Goal: Task Accomplishment & Management: Use online tool/utility

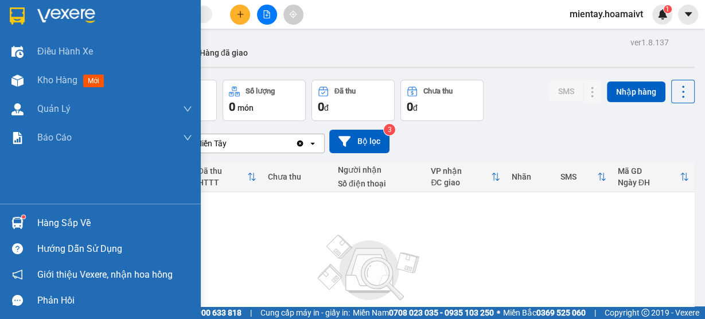
click at [36, 218] on div "Hàng sắp về" at bounding box center [100, 223] width 201 height 26
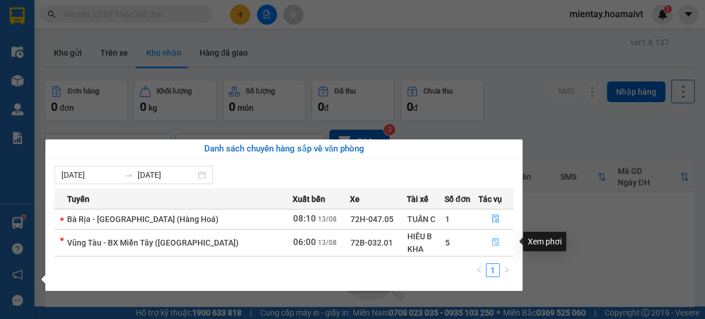
click at [492, 242] on icon "file-done" at bounding box center [496, 242] width 8 height 8
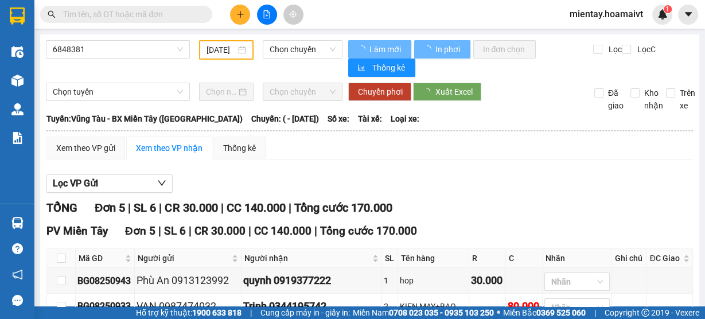
type input "[DATE]"
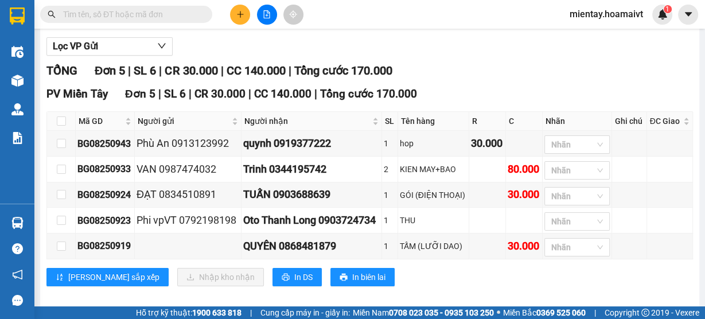
scroll to position [146, 0]
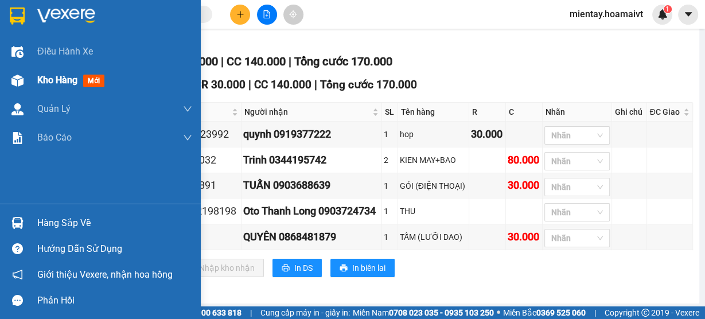
click at [57, 75] on span "Kho hàng" at bounding box center [57, 80] width 40 height 11
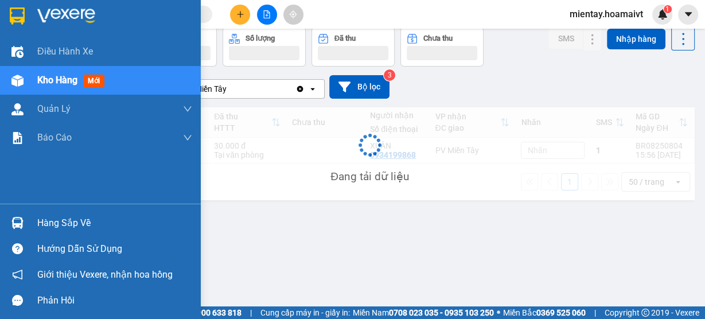
scroll to position [52, 0]
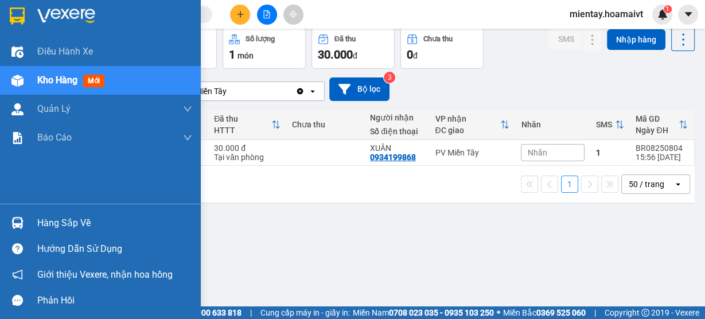
click at [48, 224] on div "Hàng sắp về" at bounding box center [114, 223] width 155 height 17
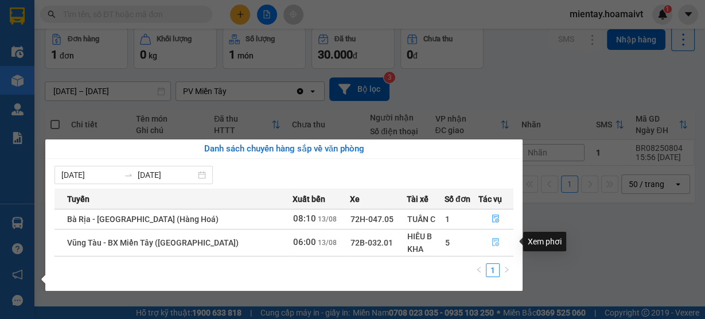
click at [493, 238] on icon "file-done" at bounding box center [496, 242] width 8 height 8
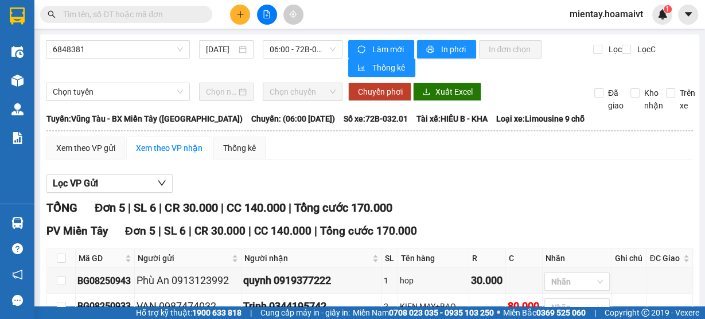
click at [54, 72] on div "6848381 13/08/2025 06:00 - 72B-032.01" at bounding box center [194, 58] width 297 height 37
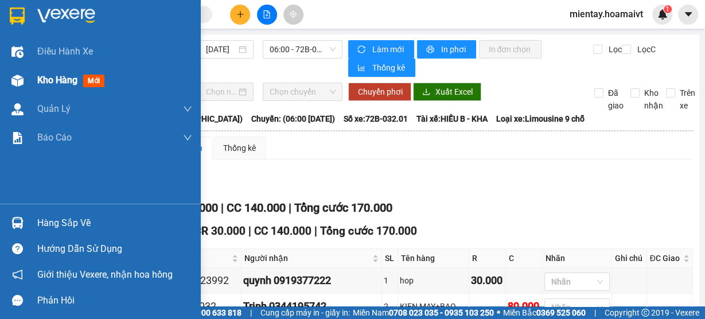
click at [54, 76] on span "Kho hàng" at bounding box center [57, 80] width 40 height 11
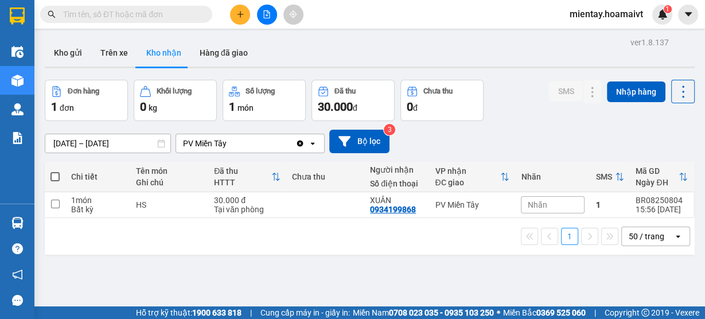
click at [309, 77] on div "ver 1.8.137 Kho gửi Trên xe Kho nhận Hàng đã giao Đơn hàng 1 đơn Khối lượng 0 k…" at bounding box center [369, 193] width 659 height 319
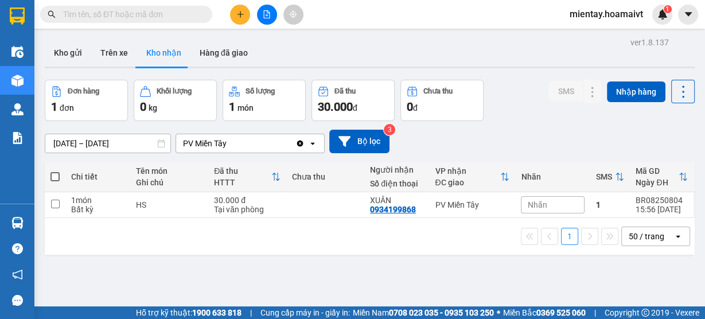
click at [309, 77] on div "ver 1.8.137 Kho gửi Trên xe Kho nhận Hàng đã giao Đơn hàng 1 đơn Khối lượng 0 k…" at bounding box center [369, 193] width 659 height 319
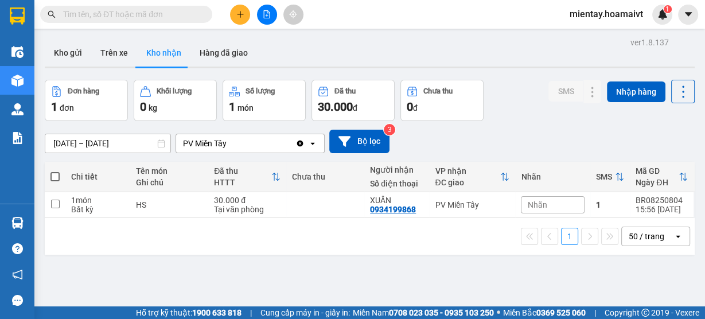
click at [309, 77] on div "ver 1.8.137 Kho gửi Trên xe Kho nhận Hàng đã giao Đơn hàng 1 đơn Khối lượng 0 k…" at bounding box center [369, 193] width 659 height 319
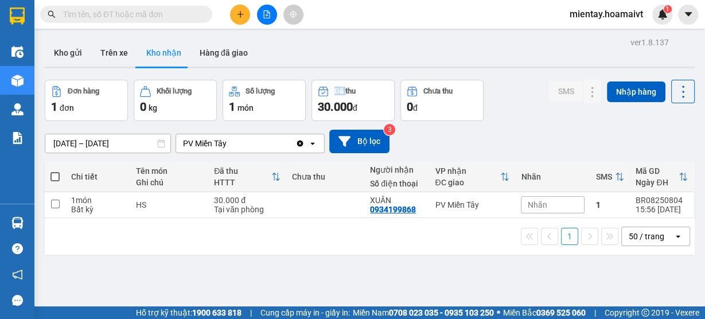
click at [309, 77] on div "ver 1.8.137 Kho gửi Trên xe Kho nhận Hàng đã giao Đơn hàng 1 đơn Khối lượng 0 k…" at bounding box center [369, 193] width 659 height 319
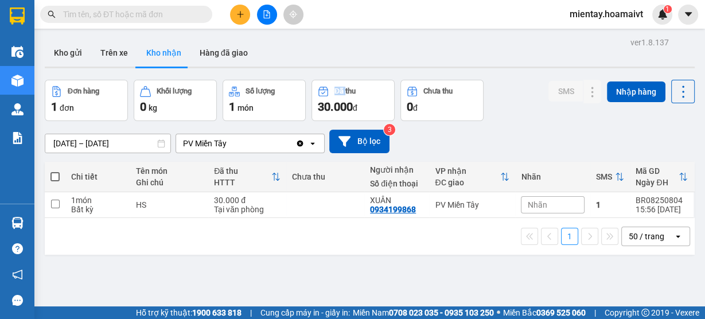
click at [309, 77] on div "ver 1.8.137 Kho gửi Trên xe Kho nhận Hàng đã giao Đơn hàng 1 đơn Khối lượng 0 k…" at bounding box center [369, 193] width 659 height 319
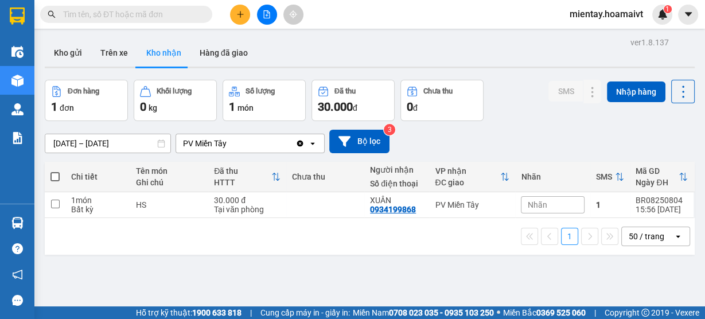
click at [309, 77] on div "ver 1.8.137 Kho gửi Trên xe Kho nhận Hàng đã giao Đơn hàng 1 đơn Khối lượng 0 k…" at bounding box center [369, 193] width 659 height 319
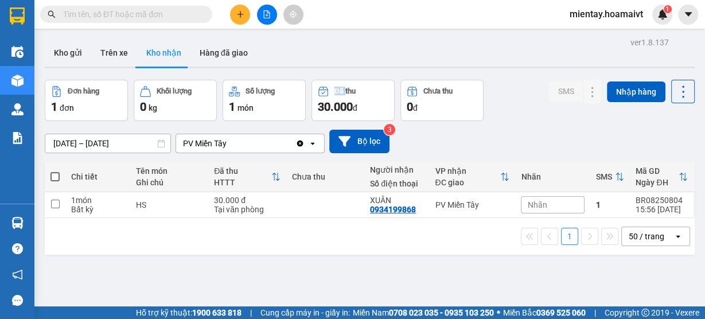
click at [309, 77] on div "ver 1.8.137 Kho gửi Trên xe Kho nhận Hàng đã giao Đơn hàng 1 đơn Khối lượng 0 k…" at bounding box center [369, 193] width 659 height 319
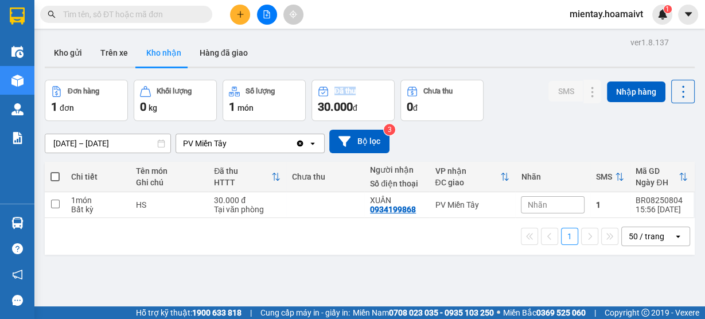
click at [309, 77] on div "ver 1.8.137 Kho gửi Trên xe Kho nhận Hàng đã giao Đơn hàng 1 đơn Khối lượng 0 k…" at bounding box center [369, 193] width 659 height 319
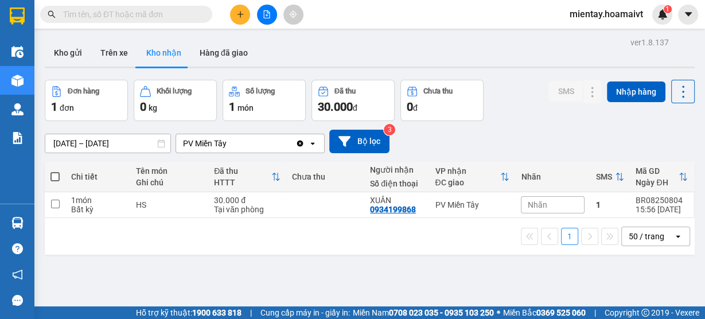
click at [309, 77] on div "ver 1.8.137 Kho gửi Trên xe Kho nhận Hàng đã giao Đơn hàng 1 đơn Khối lượng 0 k…" at bounding box center [369, 193] width 659 height 319
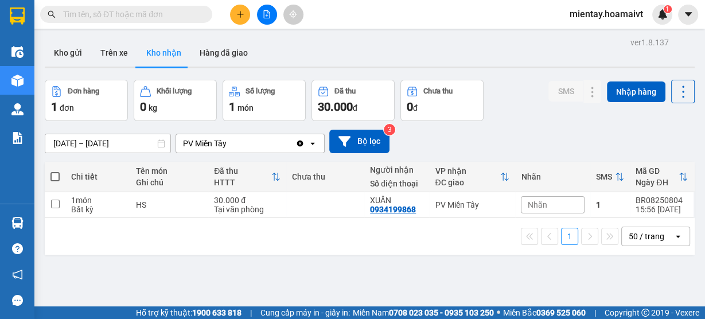
click at [309, 77] on div "ver 1.8.137 Kho gửi Trên xe Kho nhận Hàng đã giao Đơn hàng 1 đơn Khối lượng 0 k…" at bounding box center [369, 193] width 659 height 319
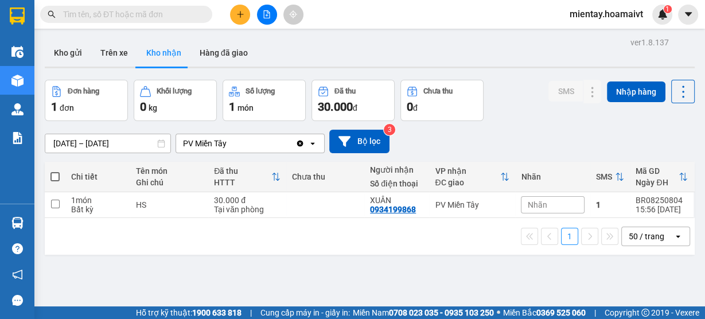
click at [309, 77] on div "ver 1.8.137 Kho gửi Trên xe Kho nhận Hàng đã giao Đơn hàng 1 đơn Khối lượng 0 k…" at bounding box center [369, 193] width 659 height 319
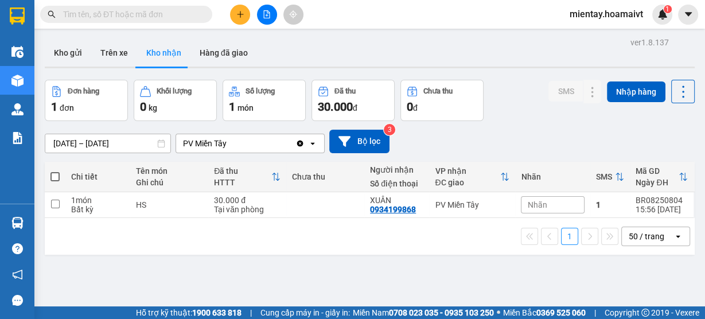
click at [309, 77] on div "ver 1.8.137 Kho gửi Trên xe Kho nhận Hàng đã giao Đơn hàng 1 đơn Khối lượng 0 k…" at bounding box center [369, 193] width 659 height 319
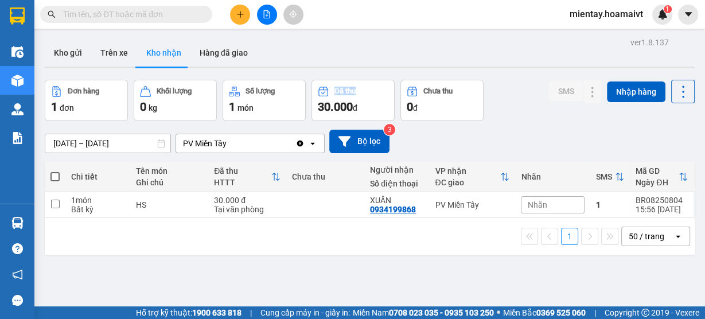
click at [309, 77] on div "ver 1.8.137 Kho gửi Trên xe Kho nhận Hàng đã giao Đơn hàng 1 đơn Khối lượng 0 k…" at bounding box center [369, 193] width 659 height 319
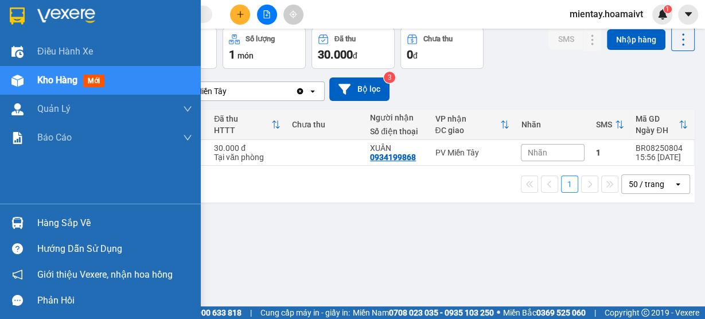
click at [59, 227] on div "Hàng sắp về" at bounding box center [114, 223] width 155 height 17
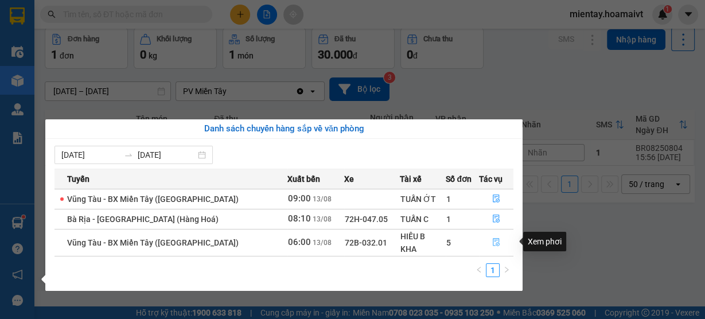
click at [493, 239] on icon "file-done" at bounding box center [496, 243] width 7 height 8
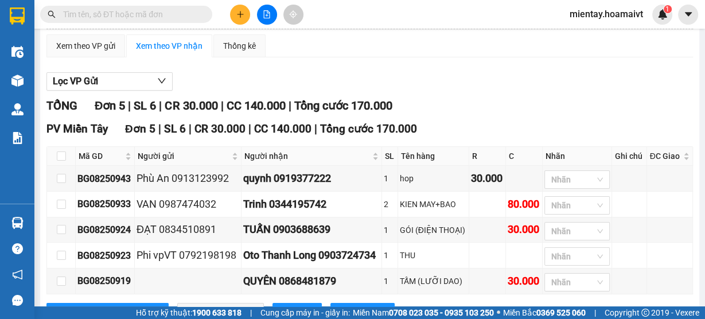
scroll to position [111, 0]
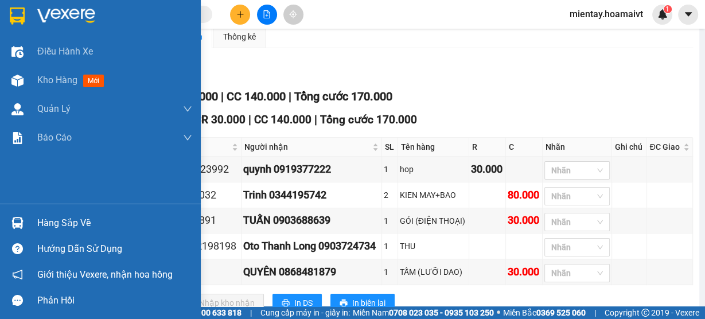
click at [63, 225] on div "Hàng sắp về" at bounding box center [114, 223] width 155 height 17
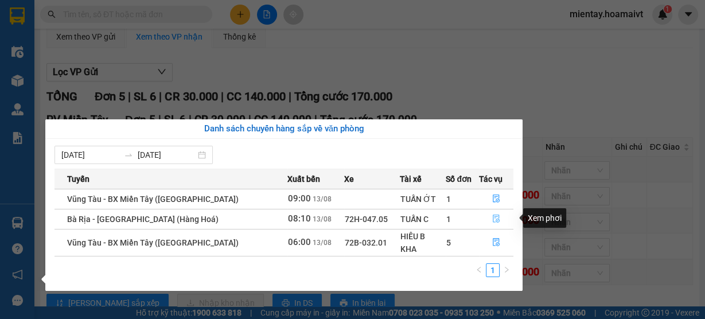
click at [495, 217] on icon "file-done" at bounding box center [496, 219] width 8 height 8
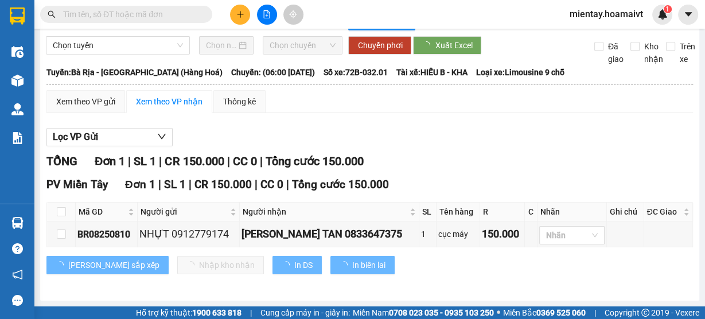
scroll to position [45, 0]
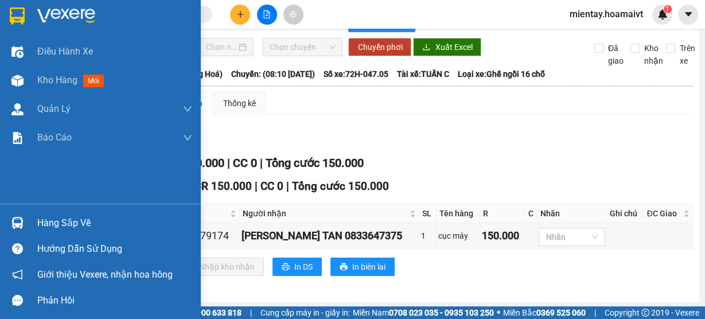
click at [90, 225] on div "Hàng sắp về" at bounding box center [114, 223] width 155 height 17
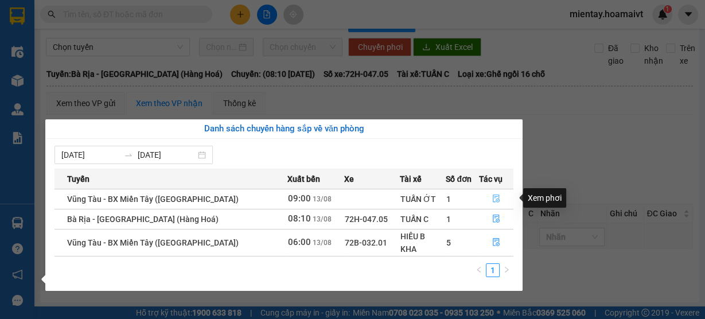
click at [496, 197] on icon "file-done" at bounding box center [496, 199] width 7 height 8
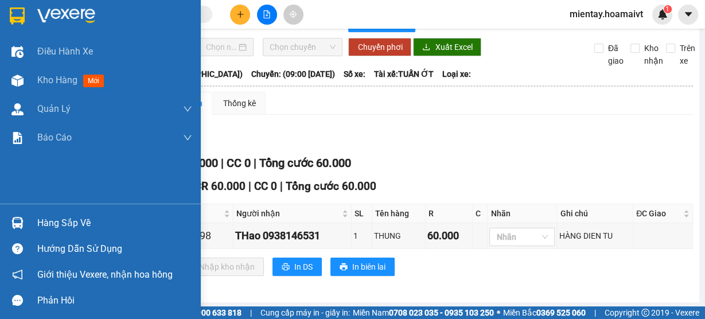
click at [58, 223] on div "Hàng sắp về" at bounding box center [114, 223] width 155 height 17
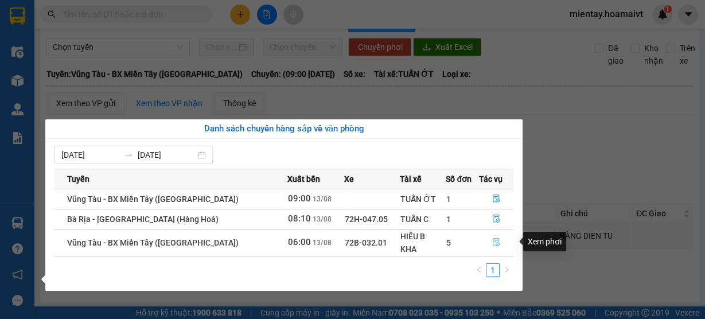
click at [493, 242] on icon "file-done" at bounding box center [496, 242] width 8 height 8
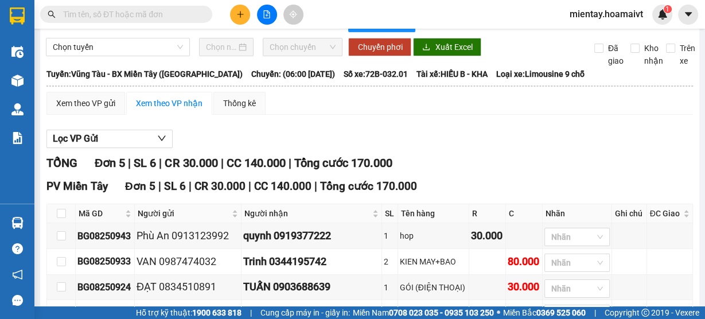
scroll to position [111, 0]
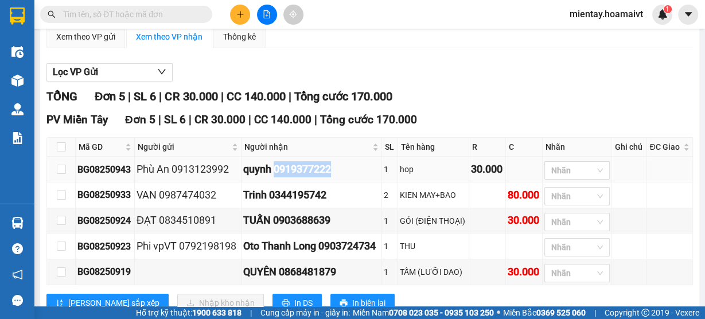
drag, startPoint x: 273, startPoint y: 167, endPoint x: 336, endPoint y: 164, distance: 63.8
click at [336, 164] on div "quynh 0919377222" at bounding box center [311, 169] width 137 height 16
copy div "0919377222"
click at [86, 18] on input "text" at bounding box center [130, 14] width 135 height 13
paste input "0919377222"
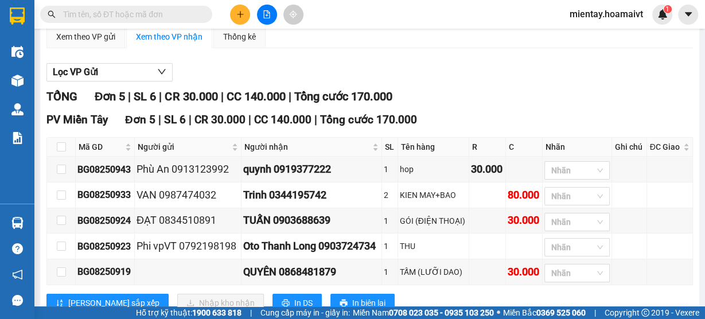
type input "0919377222"
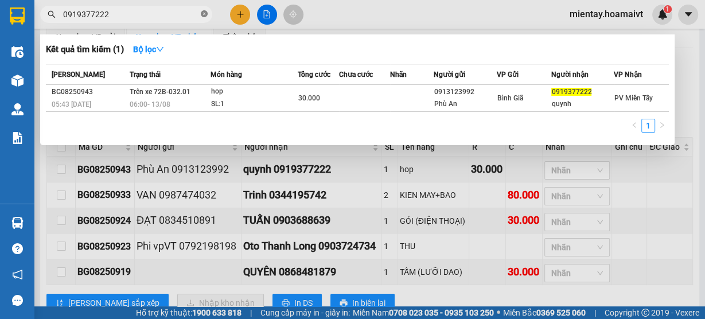
click at [201, 18] on span at bounding box center [204, 14] width 7 height 11
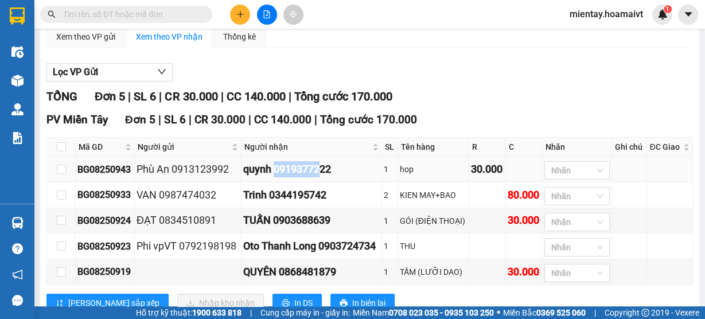
drag, startPoint x: 274, startPoint y: 170, endPoint x: 331, endPoint y: 162, distance: 57.4
click at [329, 162] on div "quynh 0919377222" at bounding box center [311, 169] width 137 height 16
drag, startPoint x: 138, startPoint y: 167, endPoint x: 166, endPoint y: 168, distance: 27.6
click at [166, 168] on div "Phù An 0913123992" at bounding box center [188, 169] width 103 height 16
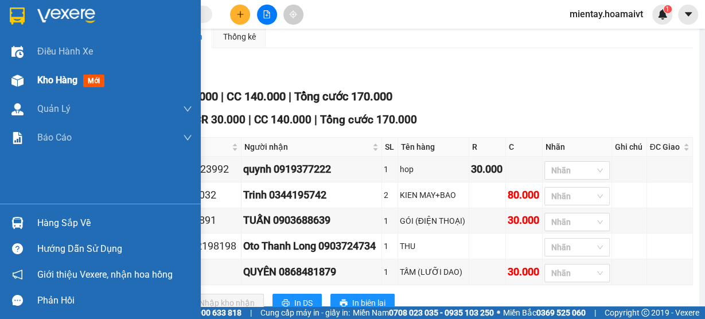
click at [65, 81] on span "Kho hàng" at bounding box center [57, 80] width 40 height 11
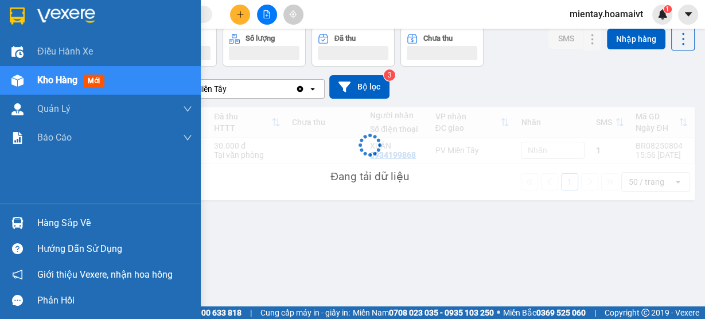
scroll to position [52, 0]
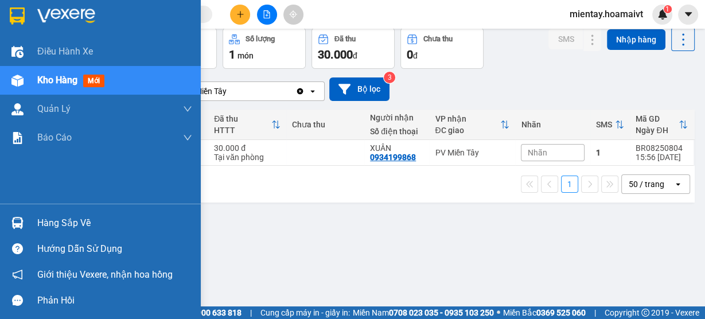
click at [61, 226] on div "Hàng sắp về" at bounding box center [114, 223] width 155 height 17
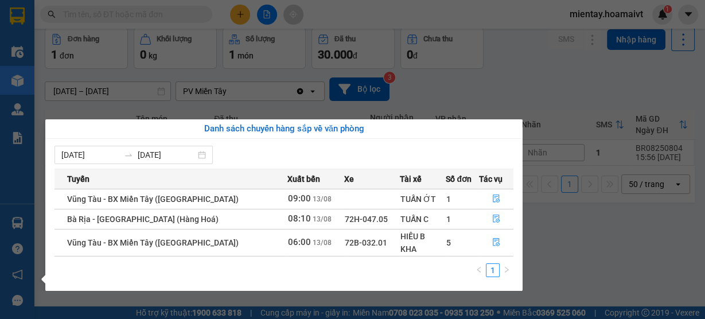
click at [490, 81] on section "Kết quả tìm kiếm ( 1 ) Bộ lọc Mã ĐH Trạng thái Món hàng Tổng cước Chưa cước Nhã…" at bounding box center [352, 159] width 705 height 319
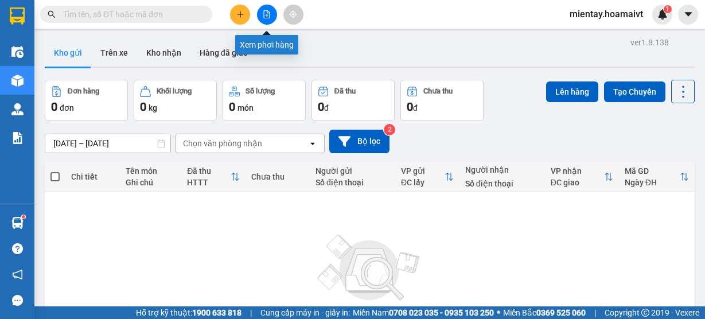
click at [262, 15] on button at bounding box center [267, 15] width 20 height 20
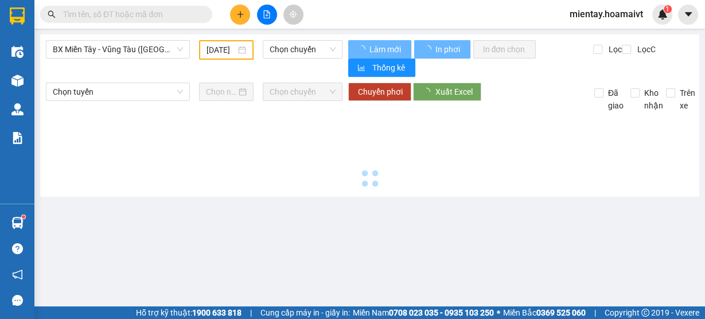
type input "[DATE]"
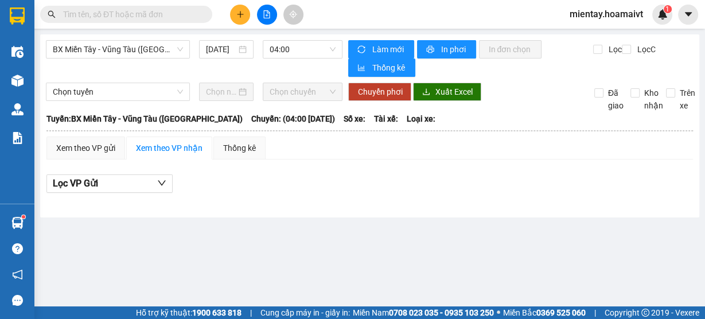
click at [238, 17] on icon "plus" at bounding box center [240, 14] width 8 height 8
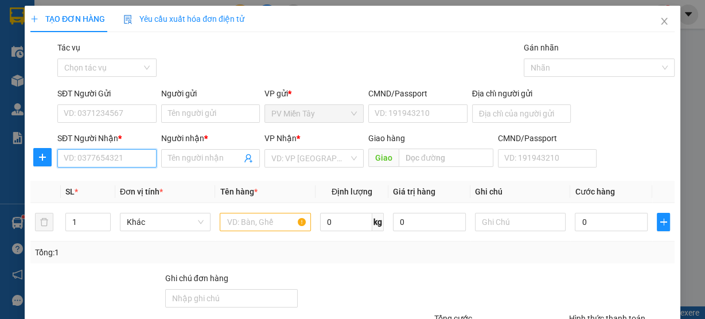
click at [110, 161] on input "SĐT Người Nhận *" at bounding box center [106, 158] width 99 height 18
type input "0902380955"
click at [660, 24] on icon "close" at bounding box center [664, 21] width 9 height 9
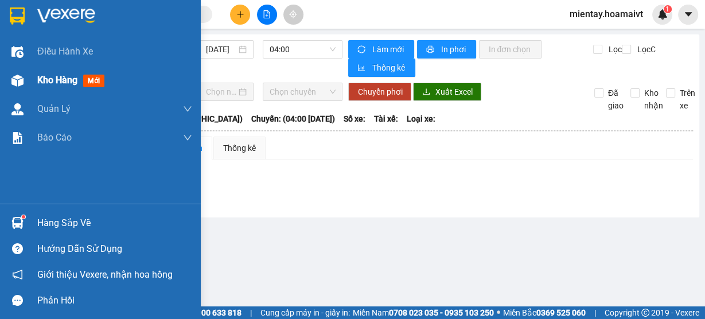
click at [48, 85] on span "Kho hàng" at bounding box center [57, 80] width 40 height 11
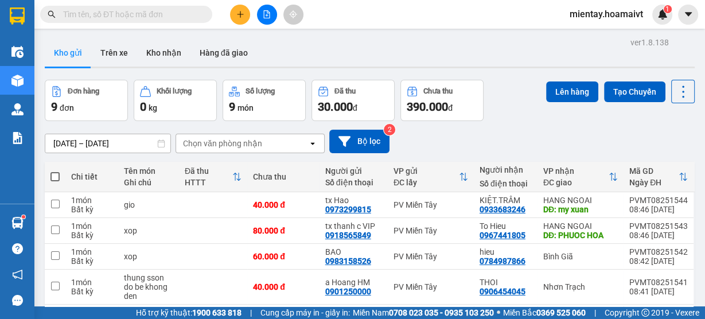
click at [254, 142] on div "Chọn văn phòng nhận" at bounding box center [222, 143] width 79 height 11
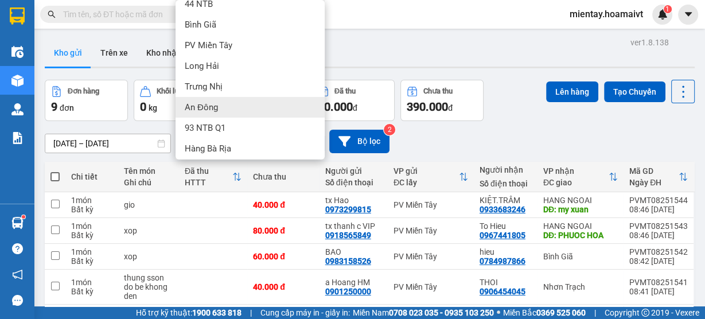
scroll to position [46, 0]
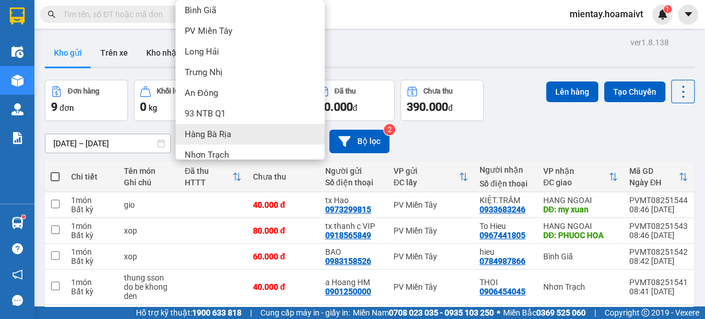
click at [242, 128] on div "Hàng Bà Rịa" at bounding box center [250, 134] width 149 height 21
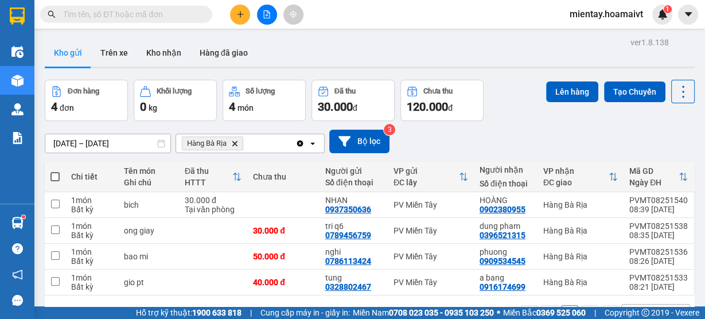
click at [54, 176] on span at bounding box center [54, 176] width 9 height 9
click at [55, 171] on input "checkbox" at bounding box center [55, 171] width 0 height 0
checkbox input "true"
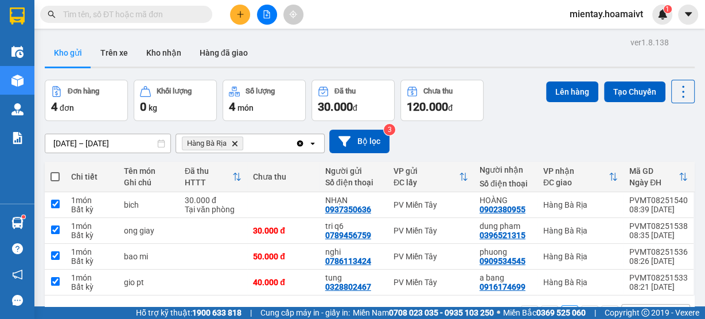
checkbox input "true"
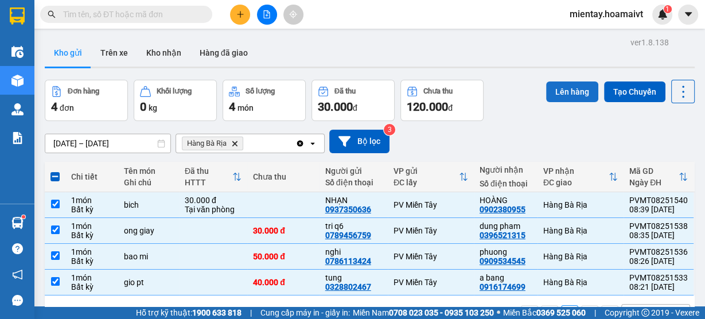
click at [572, 92] on button "Lên hàng" at bounding box center [572, 91] width 52 height 21
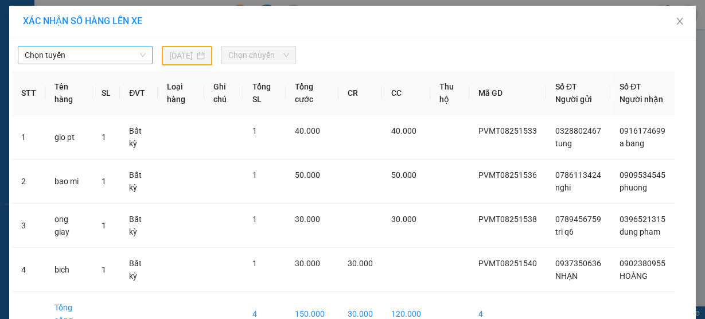
click at [88, 63] on span "Chọn tuyến" at bounding box center [85, 54] width 121 height 17
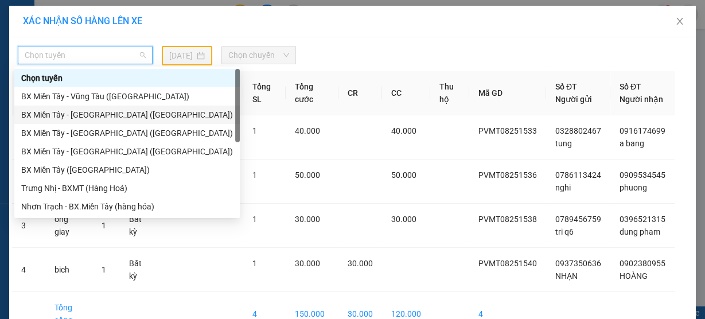
click at [92, 116] on div "BX Miền Tây - Bà Rịa (Hàng Hóa)" at bounding box center [127, 114] width 212 height 13
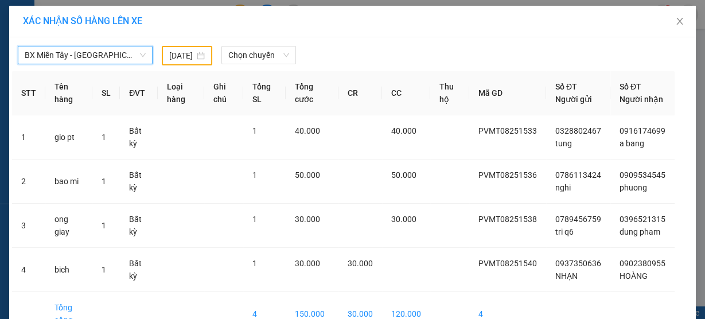
click at [169, 61] on input "12/08/2025" at bounding box center [181, 55] width 25 height 13
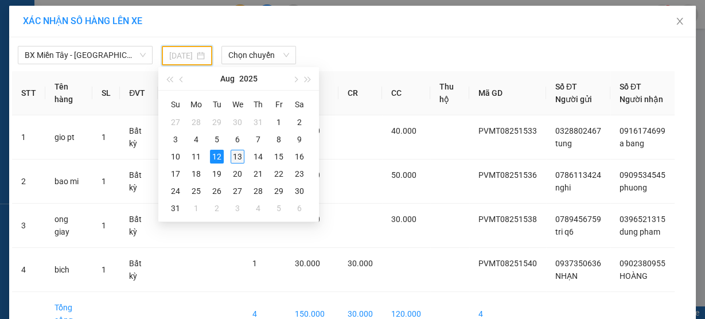
click at [239, 160] on div "13" at bounding box center [238, 157] width 14 height 14
type input "[DATE]"
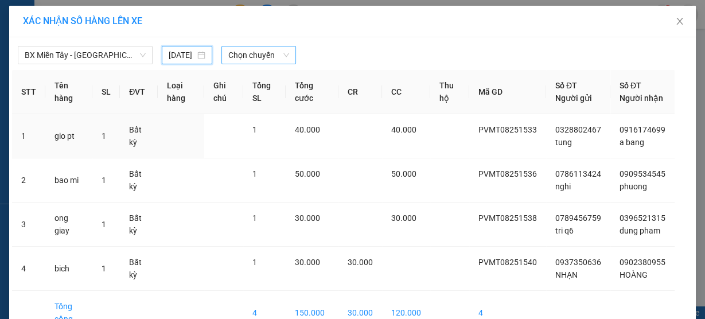
click at [243, 56] on span "Chọn chuyến" at bounding box center [258, 54] width 61 height 17
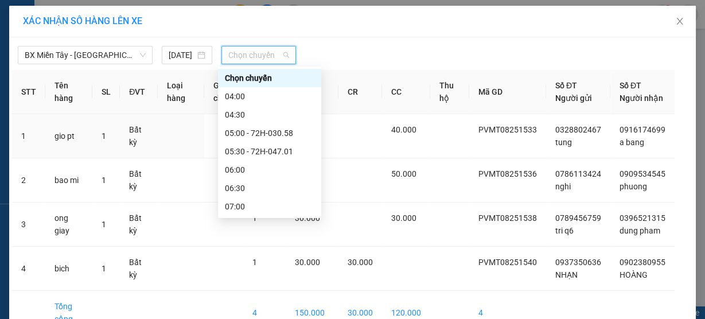
type input "8"
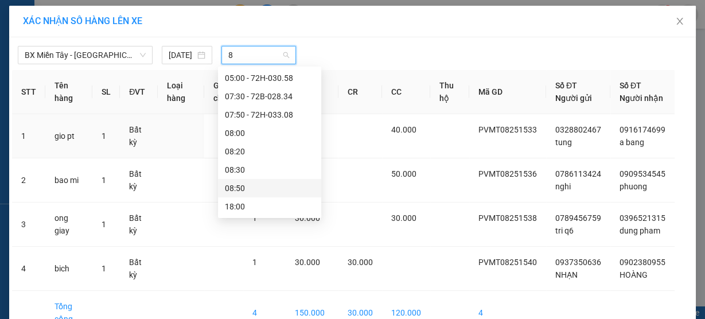
click at [238, 185] on div "08:50" at bounding box center [270, 188] width 90 height 13
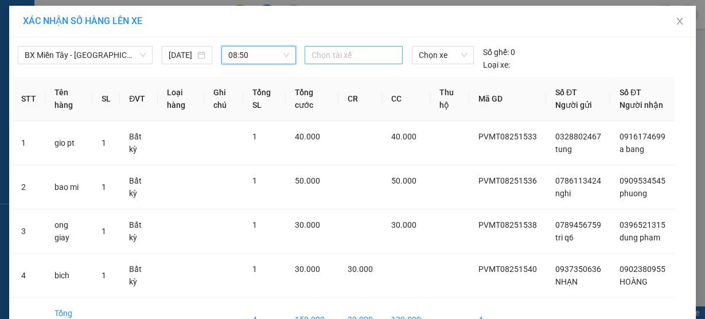
click at [334, 52] on div at bounding box center [354, 55] width 92 height 14
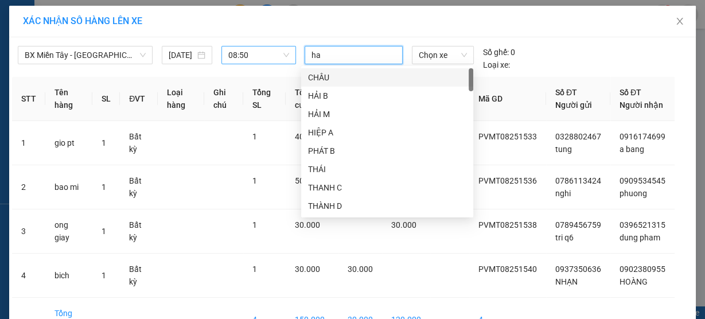
type input "hao"
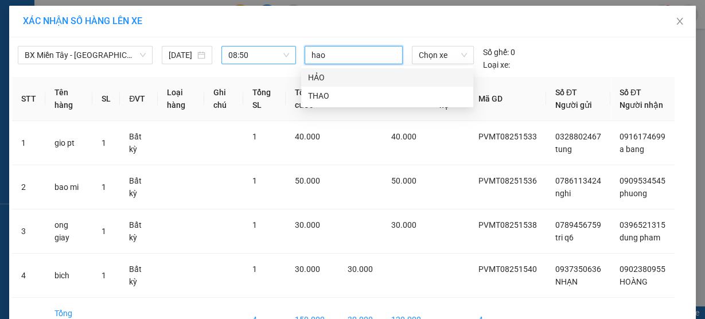
click at [334, 76] on div "HẢO" at bounding box center [387, 77] width 158 height 13
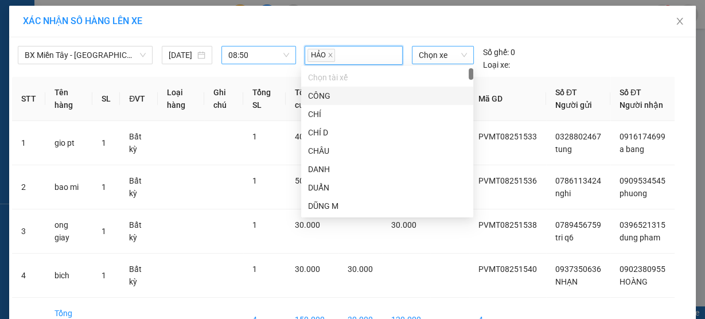
click at [426, 59] on span "Chọn xe" at bounding box center [443, 54] width 48 height 17
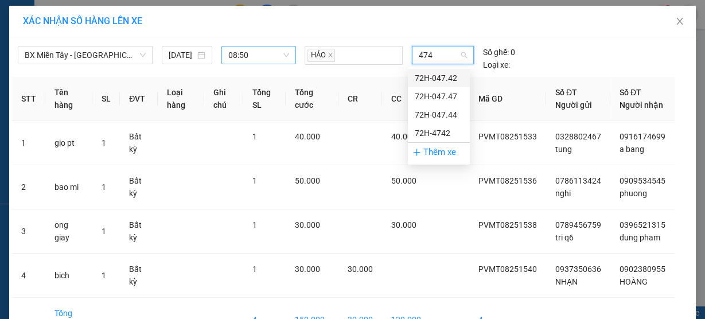
type input "4747"
click at [422, 76] on div "72H-047.47" at bounding box center [439, 78] width 48 height 13
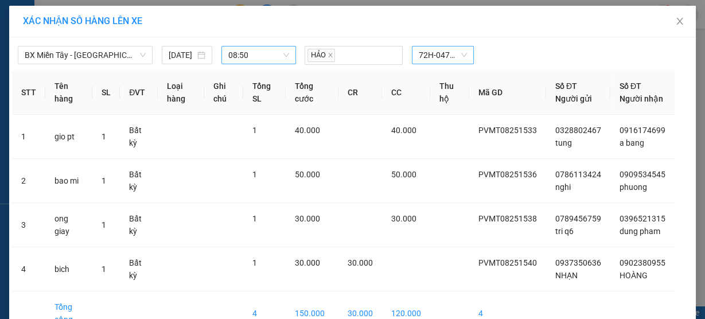
scroll to position [79, 0]
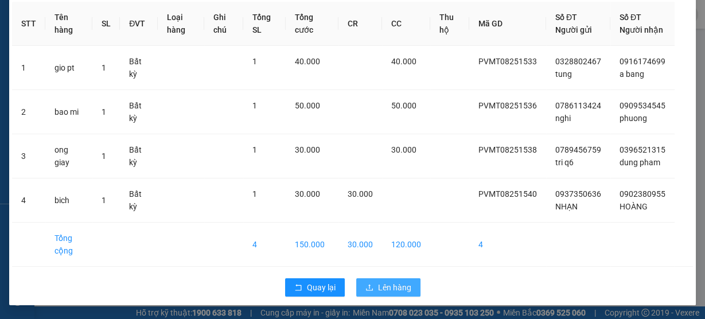
click at [388, 287] on span "Lên hàng" at bounding box center [394, 287] width 33 height 13
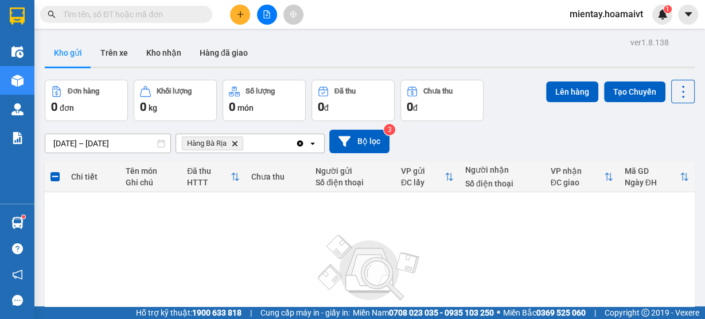
click at [236, 144] on icon "Hàng Bà Rịa, close by backspace" at bounding box center [234, 143] width 5 height 5
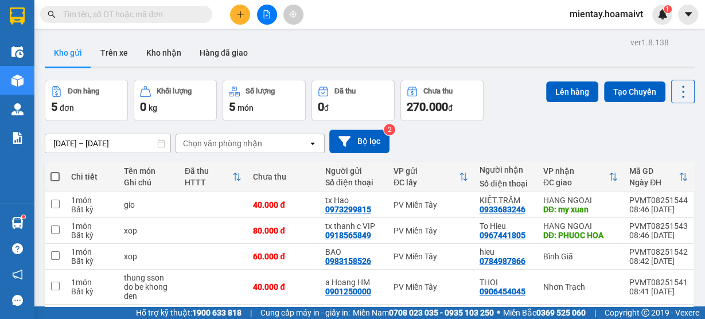
scroll to position [71, 0]
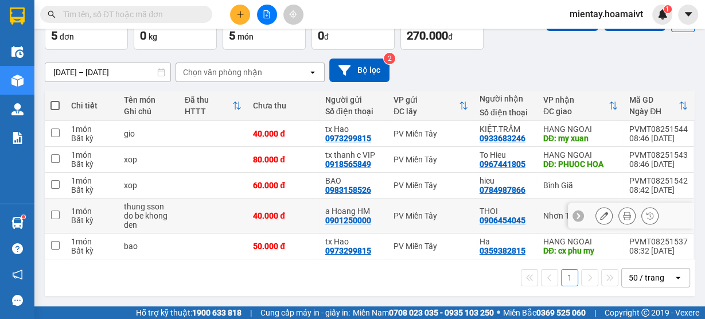
click at [203, 213] on td at bounding box center [213, 216] width 68 height 35
checkbox input "true"
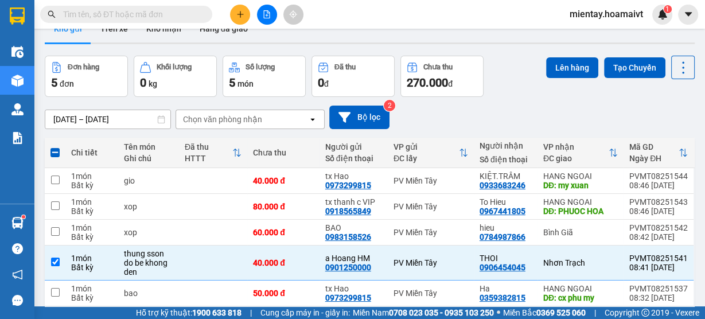
scroll to position [0, 0]
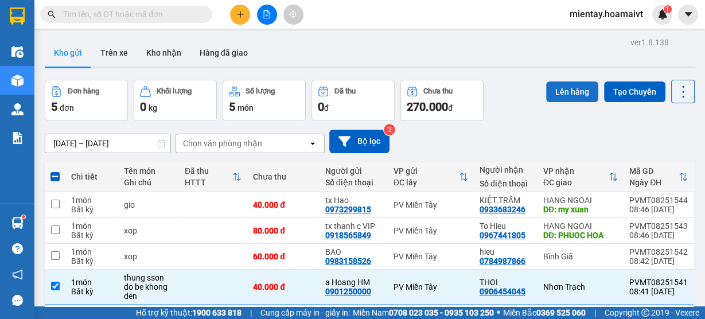
click at [566, 94] on button "Lên hàng" at bounding box center [572, 91] width 52 height 21
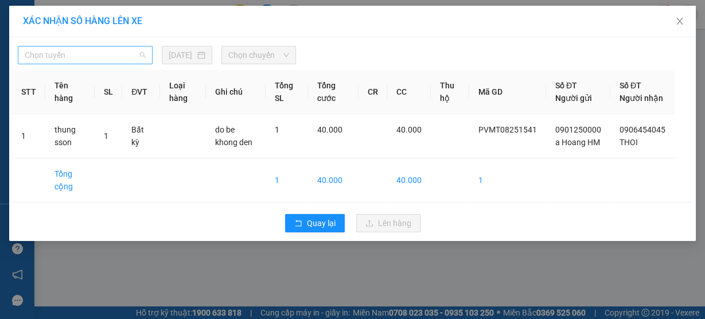
click at [82, 56] on span "Chọn tuyến" at bounding box center [85, 54] width 121 height 17
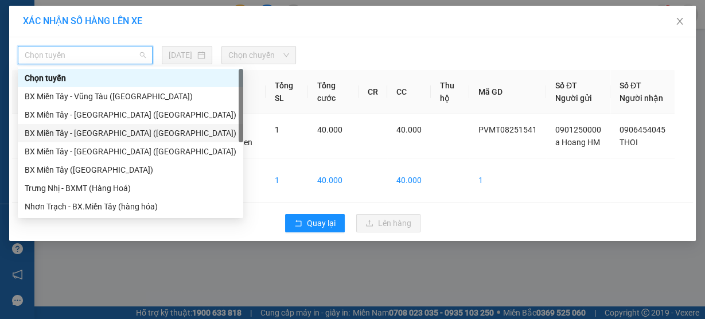
click at [95, 125] on div "BX Miền Tây - Nhơn Trạch (Hàng Hoá)" at bounding box center [131, 133] width 226 height 18
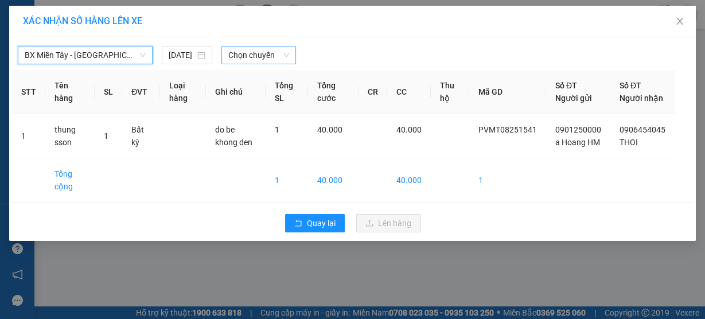
click at [252, 56] on span "Chọn chuyến" at bounding box center [258, 54] width 61 height 17
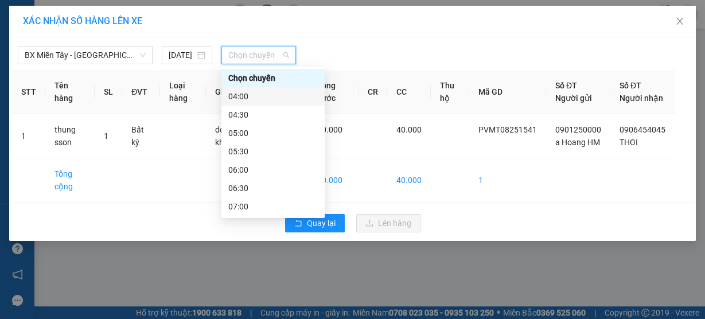
click at [260, 96] on div "04:00" at bounding box center [273, 96] width 90 height 13
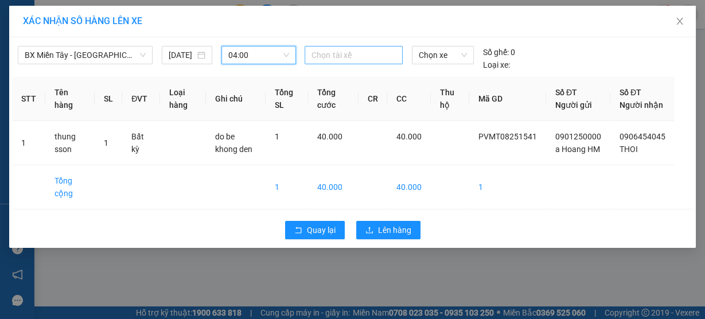
click at [329, 53] on div at bounding box center [354, 55] width 92 height 14
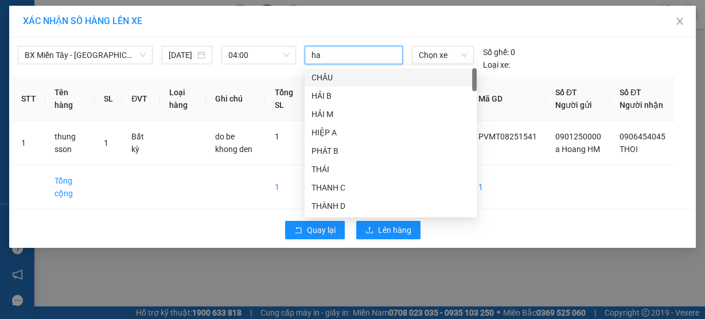
type input "hao"
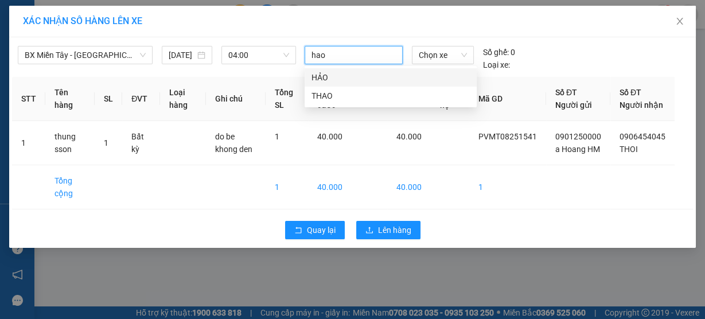
click at [326, 76] on div "HẢO" at bounding box center [391, 77] width 158 height 13
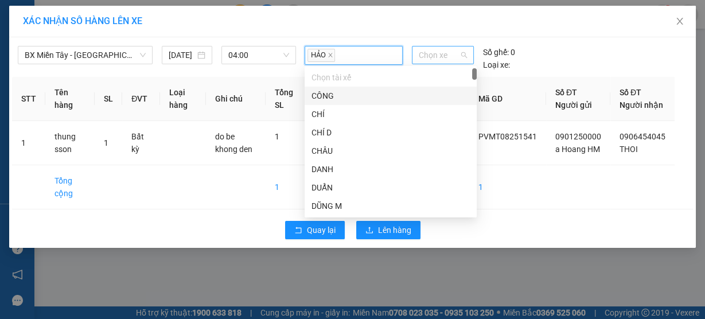
click at [430, 57] on span "Chọn xe" at bounding box center [443, 54] width 48 height 17
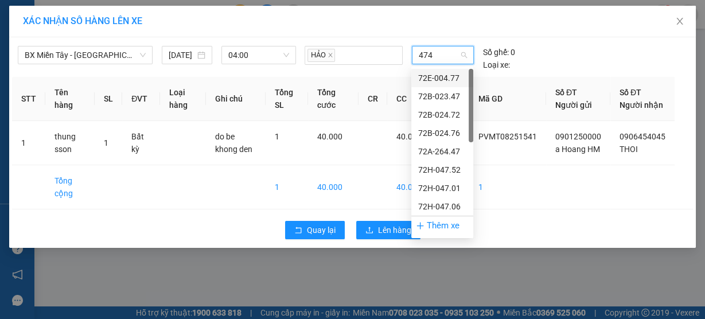
type input "4747"
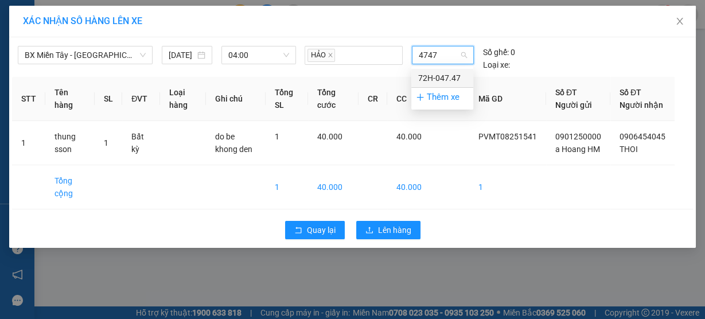
click at [450, 85] on div "72H-047.47" at bounding box center [442, 78] width 62 height 18
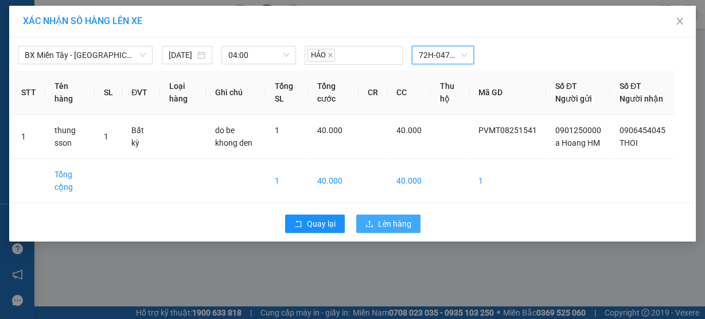
click at [392, 230] on span "Lên hàng" at bounding box center [394, 223] width 33 height 13
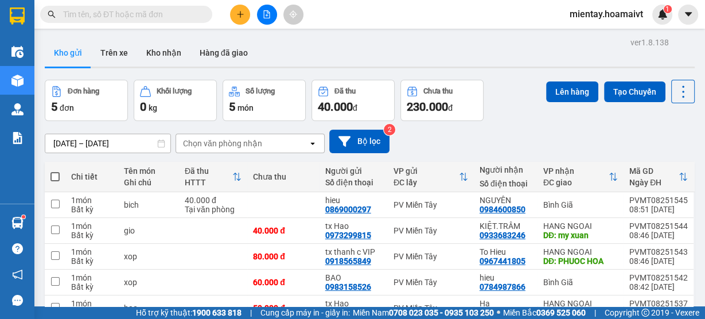
click at [98, 15] on input "text" at bounding box center [130, 14] width 135 height 13
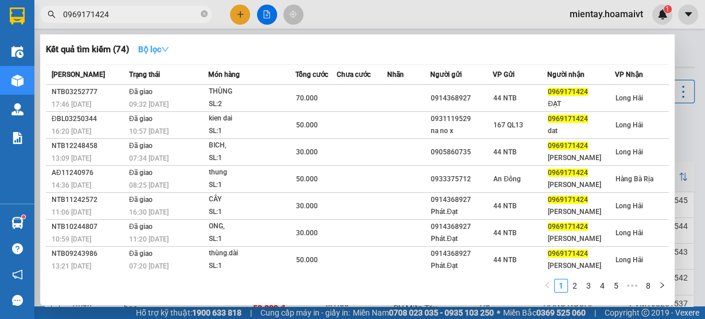
type input "0969171424"
click at [156, 53] on strong "Bộ lọc" at bounding box center [153, 49] width 31 height 9
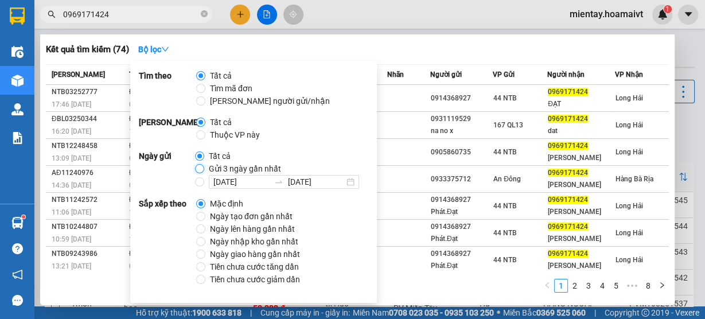
click at [197, 168] on input "Gửi 3 ngày gần nhất" at bounding box center [199, 168] width 9 height 9
radio input "true"
radio input "false"
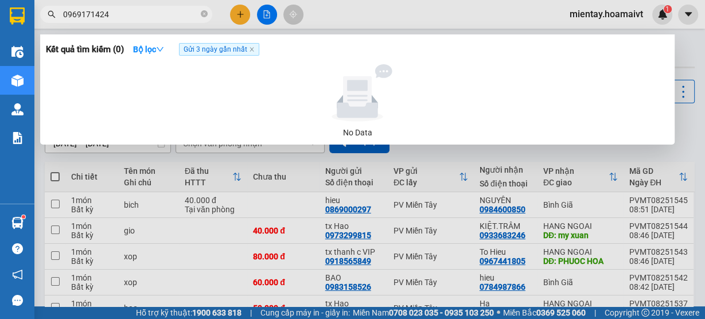
click at [496, 112] on div at bounding box center [357, 92] width 614 height 57
click at [252, 52] on icon "close" at bounding box center [252, 49] width 6 height 6
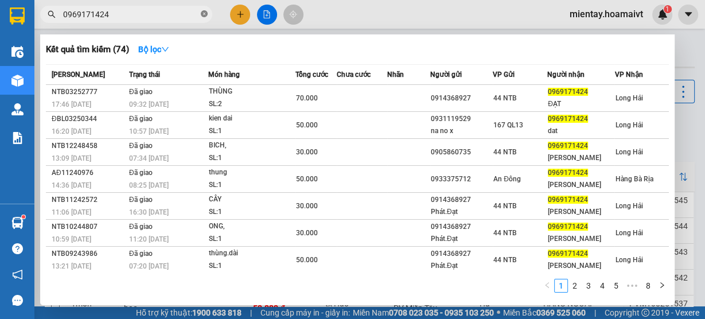
click at [203, 15] on icon "close-circle" at bounding box center [204, 13] width 7 height 7
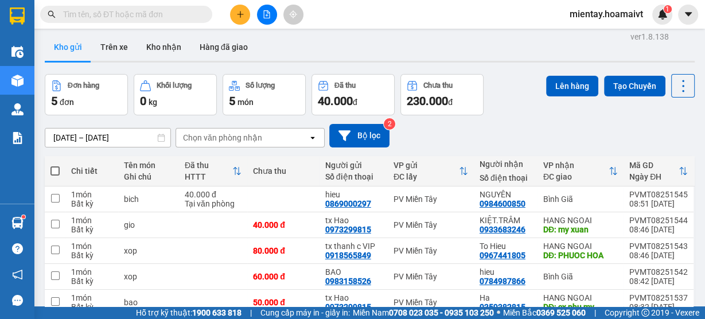
scroll to position [62, 0]
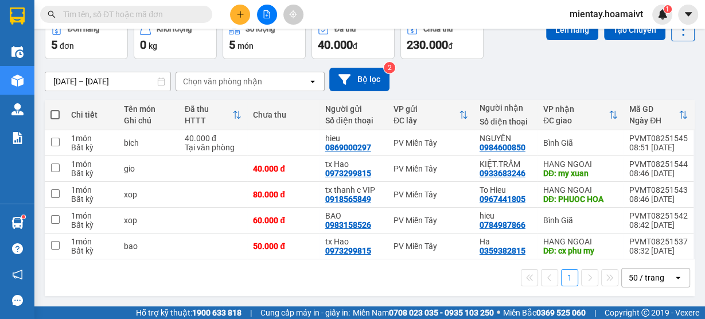
click at [242, 84] on div "Chọn văn phòng nhận" at bounding box center [222, 81] width 79 height 11
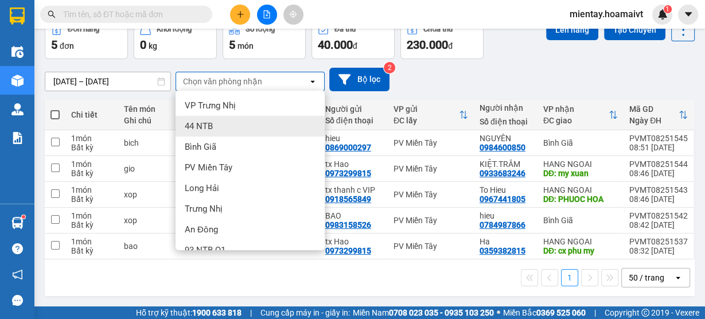
click at [218, 137] on div "Bình Giã" at bounding box center [250, 147] width 149 height 21
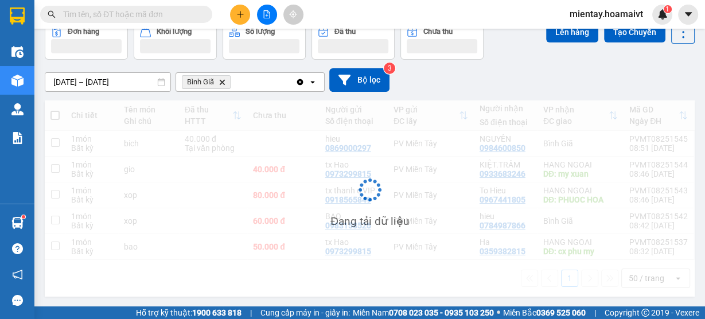
scroll to position [52, 0]
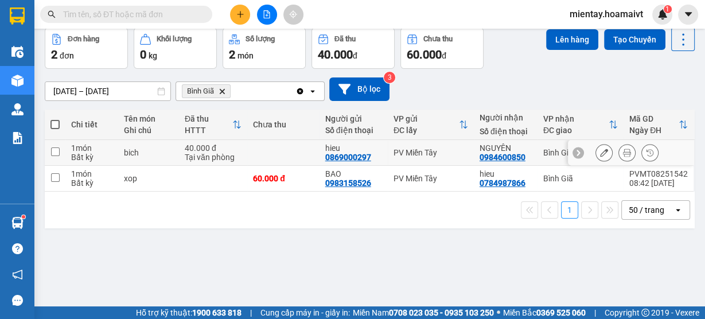
click at [219, 158] on div "Tại văn phòng" at bounding box center [213, 157] width 57 height 9
checkbox input "true"
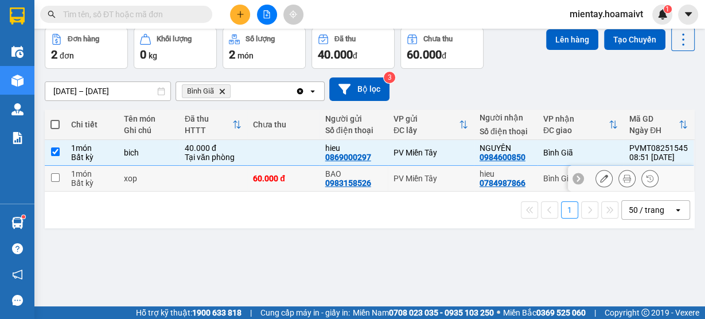
click at [200, 177] on td at bounding box center [213, 179] width 68 height 26
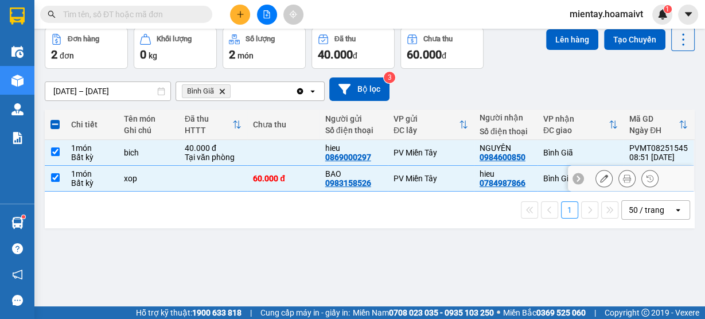
click at [205, 174] on td at bounding box center [213, 179] width 68 height 26
checkbox input "false"
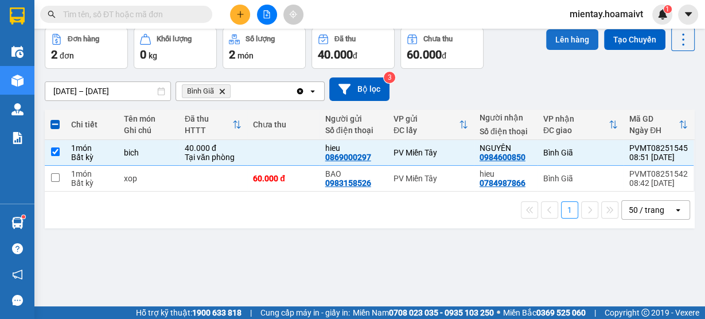
click at [555, 40] on button "Lên hàng" at bounding box center [572, 39] width 52 height 21
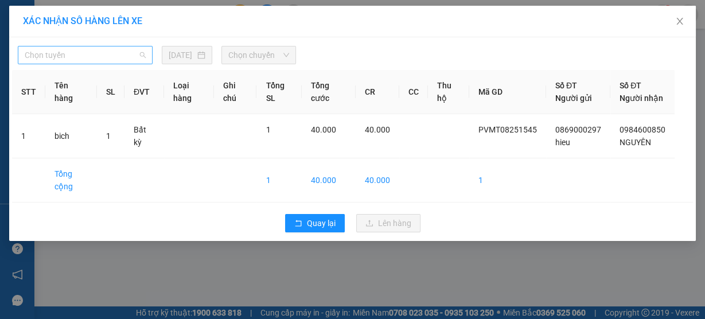
click at [133, 55] on span "Chọn tuyến" at bounding box center [85, 54] width 121 height 17
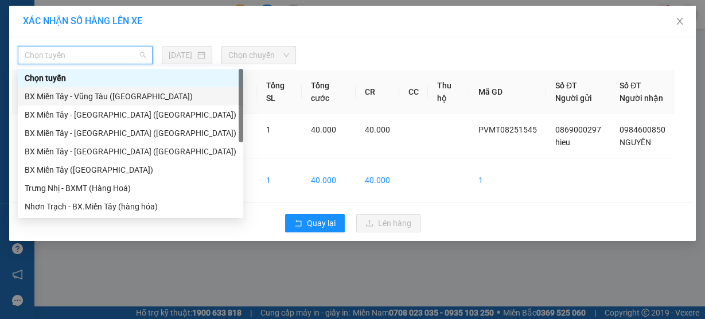
click at [119, 96] on div "BX Miền Tây - Vũng Tàu (Hàng Hóa)" at bounding box center [131, 96] width 212 height 13
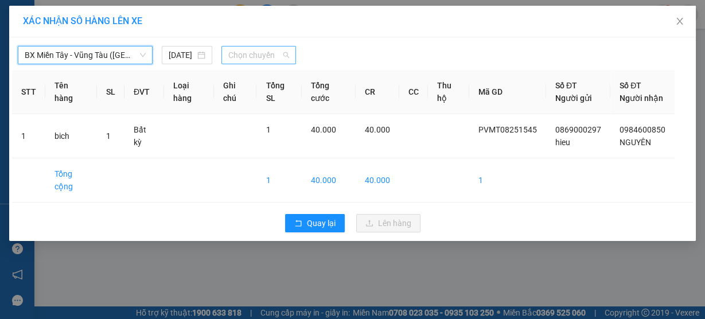
click at [248, 55] on span "Chọn chuyến" at bounding box center [258, 54] width 61 height 17
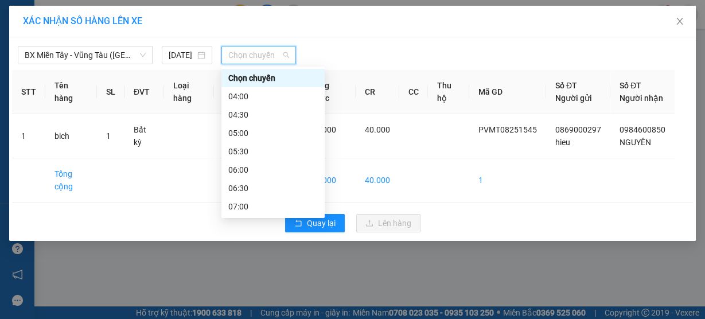
type input "9"
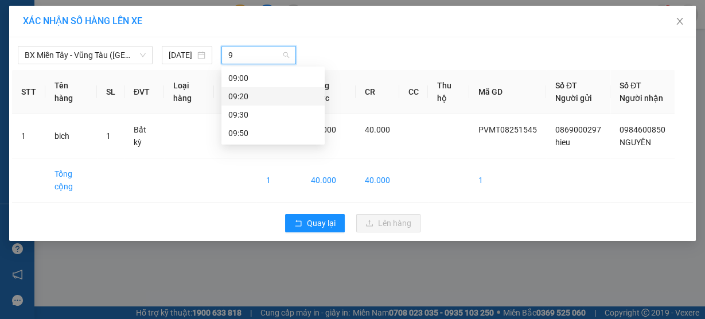
click at [250, 97] on div "09:20" at bounding box center [273, 96] width 90 height 13
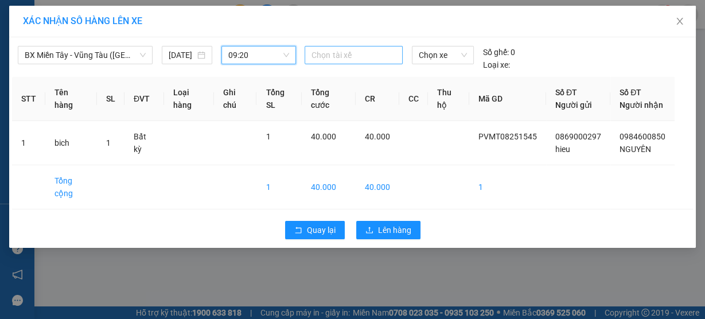
click at [335, 56] on div at bounding box center [354, 55] width 92 height 14
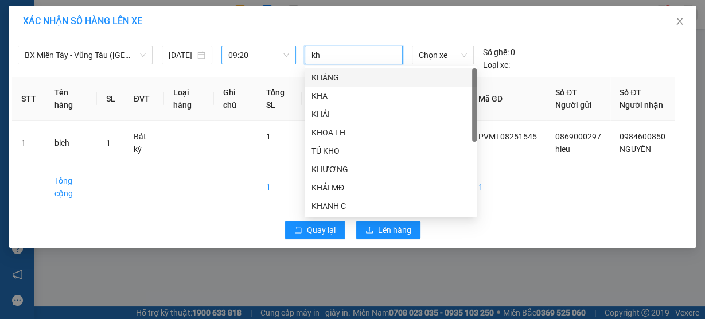
type input "kha"
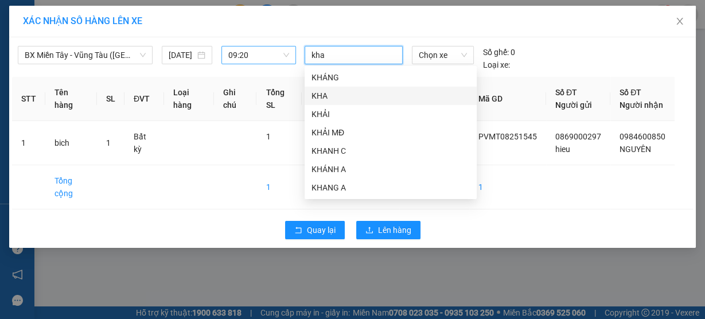
click at [327, 92] on div "KHA" at bounding box center [391, 96] width 158 height 13
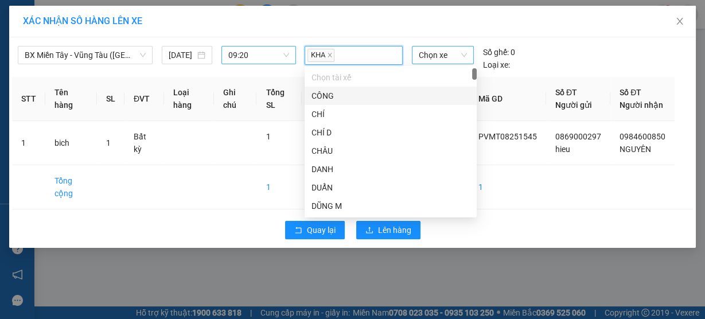
click at [432, 56] on span "Chọn xe" at bounding box center [443, 54] width 48 height 17
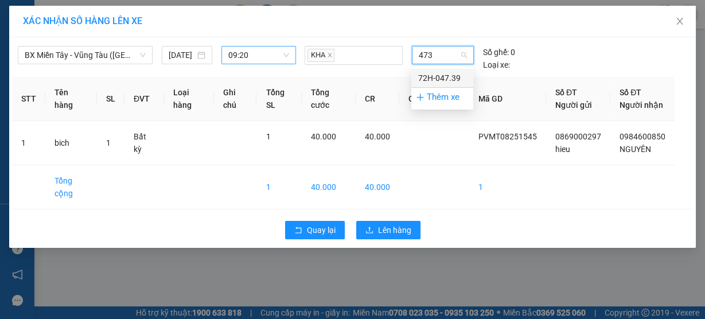
type input "4739"
click at [432, 75] on div "72H-047.39" at bounding box center [442, 78] width 48 height 13
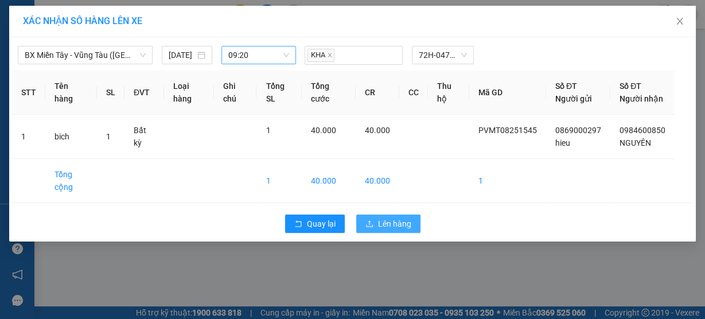
click at [405, 230] on span "Lên hàng" at bounding box center [394, 223] width 33 height 13
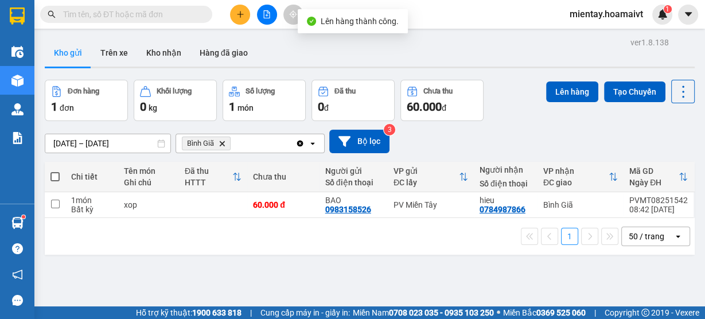
click at [221, 143] on icon "Delete" at bounding box center [222, 143] width 7 height 7
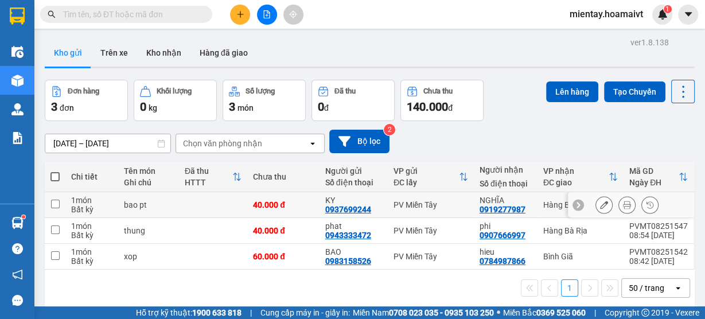
click at [225, 217] on td at bounding box center [213, 205] width 68 height 26
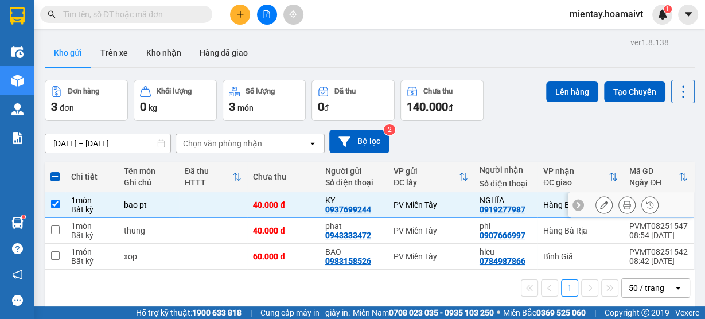
click at [232, 201] on td at bounding box center [213, 205] width 68 height 26
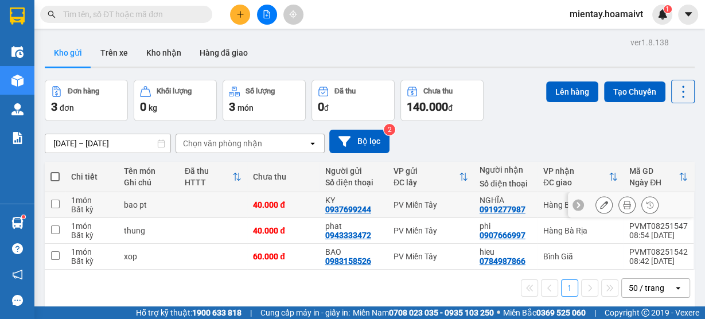
click at [227, 209] on td at bounding box center [213, 205] width 68 height 26
checkbox input "true"
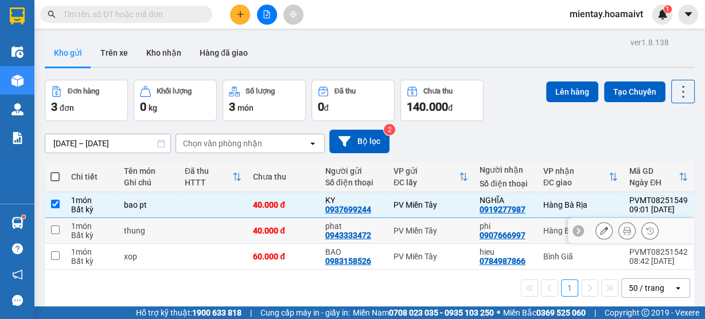
click at [211, 232] on td at bounding box center [213, 231] width 68 height 26
checkbox input "true"
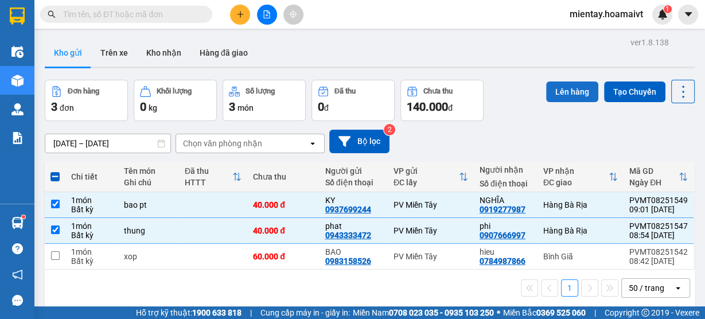
click at [571, 90] on button "Lên hàng" at bounding box center [572, 91] width 52 height 21
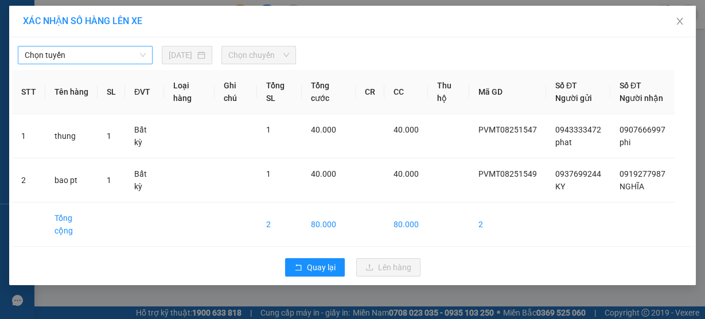
click at [68, 56] on span "Chọn tuyến" at bounding box center [85, 54] width 121 height 17
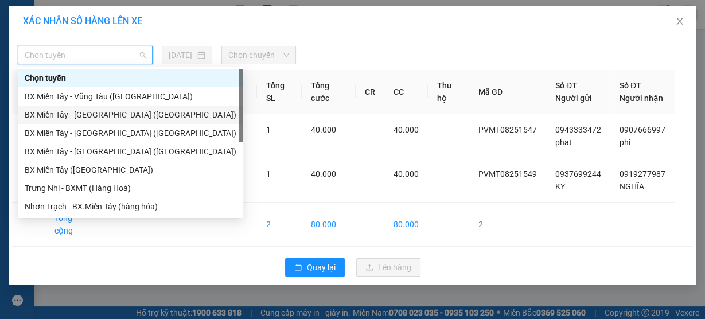
click at [83, 110] on div "BX Miền Tây - Bà Rịa (Hàng Hóa)" at bounding box center [131, 114] width 212 height 13
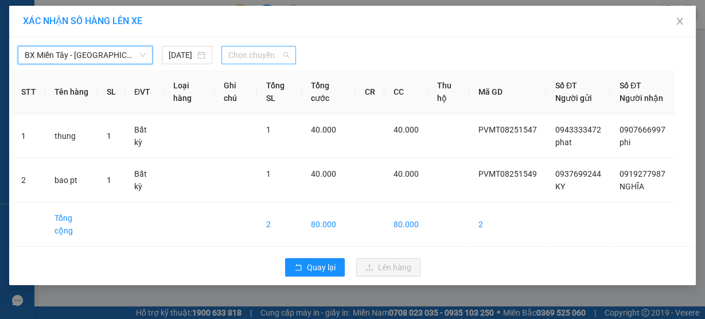
click at [246, 59] on span "Chọn chuyến" at bounding box center [258, 54] width 61 height 17
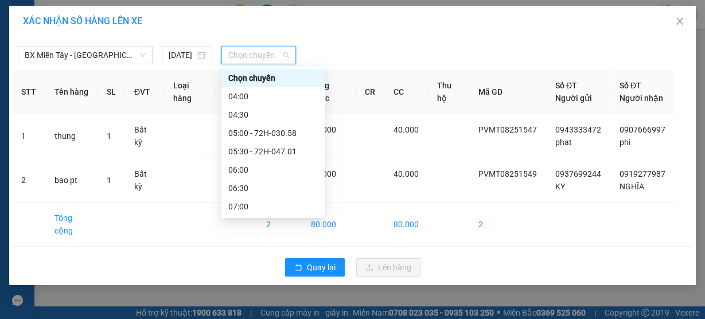
type input "9"
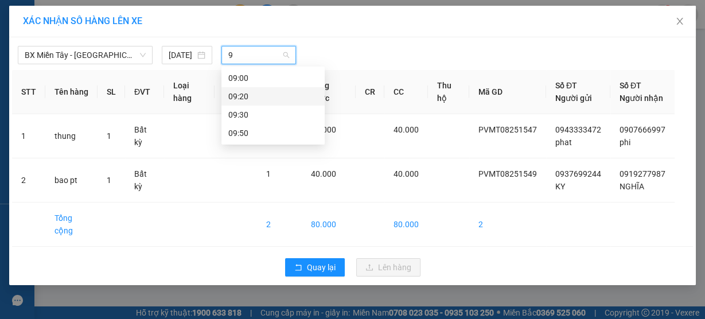
click at [244, 95] on div "09:20" at bounding box center [273, 96] width 90 height 13
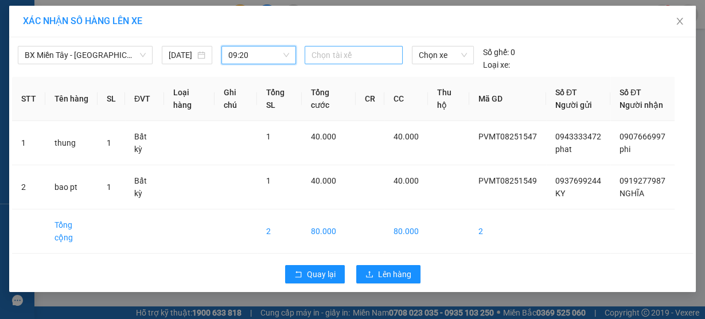
click at [336, 59] on div at bounding box center [354, 55] width 92 height 14
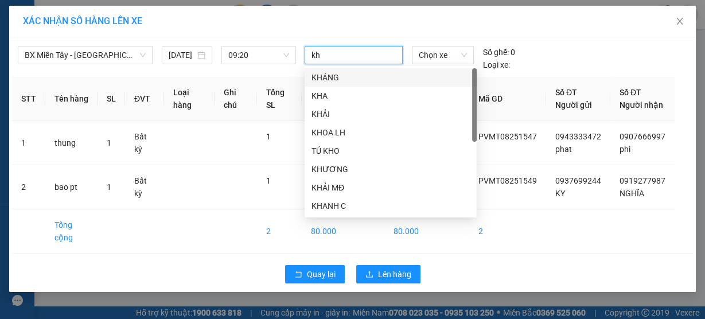
type input "kha"
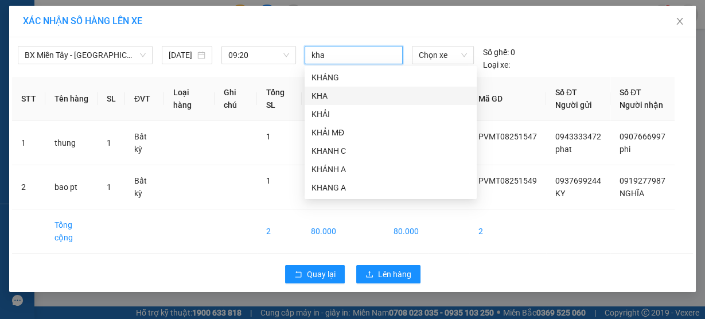
click at [331, 90] on div "KHA" at bounding box center [391, 96] width 158 height 13
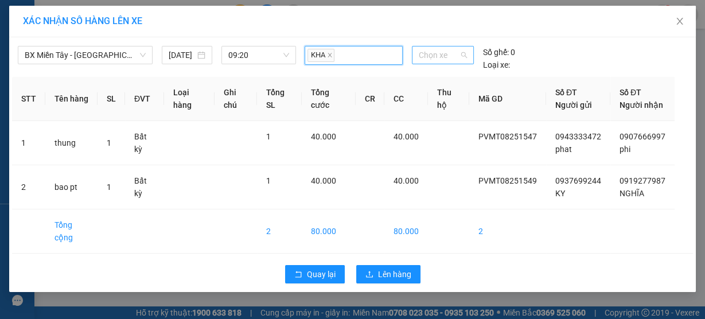
click at [436, 56] on span "Chọn xe" at bounding box center [443, 54] width 48 height 17
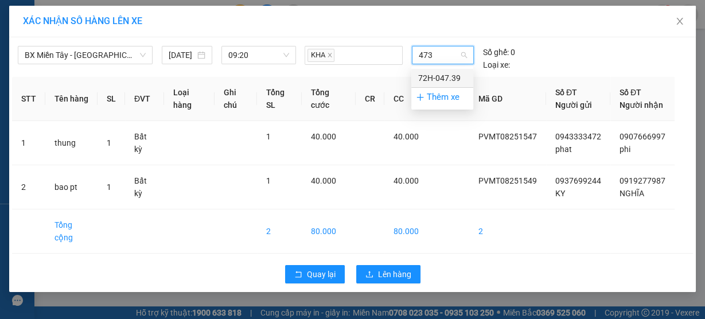
type input "4739"
click at [445, 82] on div "72H-047.39" at bounding box center [442, 78] width 48 height 13
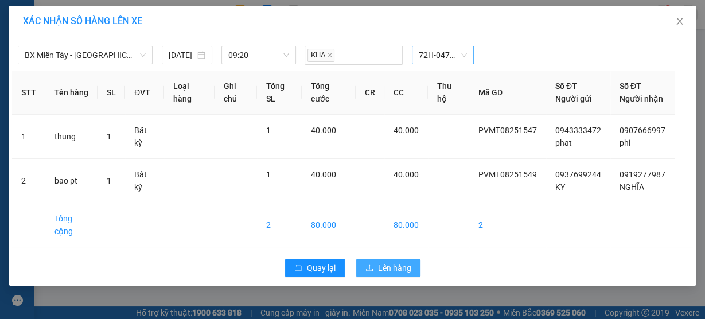
click at [399, 274] on span "Lên hàng" at bounding box center [394, 268] width 33 height 13
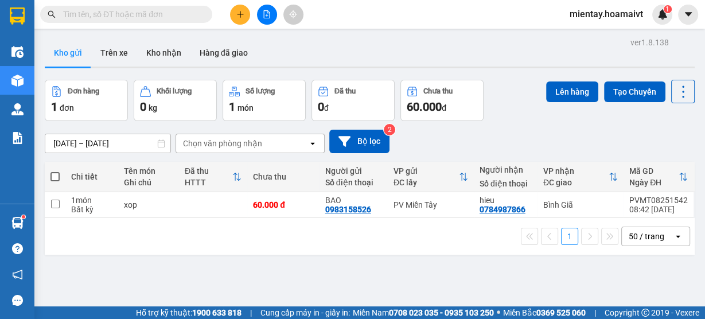
click at [236, 18] on button at bounding box center [240, 15] width 20 height 20
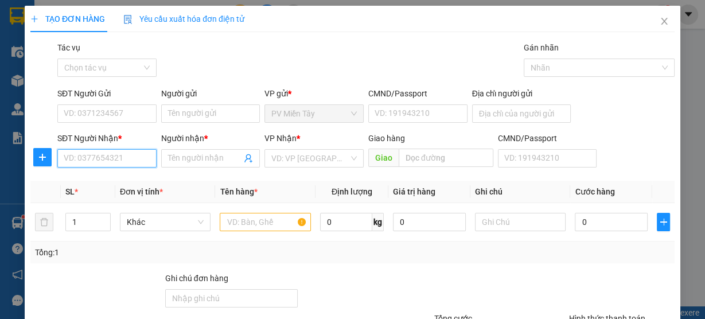
click at [112, 162] on input "SĐT Người Nhận *" at bounding box center [106, 158] width 99 height 18
type input "03673853"
click at [103, 182] on div "0367385385 - HỢP" at bounding box center [106, 180] width 84 height 13
type input "E1/11 Ap 5, Phong Phu, BC"
type input "0367385385"
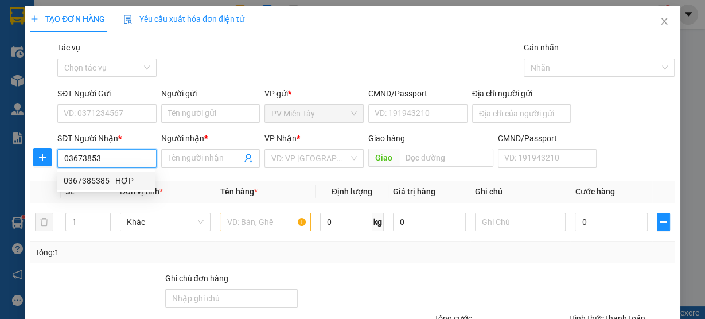
type input "HỢP"
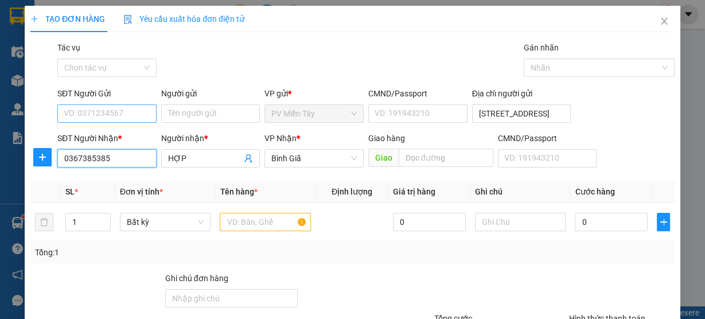
type input "0367385385"
click at [130, 116] on input "SĐT Người Gửi" at bounding box center [106, 113] width 99 height 18
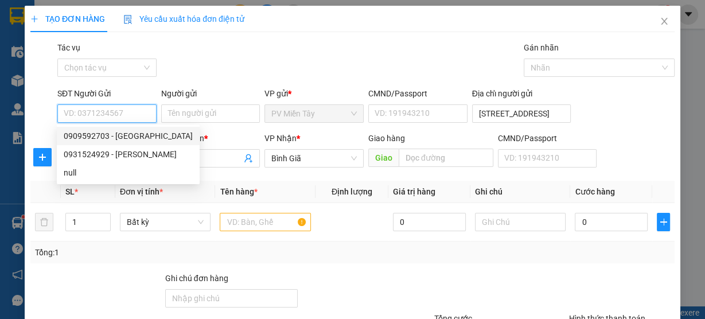
click at [109, 137] on div "0909592703 - ĐỨC" at bounding box center [128, 136] width 129 height 13
type input "0909592703"
type input "ĐỨC"
type input "086079013164"
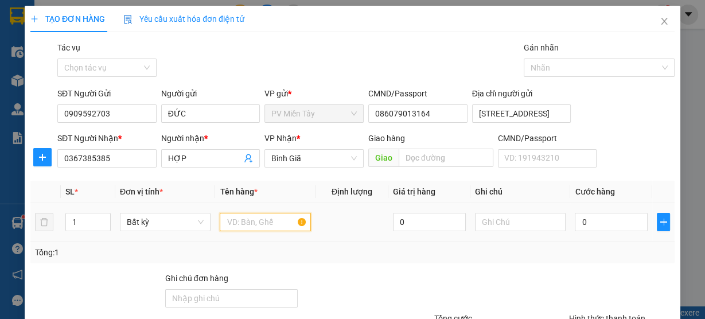
click at [265, 223] on input "text" at bounding box center [265, 222] width 91 height 18
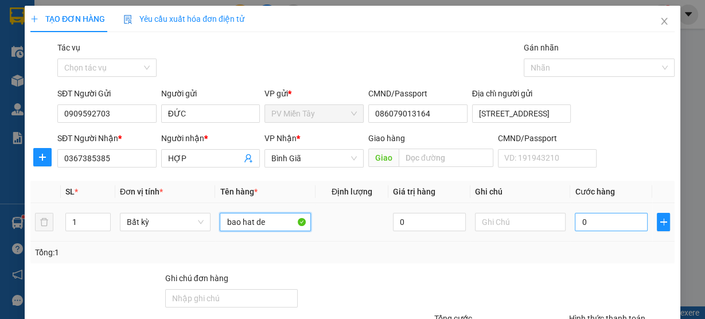
type input "bao hat de"
click at [592, 223] on input "0" at bounding box center [611, 222] width 73 height 18
type input "8"
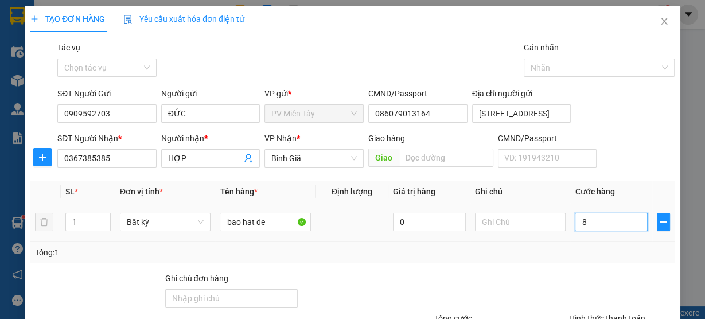
type input "80"
type input "80.000"
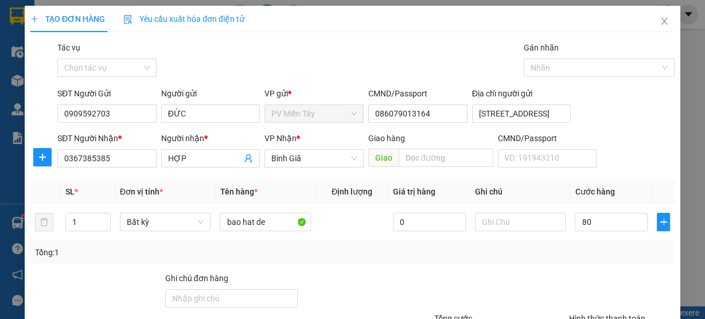
type input "80.000"
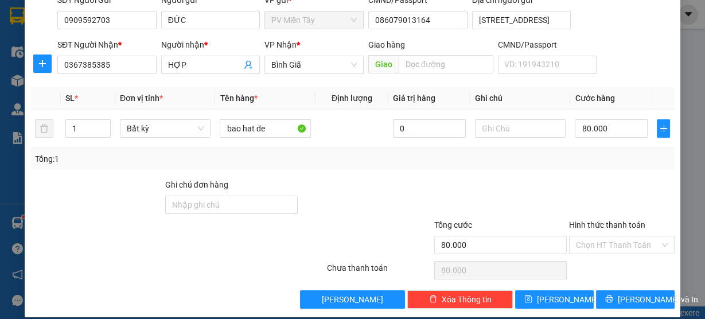
scroll to position [104, 0]
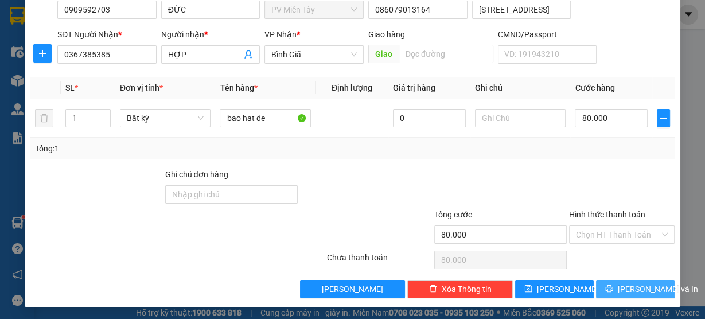
click at [624, 287] on span "Lưu và In" at bounding box center [658, 289] width 80 height 13
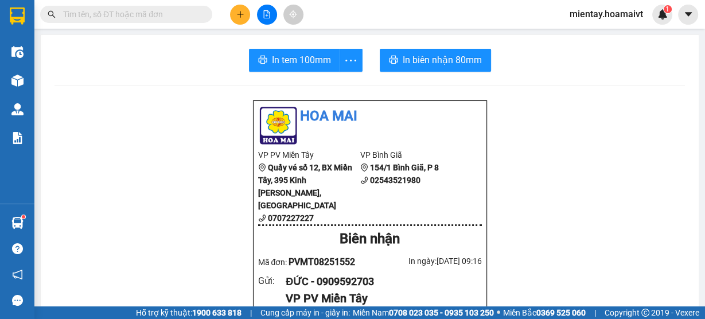
click at [246, 15] on button at bounding box center [240, 15] width 20 height 20
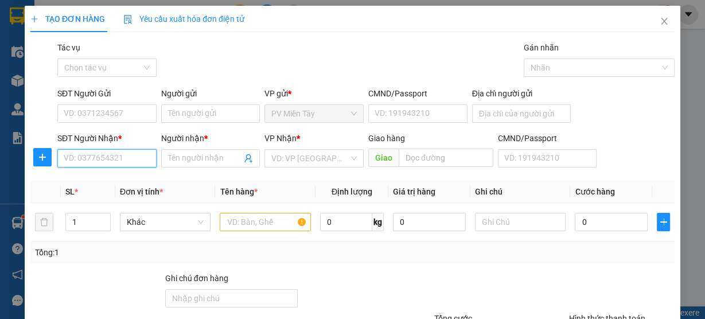
click at [133, 161] on input "SĐT Người Nhận *" at bounding box center [106, 158] width 99 height 18
type input "0937171586"
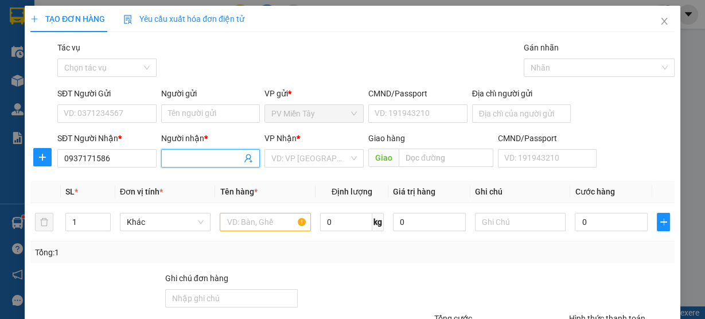
click at [172, 158] on input "Người nhận *" at bounding box center [205, 158] width 74 height 13
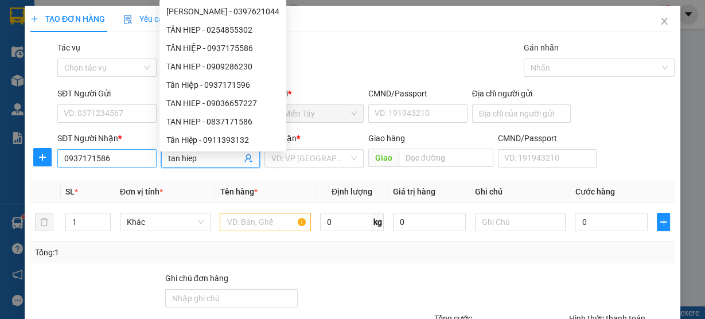
type input "tan hiep"
click at [129, 164] on input "0937171586" at bounding box center [106, 158] width 99 height 18
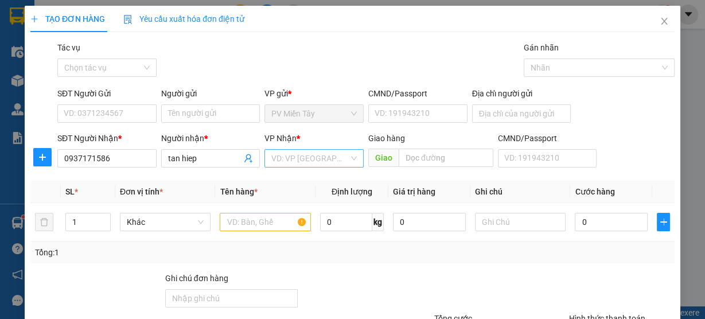
click at [300, 162] on input "search" at bounding box center [309, 158] width 77 height 17
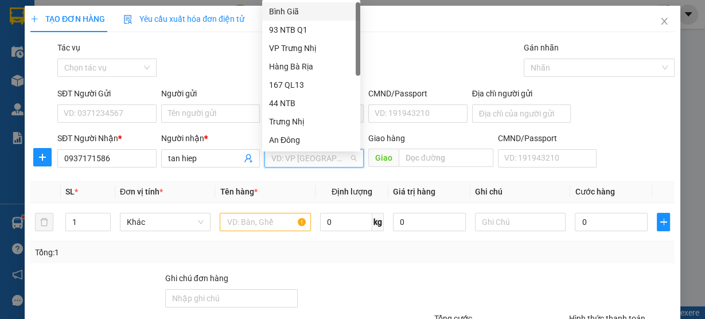
click at [314, 7] on div "Bình Giã" at bounding box center [311, 11] width 84 height 13
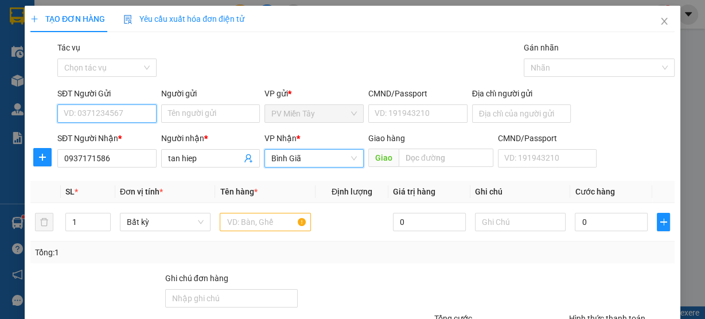
click at [148, 113] on input "SĐT Người Gửi" at bounding box center [106, 113] width 99 height 18
type input "0902325212"
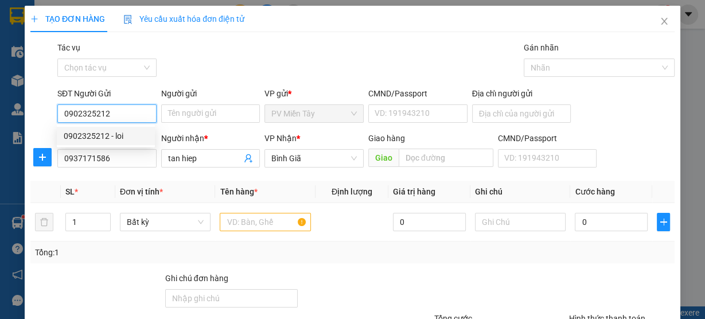
click at [135, 132] on div "0902325212 - loi" at bounding box center [106, 136] width 84 height 13
type input "loi"
type input "0304189290 mst"
type input "0902325212"
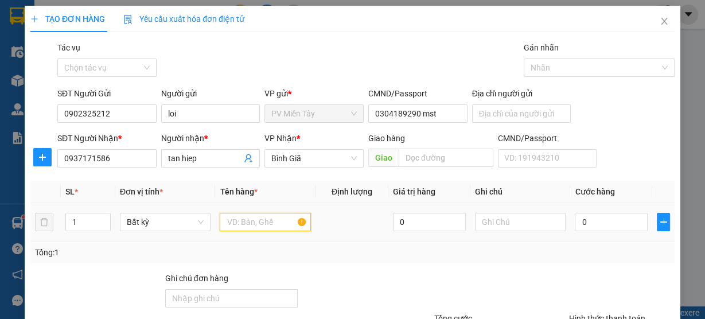
click at [279, 218] on input "text" at bounding box center [265, 222] width 91 height 18
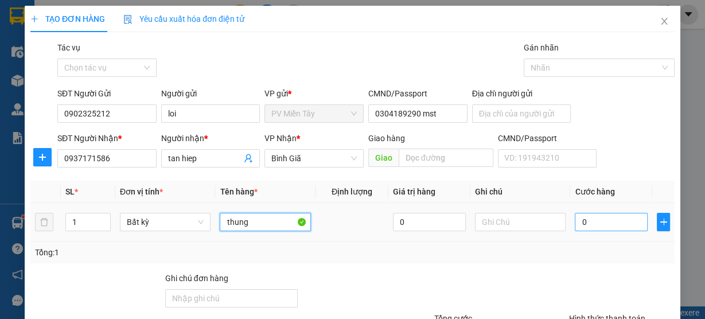
type input "thung"
click at [605, 228] on input "0" at bounding box center [611, 222] width 73 height 18
type input "4"
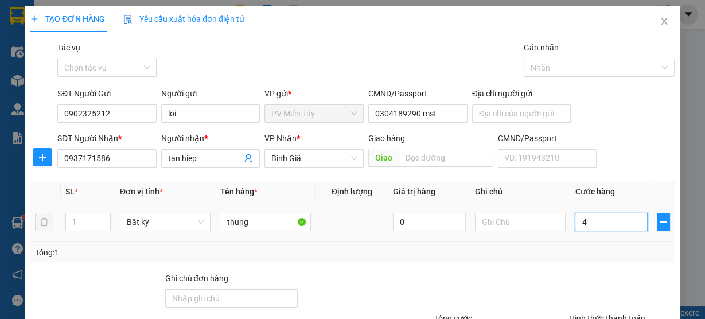
type input "40"
type input "40.000"
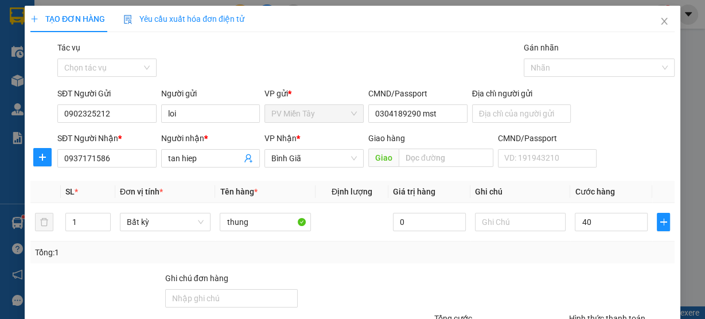
type input "40.000"
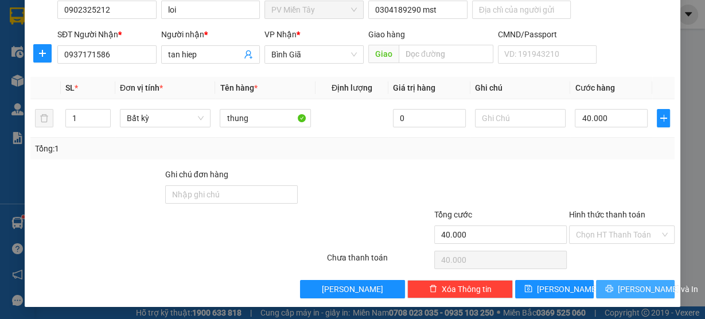
click at [636, 283] on span "Lưu và In" at bounding box center [658, 289] width 80 height 13
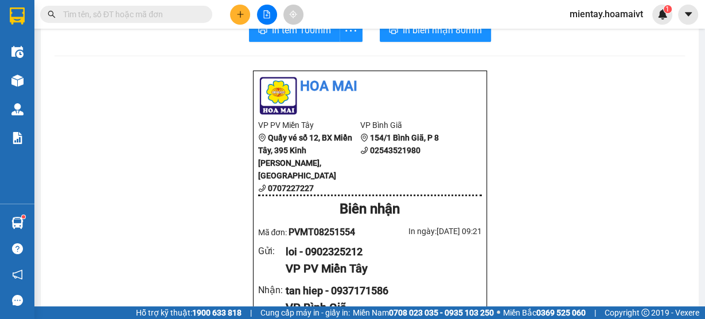
scroll to position [46, 0]
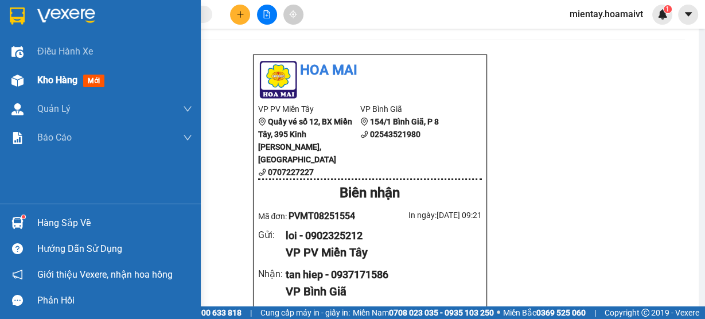
click at [41, 77] on span "Kho hàng" at bounding box center [57, 80] width 40 height 11
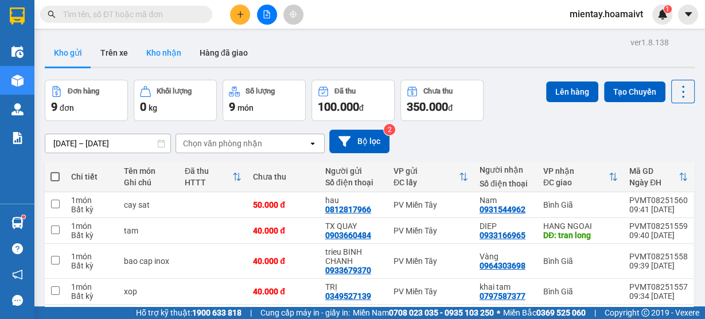
click at [169, 50] on button "Kho nhận" at bounding box center [163, 53] width 53 height 28
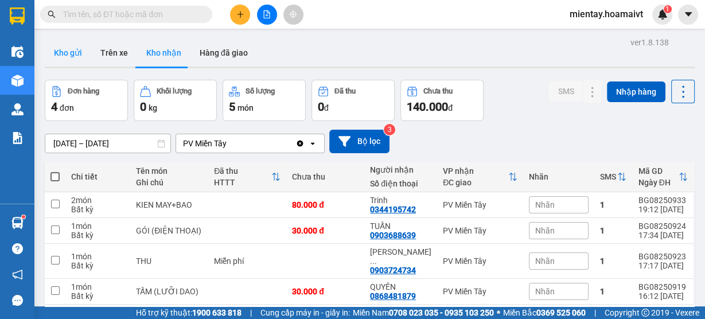
click at [73, 59] on button "Kho gửi" at bounding box center [68, 53] width 46 height 28
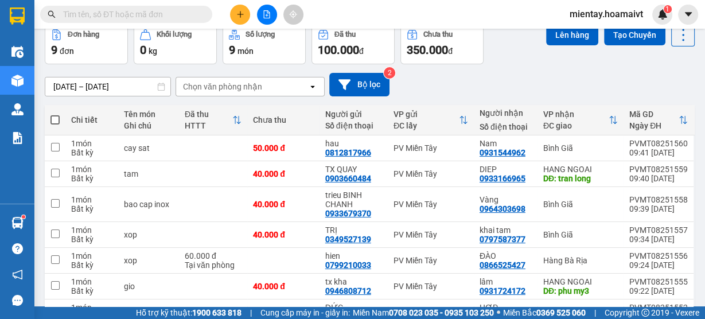
scroll to position [24, 0]
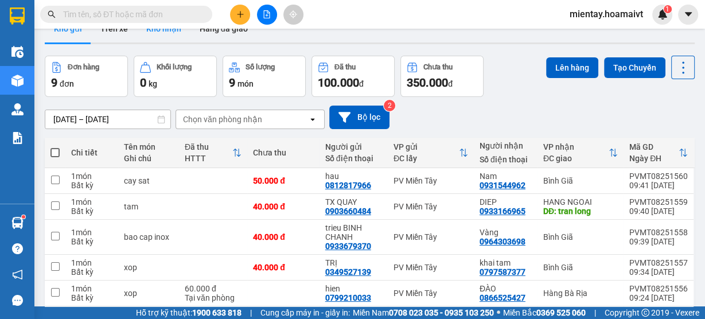
click at [156, 35] on button "Kho nhận" at bounding box center [163, 29] width 53 height 28
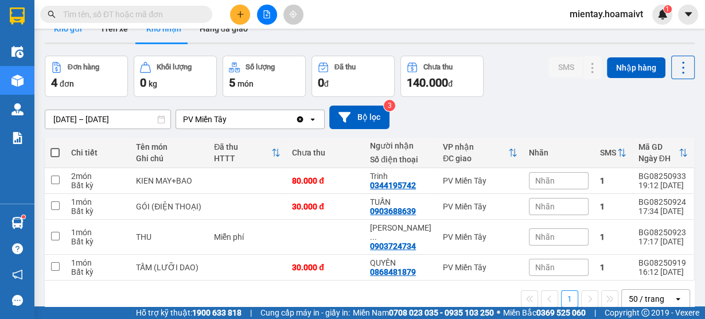
click at [69, 37] on button "Kho gửi" at bounding box center [68, 29] width 46 height 28
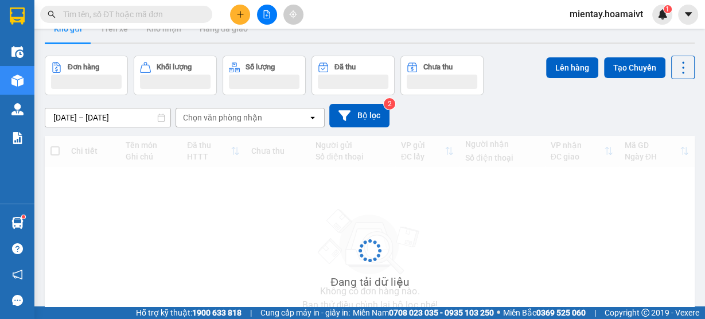
click at [69, 37] on button "Kho gửi" at bounding box center [68, 29] width 46 height 28
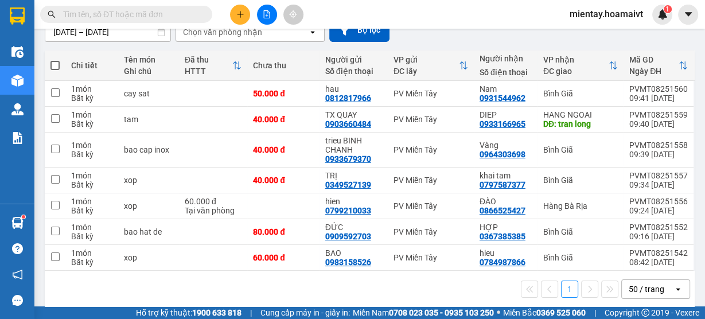
scroll to position [109, 0]
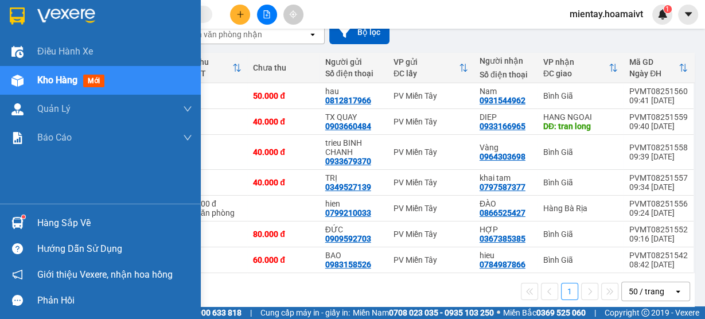
click at [48, 84] on span "Kho hàng" at bounding box center [57, 80] width 40 height 11
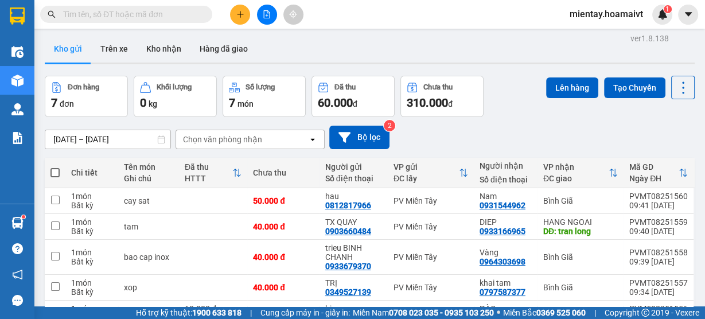
scroll to position [0, 0]
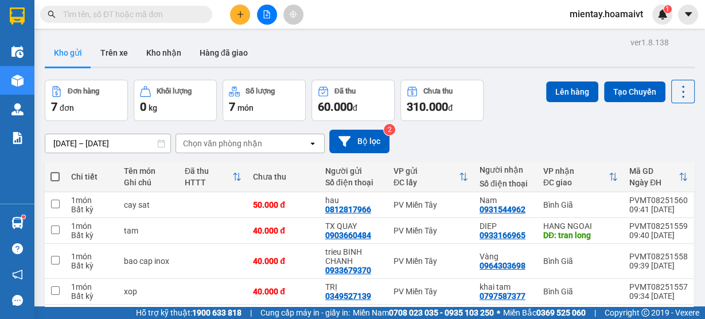
click at [237, 139] on div "Chọn văn phòng nhận" at bounding box center [222, 143] width 79 height 11
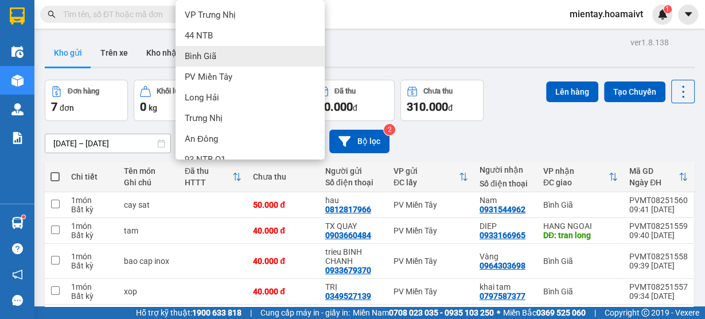
click at [240, 60] on div "Bình Giã" at bounding box center [250, 56] width 149 height 21
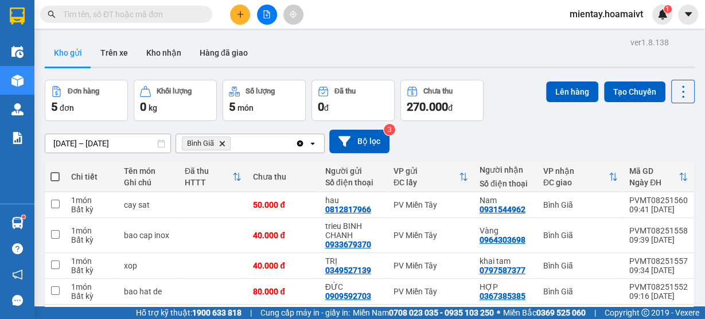
click at [57, 173] on span at bounding box center [54, 176] width 9 height 9
click at [55, 171] on input "checkbox" at bounding box center [55, 171] width 0 height 0
checkbox input "true"
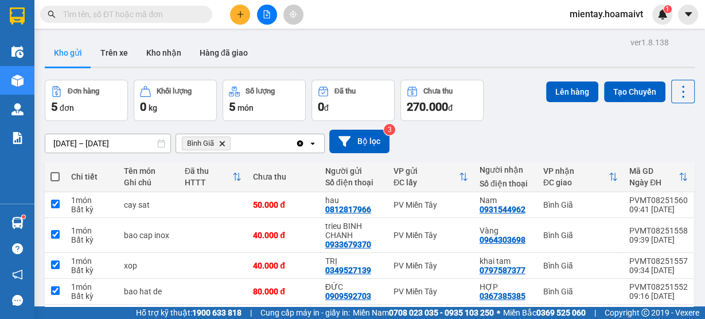
checkbox input "true"
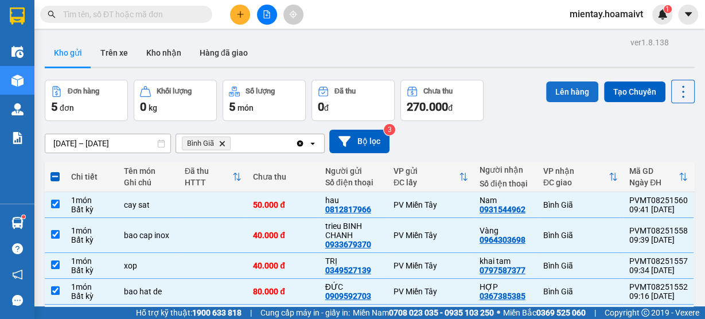
click at [570, 86] on button "Lên hàng" at bounding box center [572, 91] width 52 height 21
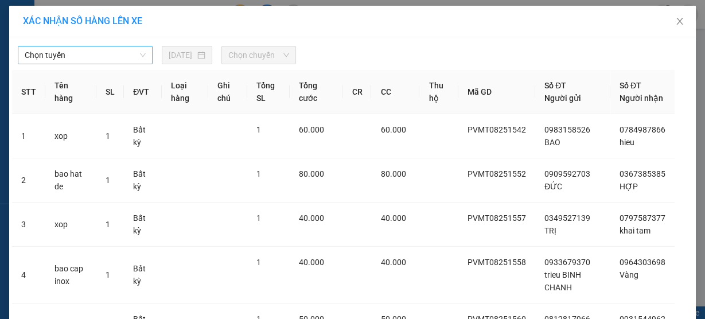
click at [123, 56] on span "Chọn tuyến" at bounding box center [85, 54] width 121 height 17
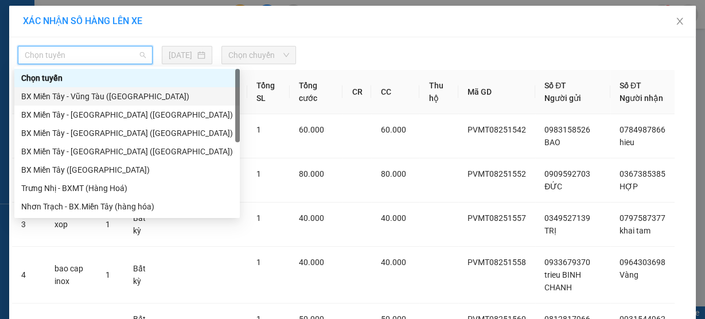
click at [108, 94] on div "BX Miền Tây - Vũng Tàu (Hàng Hóa)" at bounding box center [127, 96] width 212 height 13
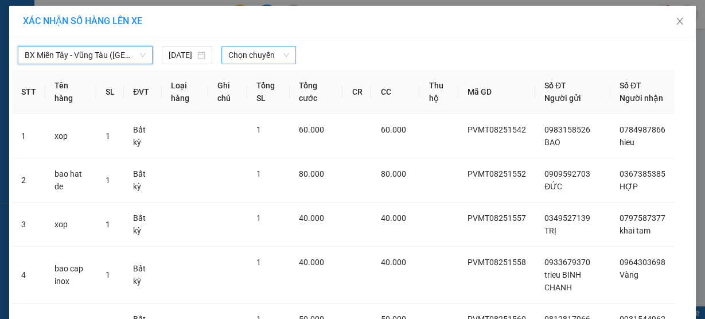
click at [250, 48] on span "Chọn chuyến" at bounding box center [258, 54] width 61 height 17
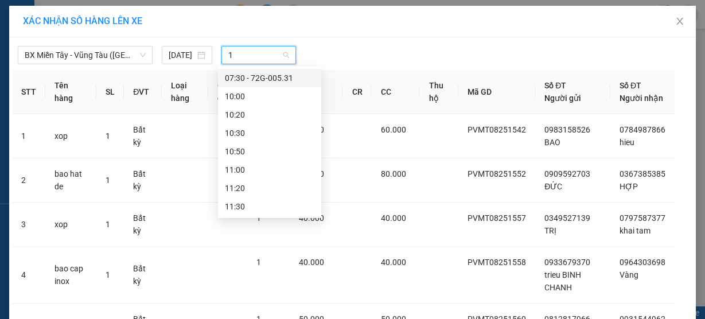
type input "10"
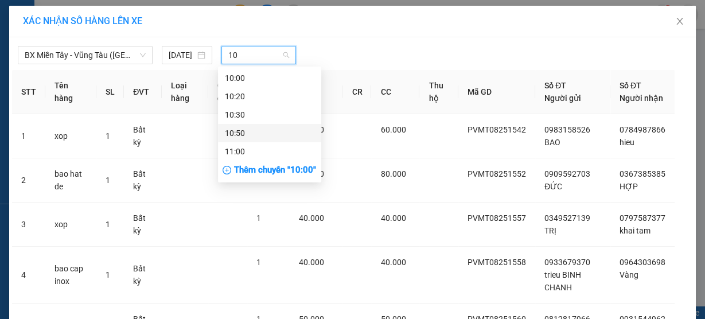
click at [252, 131] on div "10:50" at bounding box center [270, 133] width 90 height 13
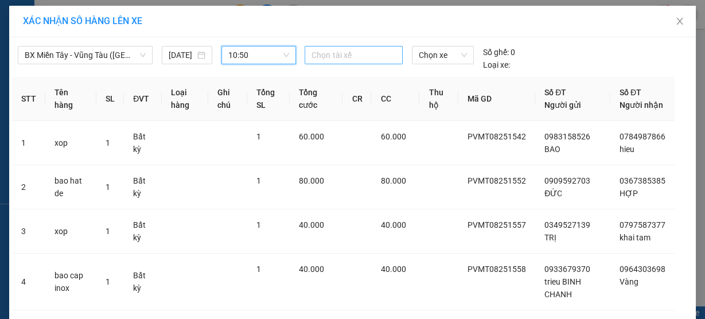
click at [325, 52] on div at bounding box center [354, 55] width 92 height 14
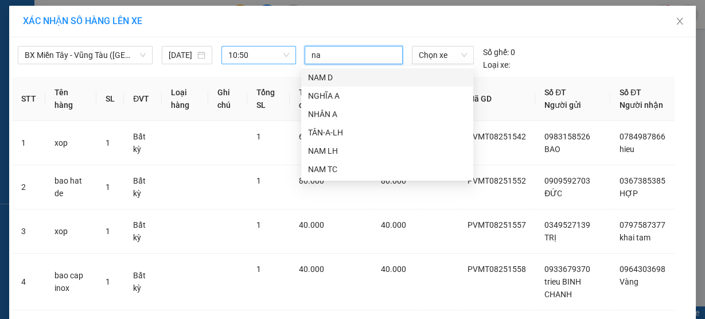
type input "nam"
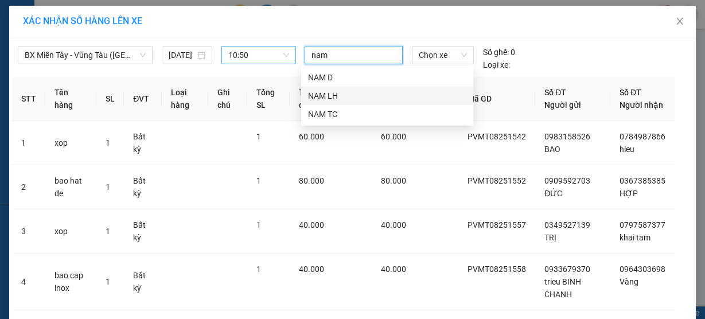
click at [331, 110] on div "NAM TC" at bounding box center [387, 114] width 158 height 13
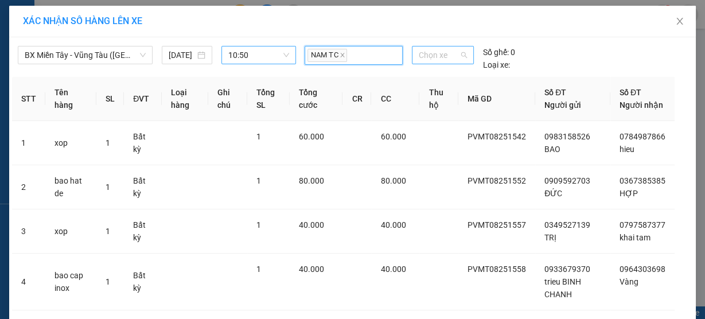
click at [441, 55] on span "Chọn xe" at bounding box center [443, 54] width 48 height 17
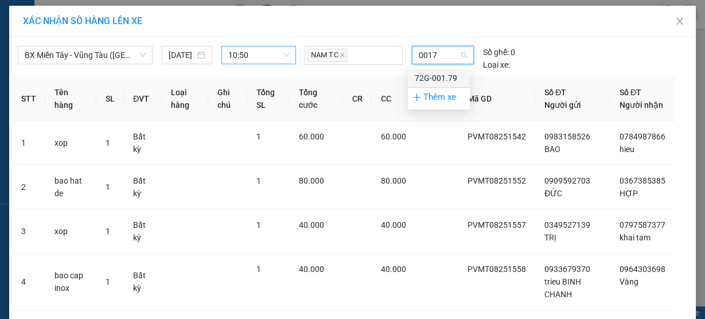
type input "00179"
click at [434, 77] on div "72G-001.79" at bounding box center [439, 78] width 48 height 13
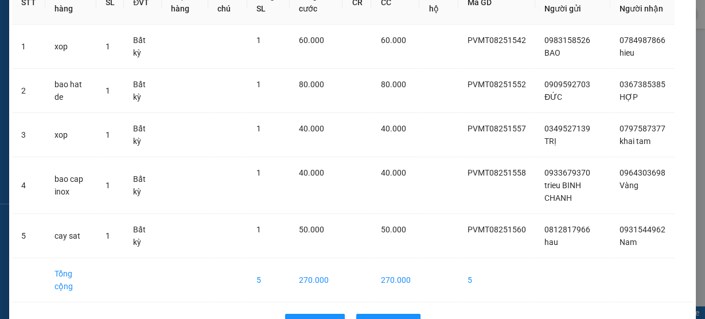
scroll to position [135, 0]
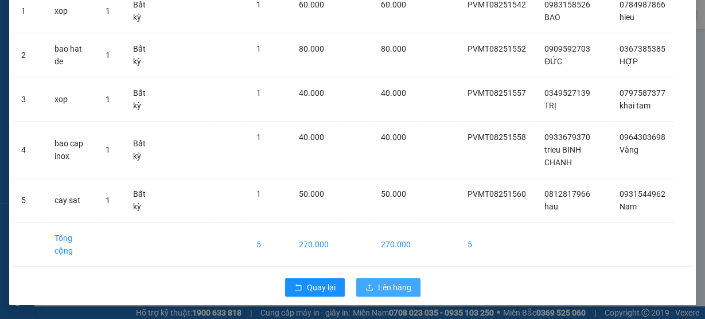
click at [398, 286] on span "Lên hàng" at bounding box center [394, 287] width 33 height 13
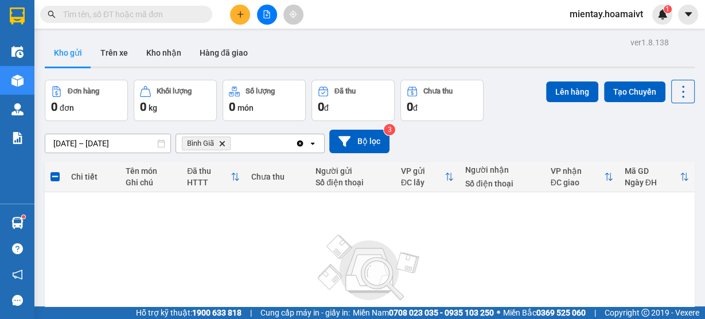
click at [224, 140] on icon "Delete" at bounding box center [222, 143] width 7 height 7
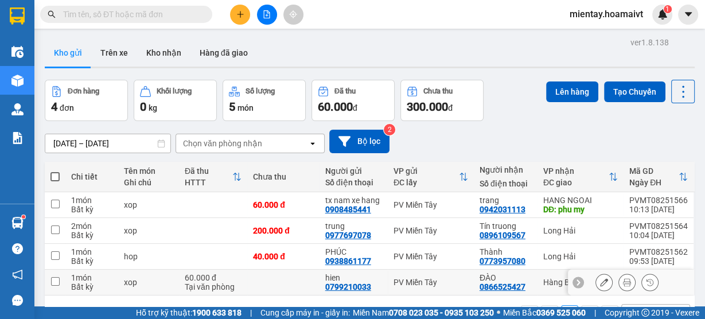
click at [249, 284] on td at bounding box center [283, 283] width 72 height 26
checkbox input "true"
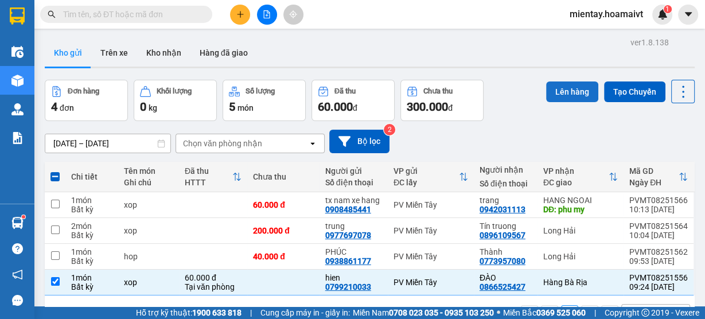
click at [565, 87] on button "Lên hàng" at bounding box center [572, 91] width 52 height 21
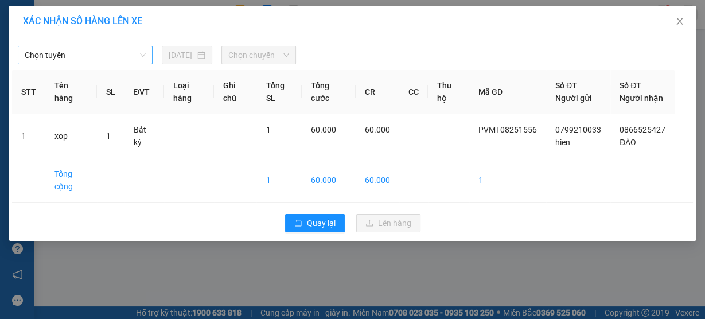
click at [91, 59] on span "Chọn tuyến" at bounding box center [85, 54] width 121 height 17
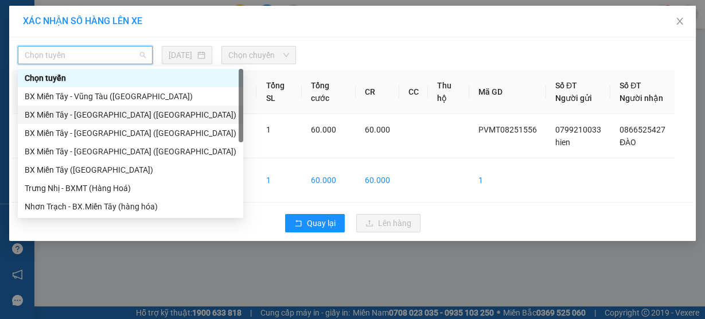
click at [84, 120] on div "BX Miền Tây - Bà Rịa (Hàng Hóa)" at bounding box center [131, 114] width 212 height 13
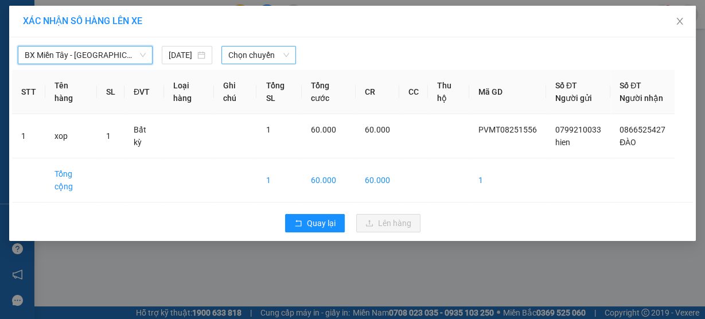
click at [260, 48] on span "Chọn chuyến" at bounding box center [258, 54] width 61 height 17
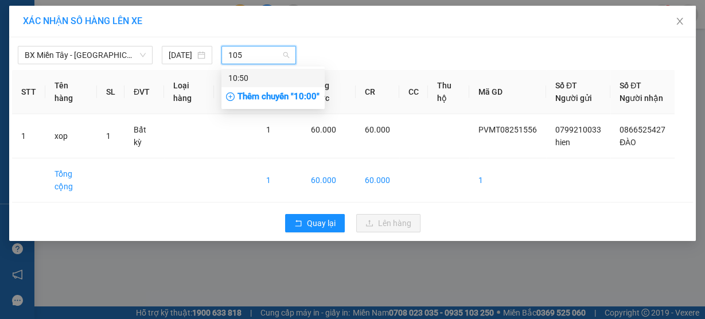
type input "1050"
click at [259, 76] on div "10:50" at bounding box center [273, 78] width 90 height 13
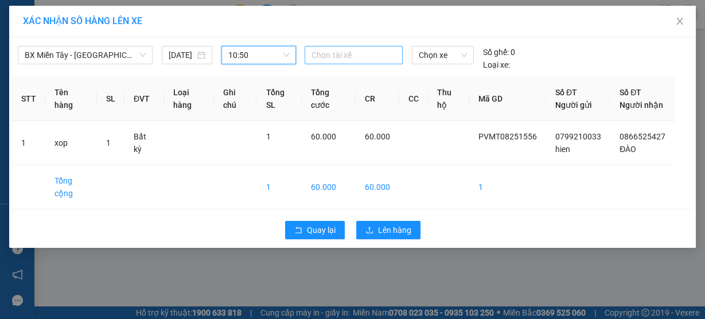
click at [333, 55] on div at bounding box center [354, 55] width 92 height 14
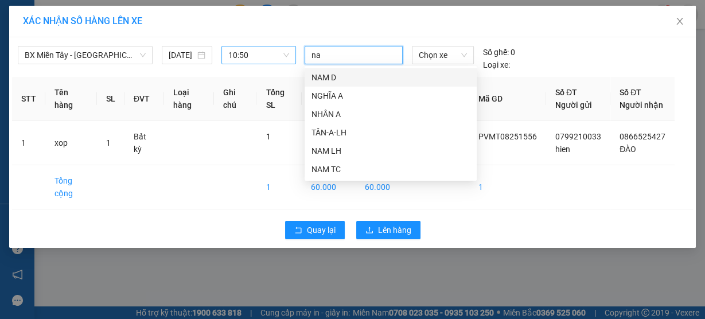
type input "nam"
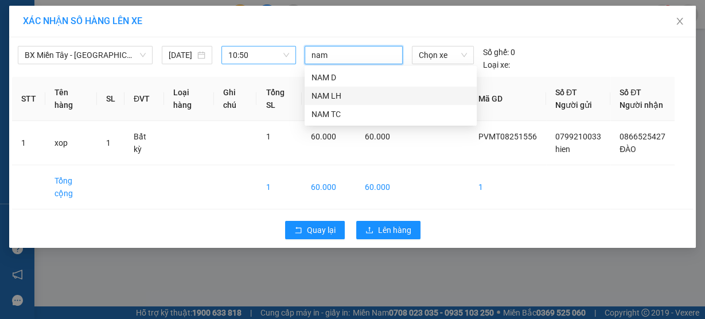
click at [324, 111] on div "NAM TC" at bounding box center [391, 114] width 158 height 13
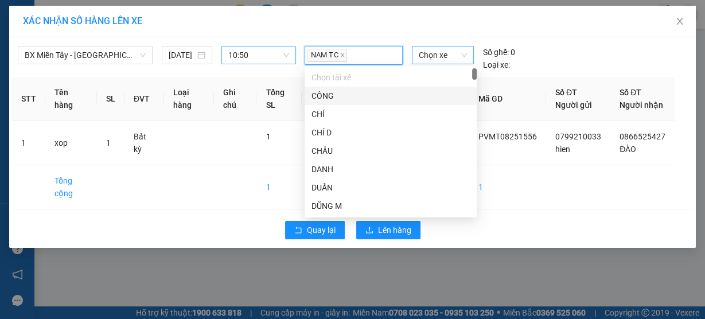
click at [448, 53] on span "Chọn xe" at bounding box center [443, 54] width 48 height 17
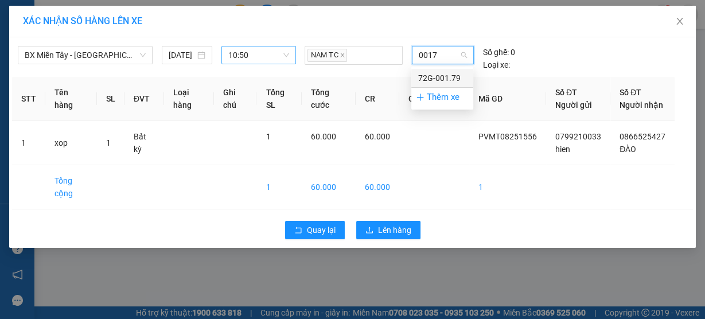
type input "00179"
click at [452, 72] on div "72G-001.79" at bounding box center [442, 78] width 48 height 13
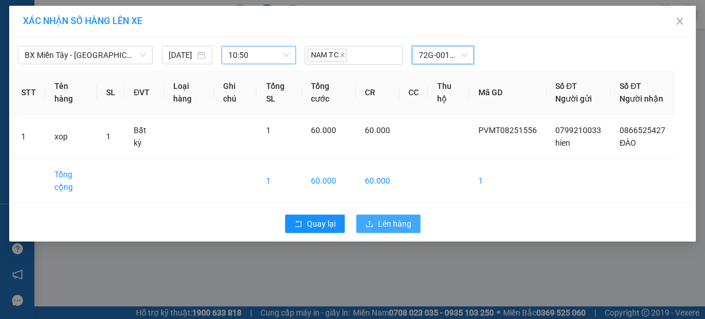
click at [394, 230] on span "Lên hàng" at bounding box center [394, 223] width 33 height 13
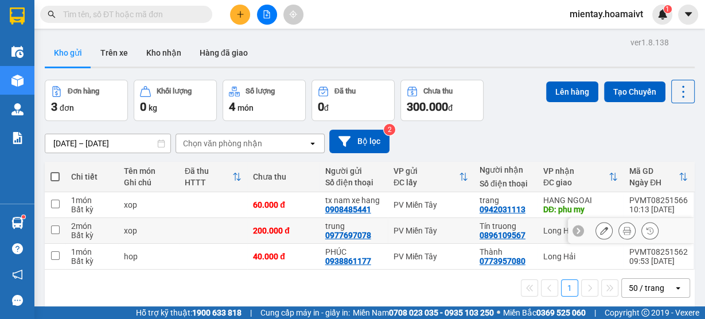
click at [200, 237] on td at bounding box center [213, 231] width 68 height 26
checkbox input "true"
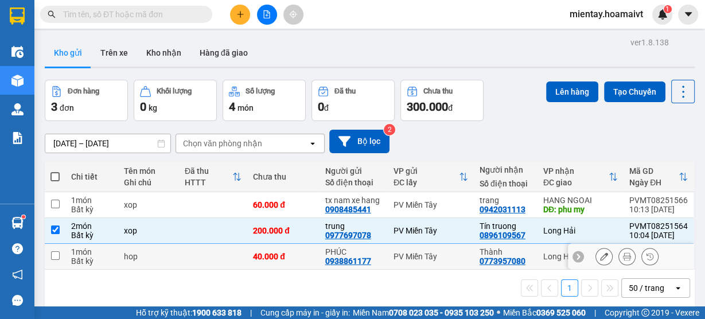
click at [191, 255] on td at bounding box center [213, 257] width 68 height 26
checkbox input "true"
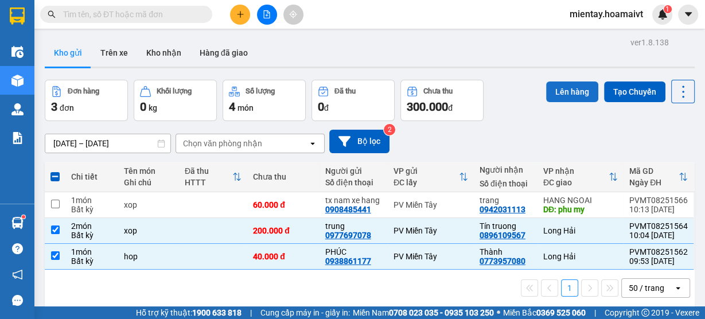
click at [575, 99] on button "Lên hàng" at bounding box center [572, 91] width 52 height 21
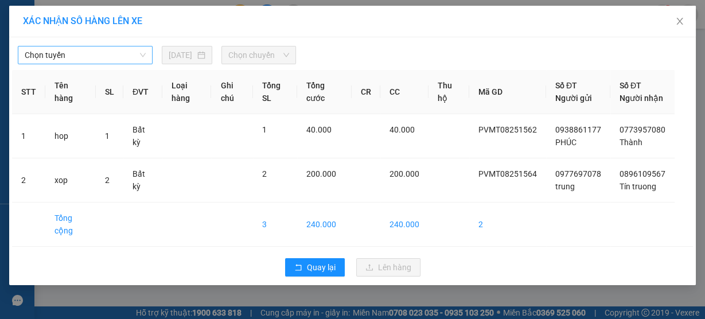
click at [96, 55] on span "Chọn tuyến" at bounding box center [85, 54] width 121 height 17
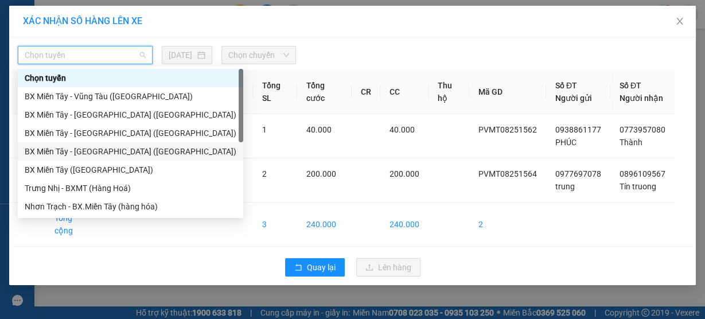
click at [103, 149] on div "BX Miền Tây - Long Hải (Hàng Hoá)" at bounding box center [131, 151] width 212 height 13
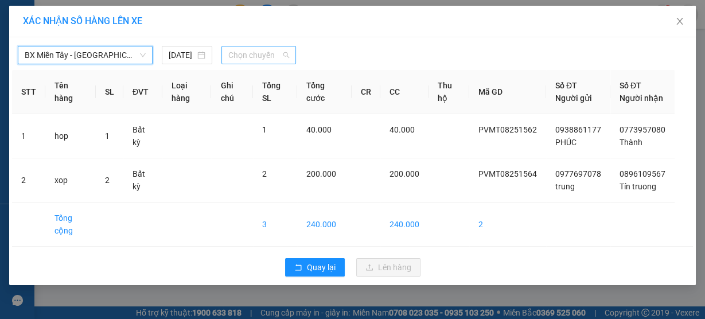
click at [255, 57] on span "Chọn chuyến" at bounding box center [258, 54] width 61 height 17
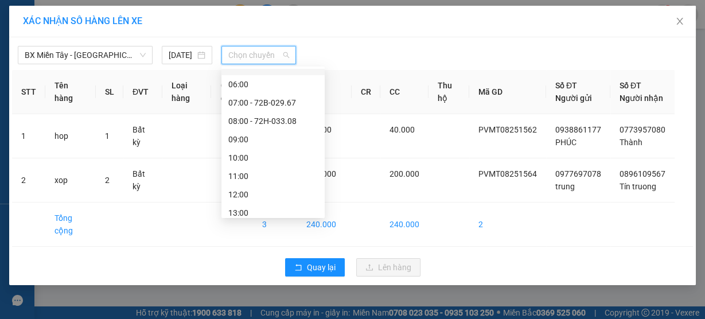
scroll to position [58, 0]
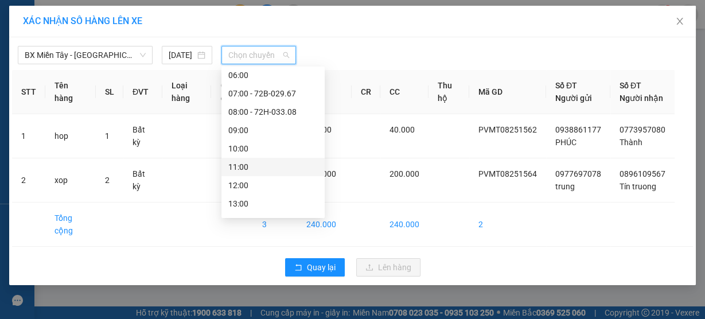
click at [261, 165] on div "11:00" at bounding box center [273, 167] width 90 height 13
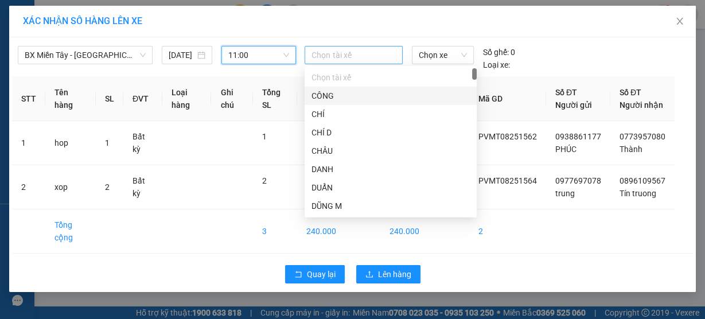
click at [348, 50] on div at bounding box center [354, 55] width 92 height 14
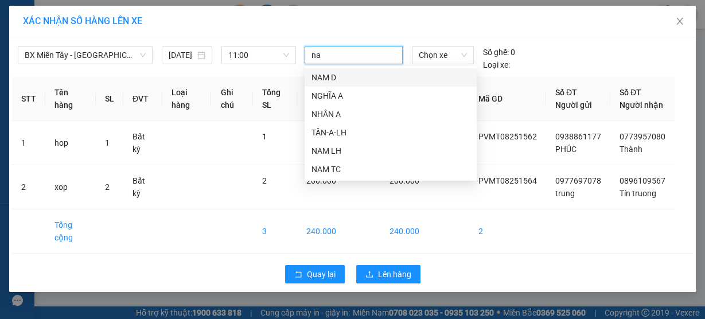
type input "nam"
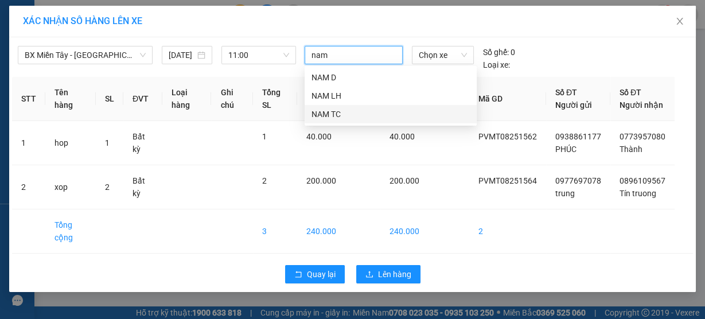
click at [340, 108] on div "NAM TC" at bounding box center [391, 114] width 158 height 13
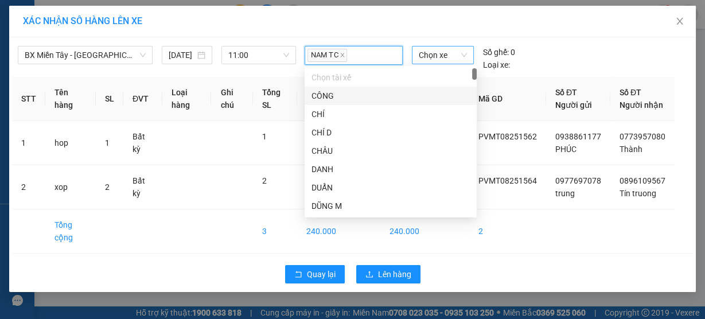
click at [426, 55] on span "Chọn xe" at bounding box center [443, 54] width 48 height 17
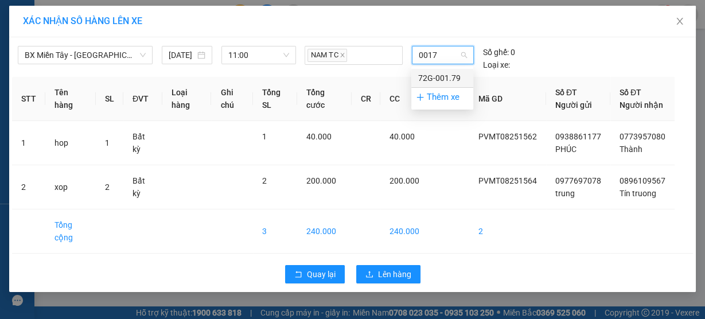
type input "00179"
click at [427, 78] on div "72G-001.79" at bounding box center [442, 78] width 48 height 13
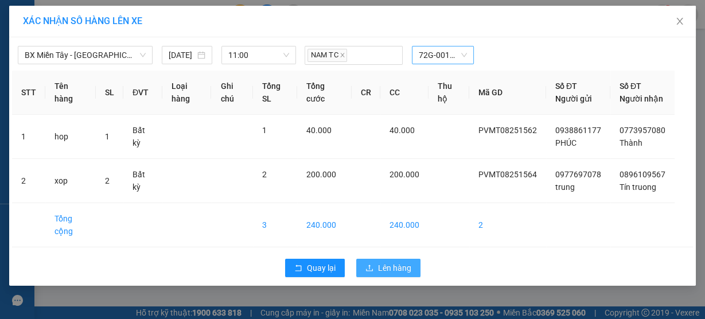
click at [405, 274] on span "Lên hàng" at bounding box center [394, 268] width 33 height 13
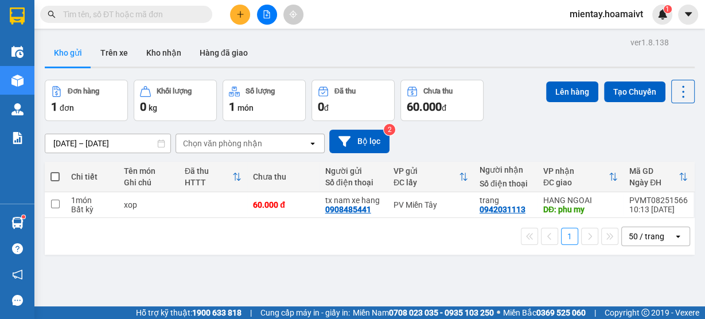
click at [244, 20] on button at bounding box center [240, 15] width 20 height 20
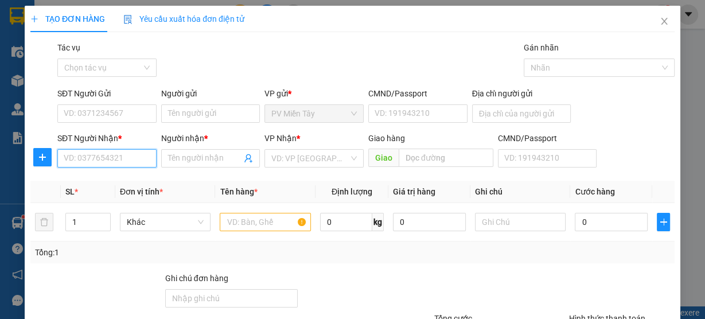
click at [98, 155] on input "SĐT Người Nhận *" at bounding box center [106, 158] width 99 height 18
type input "0983935584"
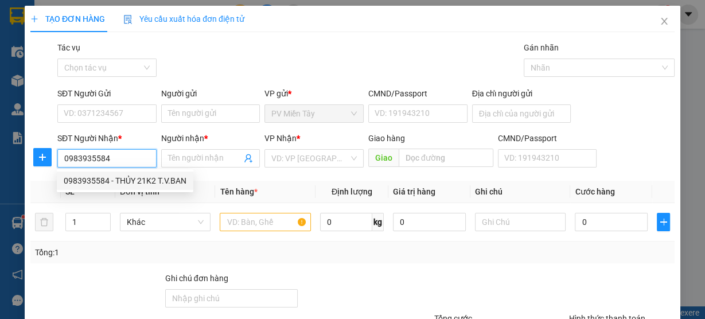
click at [91, 181] on div "0983935584 - THỦY 21K2 T.V.BAN" at bounding box center [125, 180] width 123 height 13
type input "THỦY 21K2 T.V.BAN"
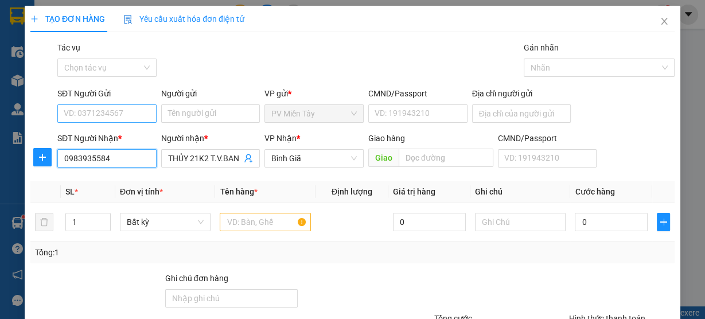
type input "0983935584"
click at [111, 115] on input "SĐT Người Gửi" at bounding box center [106, 113] width 99 height 18
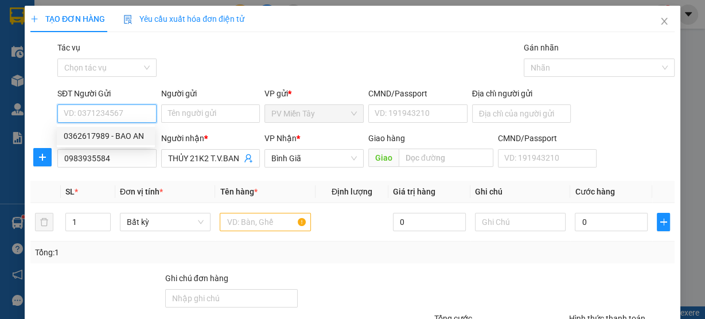
click at [140, 131] on div "0362617989 - BAO AN" at bounding box center [106, 136] width 84 height 13
type input "0362617989"
type input "BAO AN"
type input "079078004271"
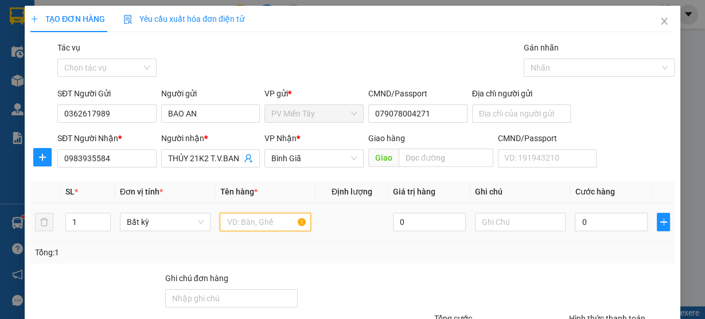
click at [248, 219] on input "text" at bounding box center [265, 222] width 91 height 18
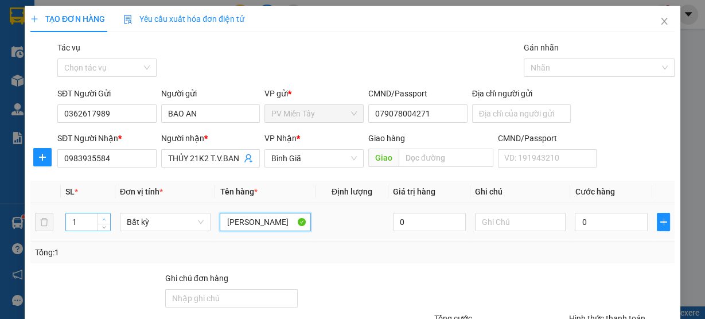
type input "bao vai"
type input "2"
click at [101, 216] on span "up" at bounding box center [104, 219] width 7 height 7
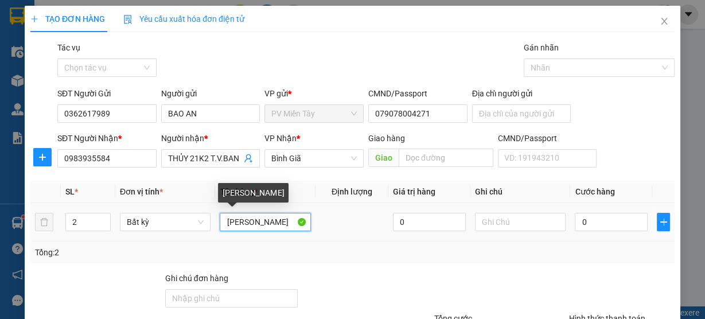
click at [254, 224] on input "bao vai" at bounding box center [265, 222] width 91 height 18
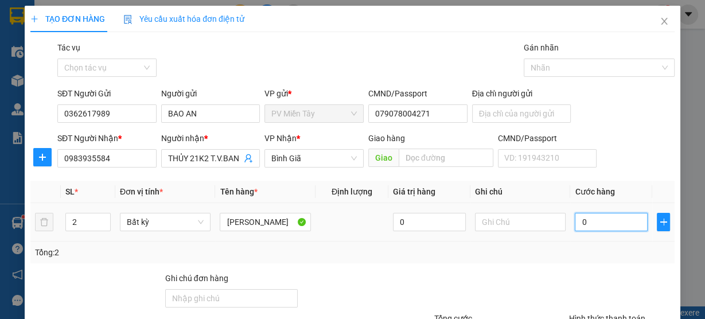
click at [585, 220] on input "0" at bounding box center [611, 222] width 73 height 18
type input "1"
type input "10"
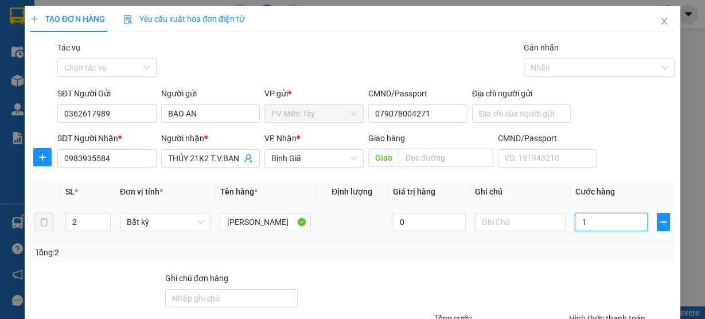
type input "10"
type input "100"
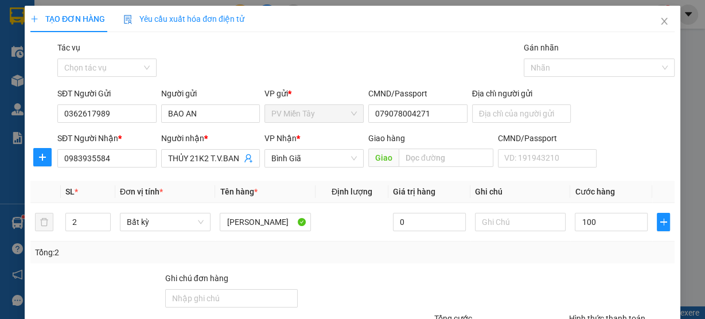
type input "100.000"
click at [566, 252] on div "Tổng: 2" at bounding box center [352, 252] width 635 height 13
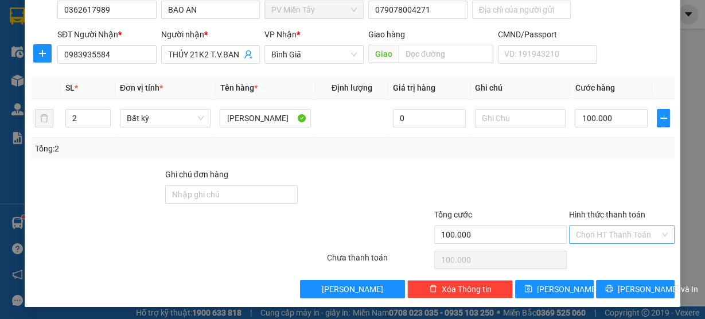
click at [617, 232] on input "Hình thức thanh toán" at bounding box center [618, 234] width 84 height 17
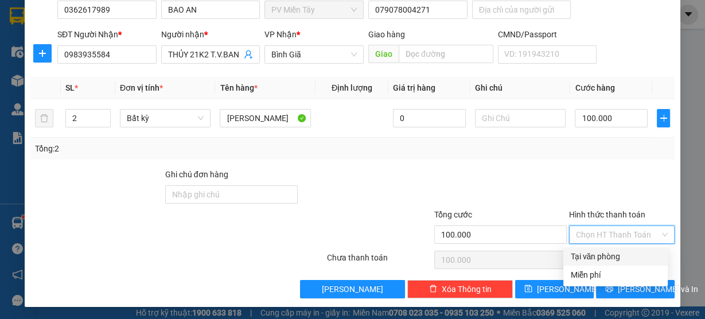
click at [607, 250] on div "Tại văn phòng" at bounding box center [615, 256] width 91 height 13
type input "0"
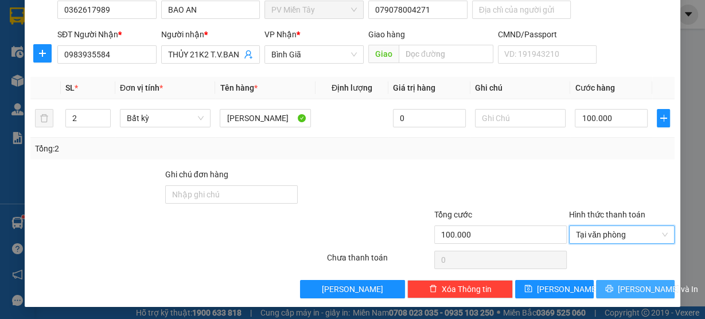
click at [627, 292] on span "Lưu và In" at bounding box center [658, 289] width 80 height 13
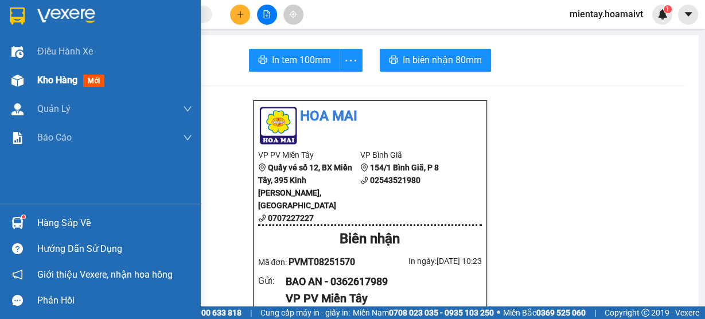
click at [56, 80] on span "Kho hàng" at bounding box center [57, 80] width 40 height 11
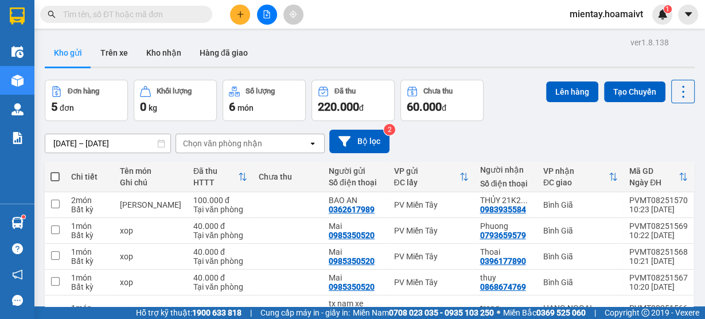
scroll to position [62, 0]
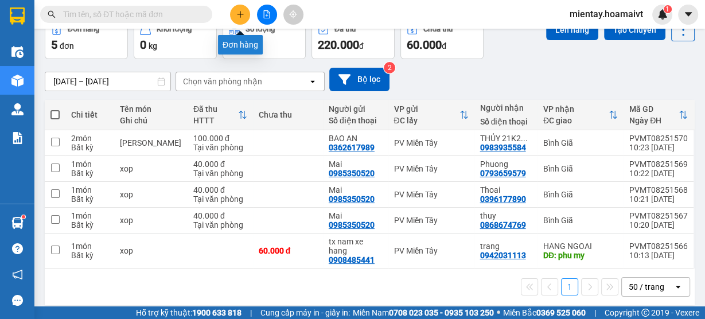
click at [234, 14] on button at bounding box center [240, 15] width 20 height 20
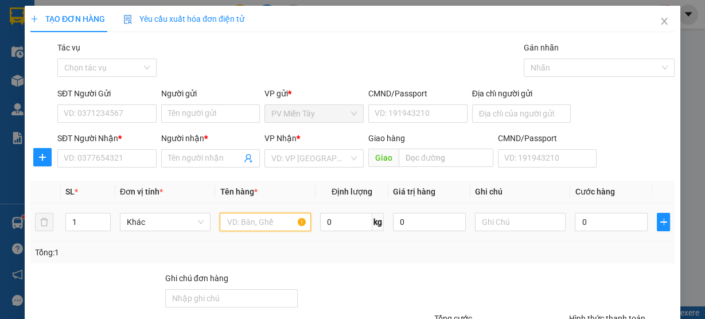
click at [262, 221] on input "text" at bounding box center [265, 222] width 91 height 18
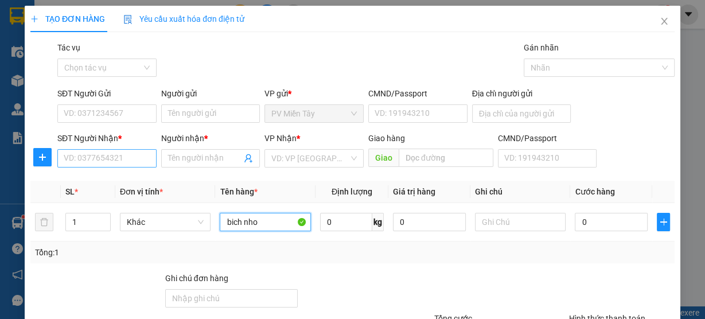
type input "bich nho"
click at [142, 158] on input "SĐT Người Nhận *" at bounding box center [106, 158] width 99 height 18
click at [205, 123] on div "Người gửi Tên người gửi" at bounding box center [210, 107] width 99 height 40
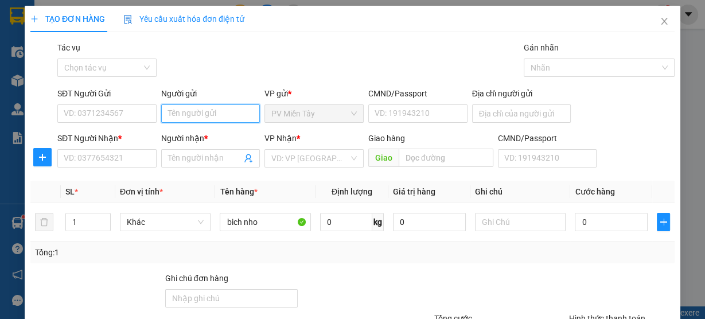
click at [215, 110] on input "Người gửi" at bounding box center [210, 113] width 99 height 18
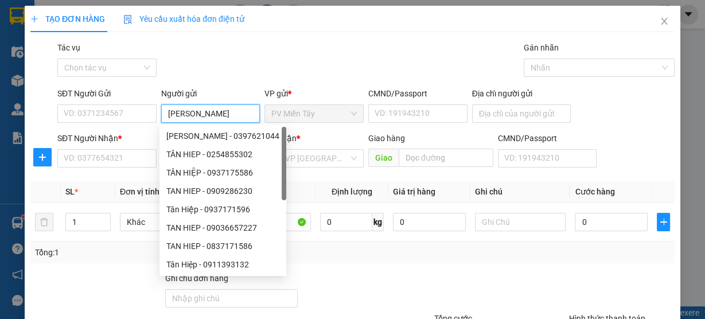
type input "hoang hm"
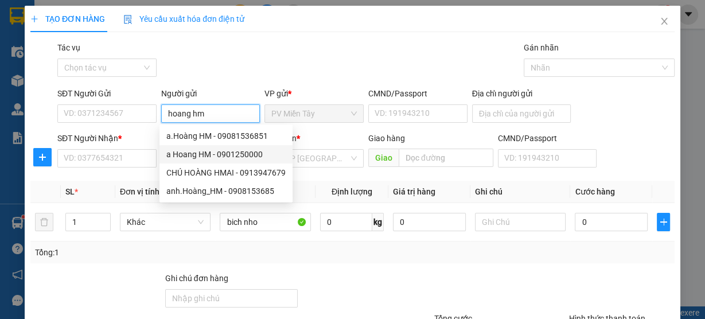
click at [221, 156] on div "a Hoang HM - 0901250000" at bounding box center [225, 154] width 119 height 13
type input "0901250000"
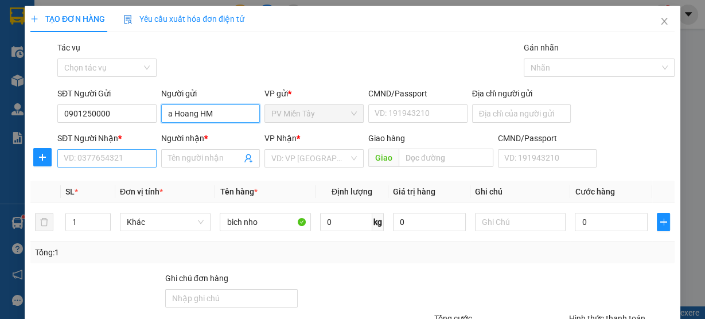
type input "a Hoang HM"
click at [96, 153] on input "SĐT Người Nhận *" at bounding box center [106, 158] width 99 height 18
type input "0937773006"
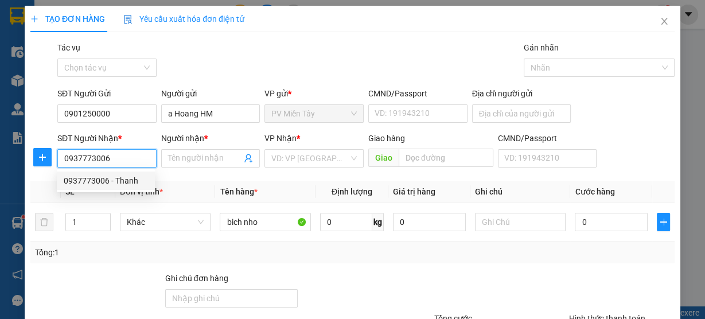
click at [90, 186] on div "0937773006 - Thanh" at bounding box center [106, 180] width 84 height 13
type input "78A Thai Phien, F2,Q11"
type input "Thanh"
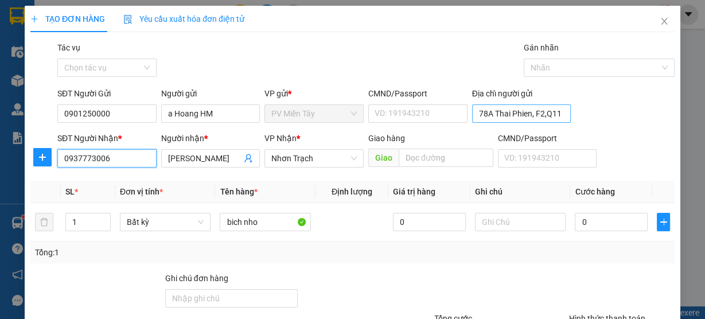
type input "0937773006"
click at [473, 116] on input "78A Thai Phien, F2,Q11" at bounding box center [521, 113] width 99 height 18
click at [475, 114] on input "78A Thai Phien, F2,Q11" at bounding box center [521, 113] width 99 height 18
click at [476, 112] on input "78A Thai Phien, F2,Q11" at bounding box center [521, 113] width 99 height 18
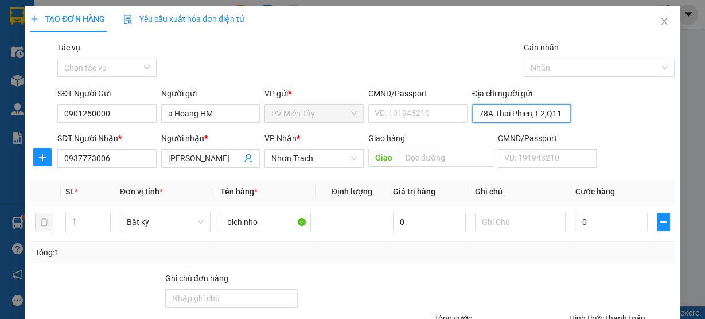
click at [474, 112] on input "78A Thai Phien, F2,Q11" at bounding box center [521, 113] width 99 height 18
type input "0919240067 Truc 78A Thai Phien, F2,Q11"
click at [596, 224] on input "0" at bounding box center [611, 222] width 73 height 18
type input "3"
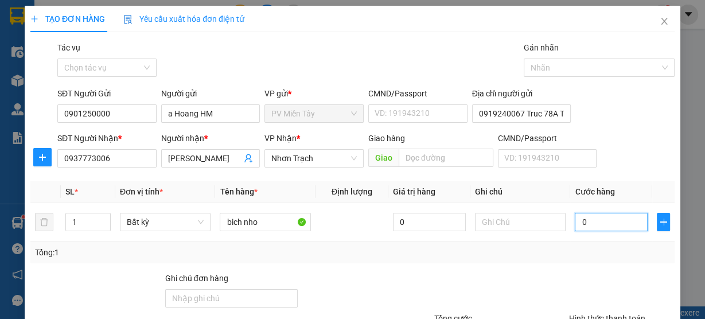
type input "3"
type input "30"
type input "30.000"
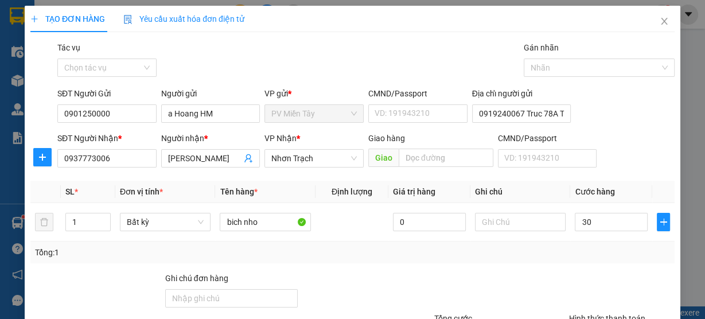
type input "30.000"
click at [551, 267] on div "Transit Pickup Surcharge Ids Transit Deliver Surcharge Ids Transit Deliver Surc…" at bounding box center [352, 221] width 644 height 361
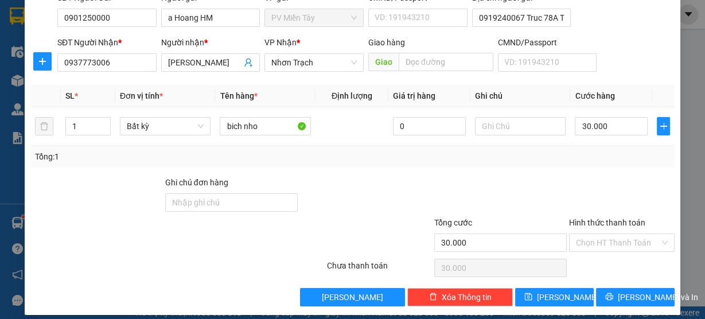
scroll to position [104, 0]
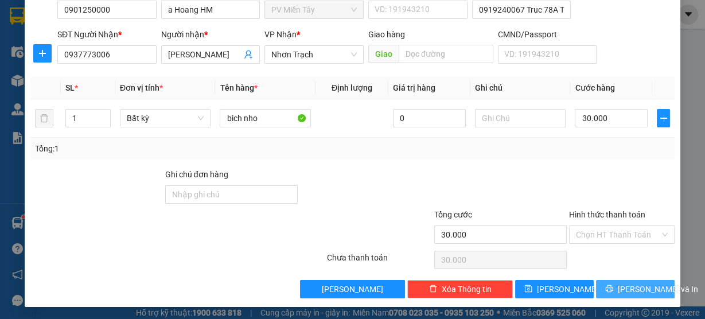
click at [631, 287] on span "Lưu và In" at bounding box center [658, 289] width 80 height 13
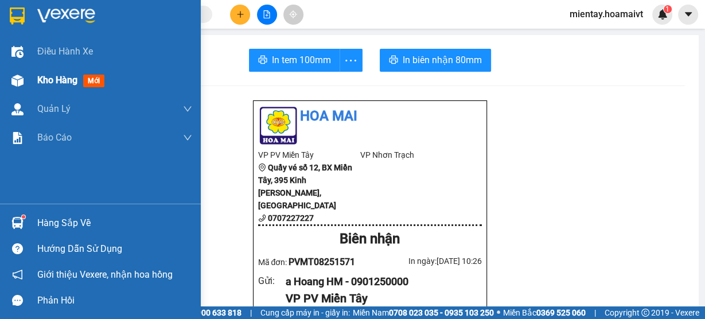
click at [42, 77] on span "Kho hàng" at bounding box center [57, 80] width 40 height 11
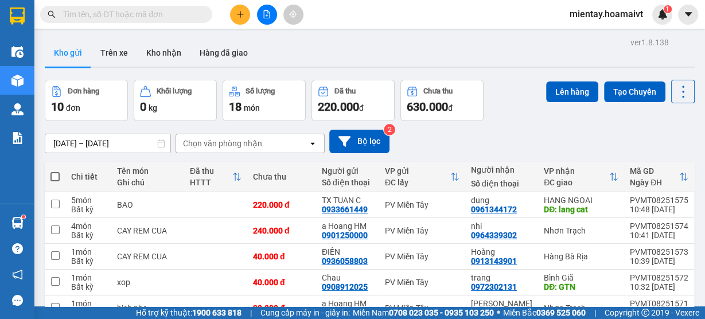
click at [226, 140] on div "Chọn văn phòng nhận" at bounding box center [222, 143] width 79 height 11
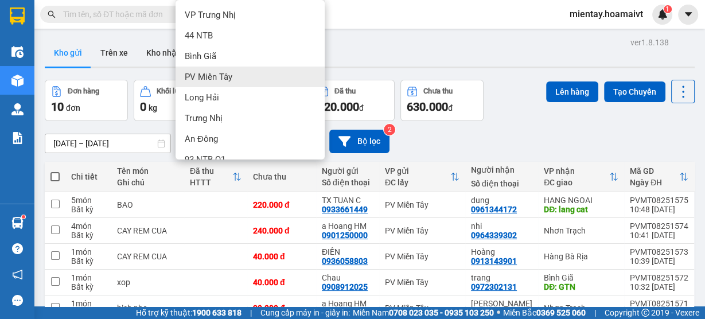
click at [234, 68] on div "PV Miền Tây" at bounding box center [250, 77] width 149 height 21
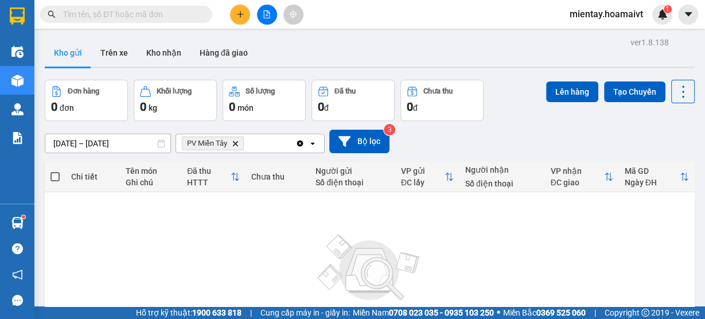
click at [232, 144] on icon "Delete" at bounding box center [235, 143] width 7 height 7
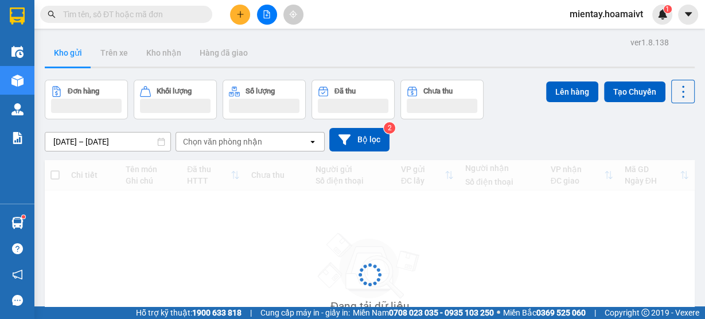
click at [239, 143] on div "Chọn văn phòng nhận" at bounding box center [222, 141] width 79 height 11
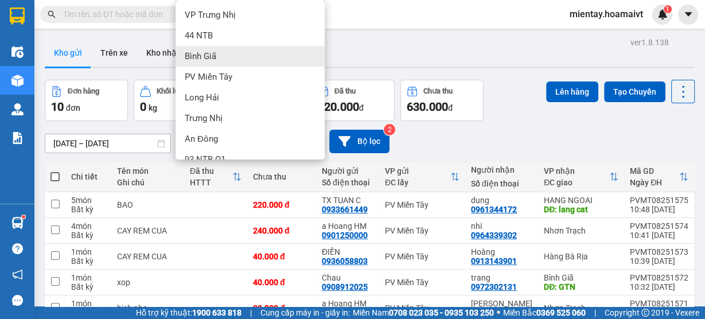
click at [227, 62] on div "Bình Giã" at bounding box center [250, 56] width 149 height 21
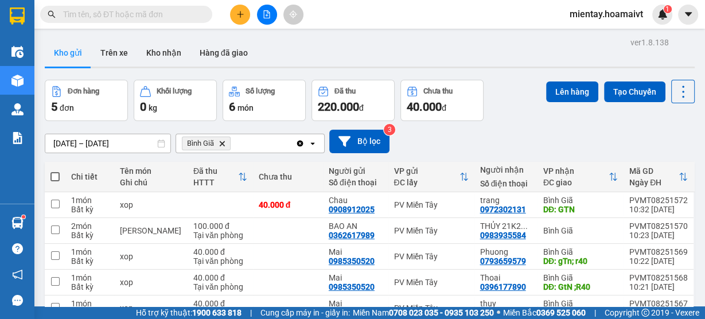
scroll to position [62, 0]
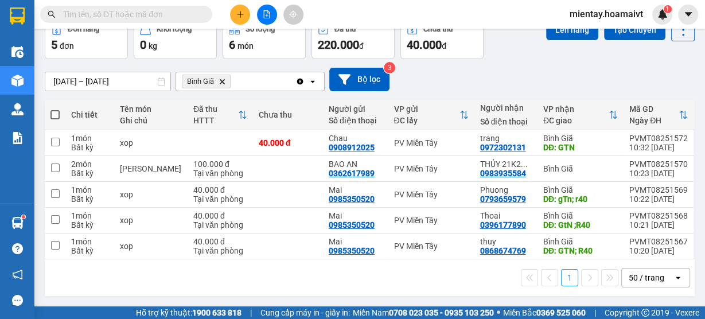
click at [48, 107] on th at bounding box center [55, 115] width 21 height 30
click at [59, 114] on span at bounding box center [54, 114] width 9 height 9
click at [55, 109] on input "checkbox" at bounding box center [55, 109] width 0 height 0
checkbox input "true"
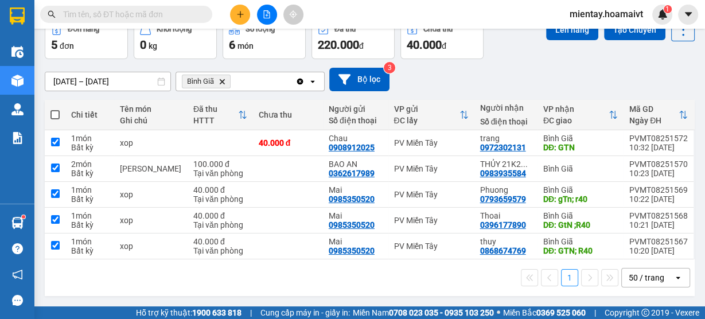
checkbox input "true"
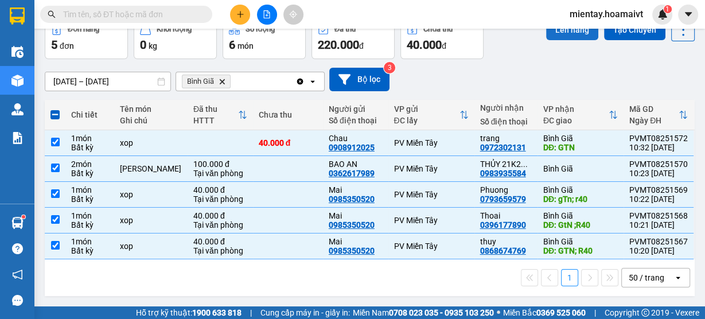
click at [564, 32] on button "Lên hàng" at bounding box center [572, 30] width 52 height 21
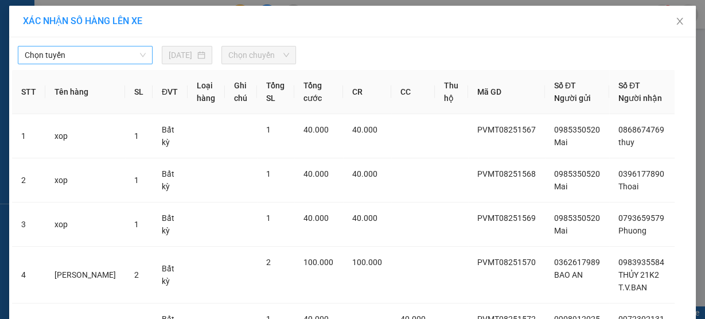
click at [87, 60] on span "Chọn tuyến" at bounding box center [85, 54] width 121 height 17
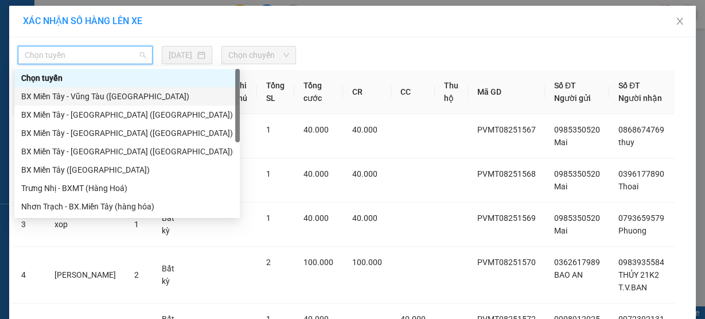
click at [94, 96] on div "BX Miền Tây - Vũng Tàu (Hàng Hóa)" at bounding box center [127, 96] width 212 height 13
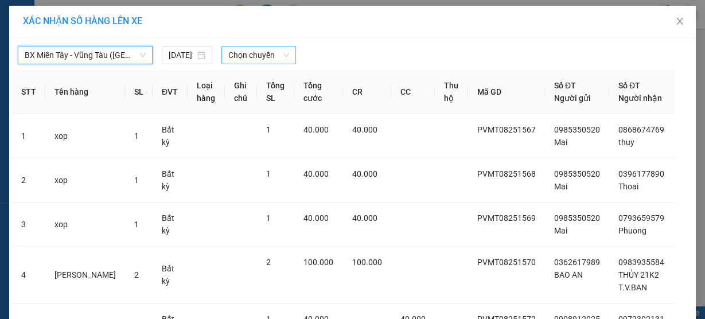
click at [248, 56] on span "Chọn chuyến" at bounding box center [258, 54] width 61 height 17
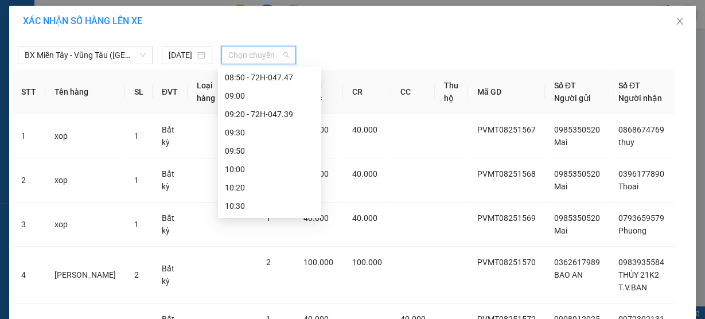
scroll to position [386, 0]
click at [275, 88] on div "10:50 - 72G-001.79" at bounding box center [269, 96] width 103 height 18
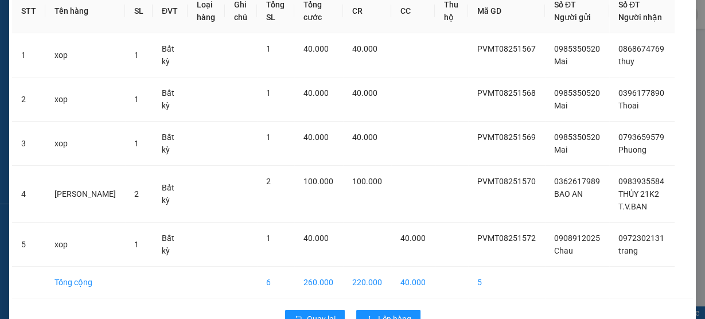
scroll to position [130, 0]
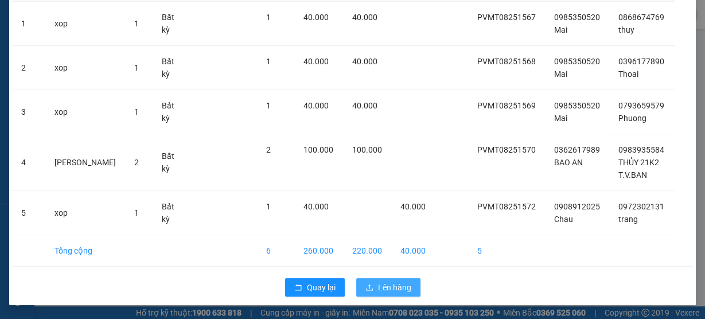
click at [384, 287] on span "Lên hàng" at bounding box center [394, 287] width 33 height 13
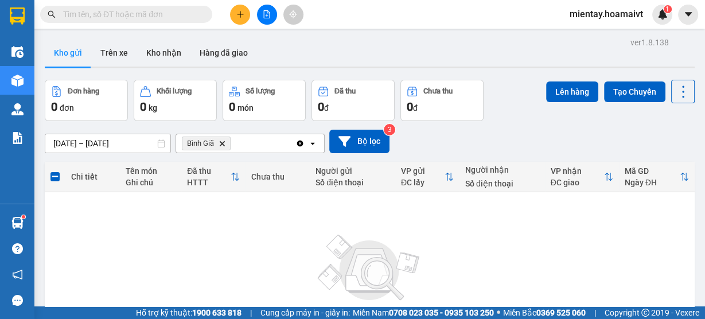
click at [219, 146] on icon "Delete" at bounding box center [222, 143] width 7 height 7
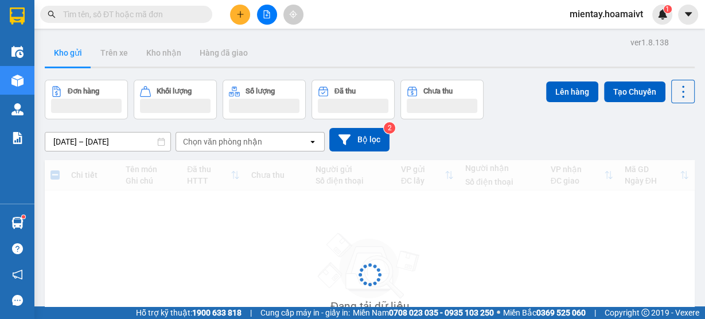
click at [226, 143] on div "Chọn văn phòng nhận" at bounding box center [222, 141] width 79 height 11
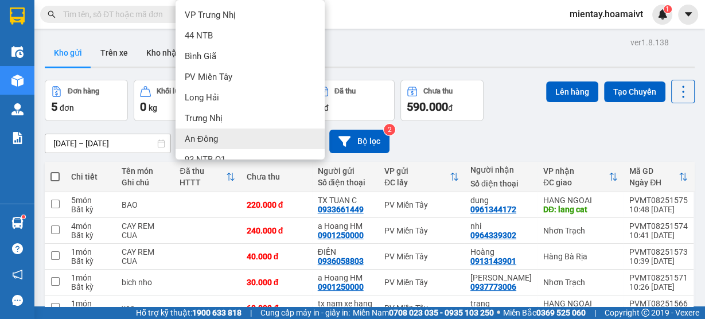
click at [576, 141] on div "12/08/2025 – 13/08/2025 Press the down arrow key to interact with the calendar …" at bounding box center [370, 142] width 650 height 24
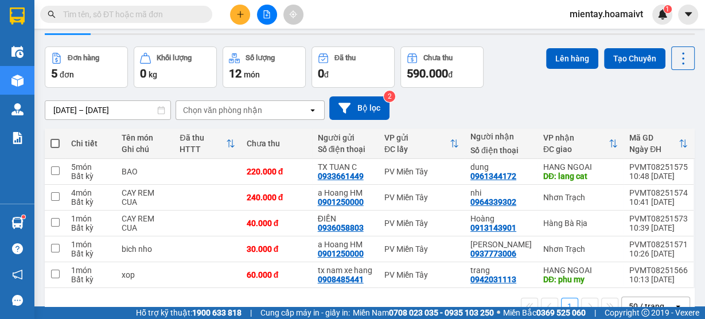
scroll to position [62, 0]
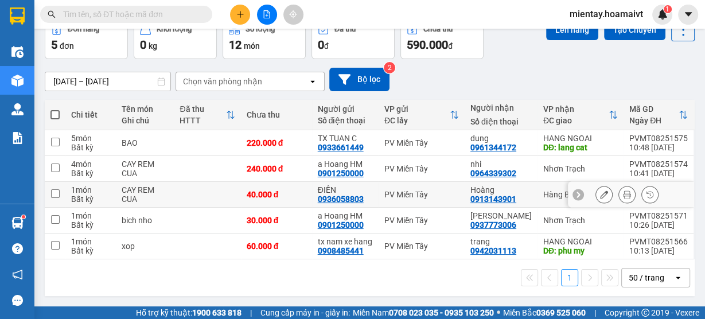
click at [197, 191] on td at bounding box center [207, 195] width 67 height 26
checkbox input "true"
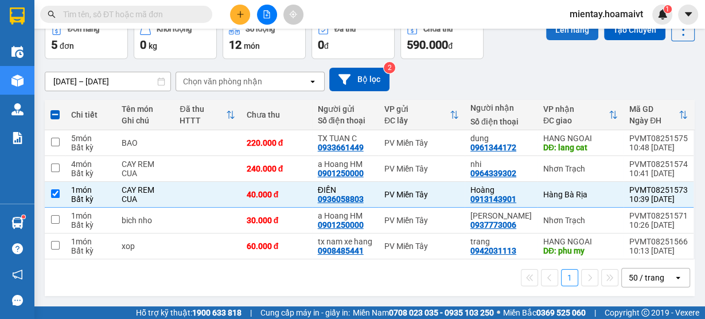
click at [550, 37] on button "Lên hàng" at bounding box center [572, 30] width 52 height 21
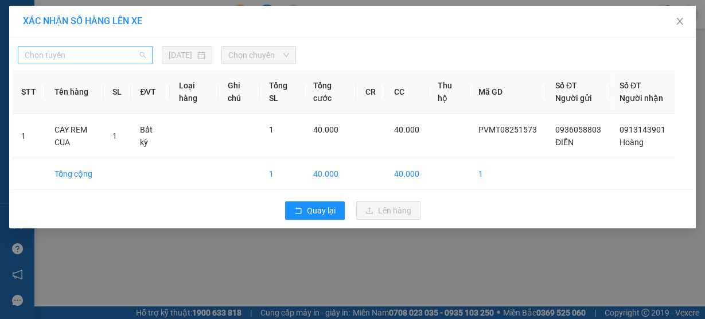
click at [88, 57] on span "Chọn tuyến" at bounding box center [85, 54] width 121 height 17
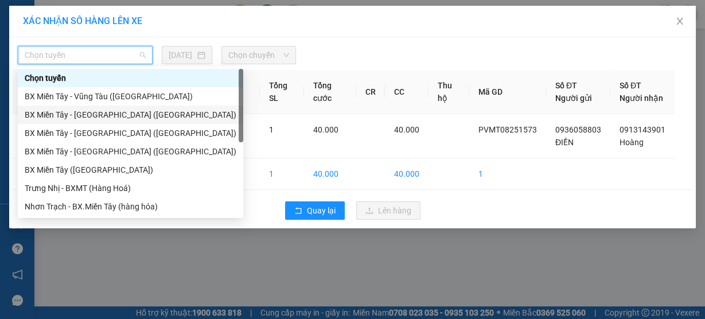
click at [92, 110] on div "BX Miền Tây - Bà Rịa (Hàng Hóa)" at bounding box center [131, 114] width 212 height 13
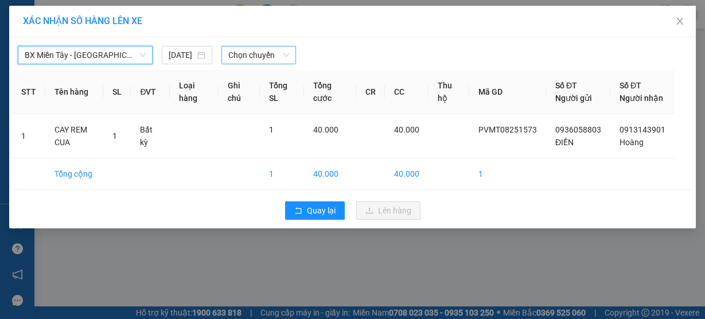
click at [252, 59] on span "Chọn chuyến" at bounding box center [258, 54] width 61 height 17
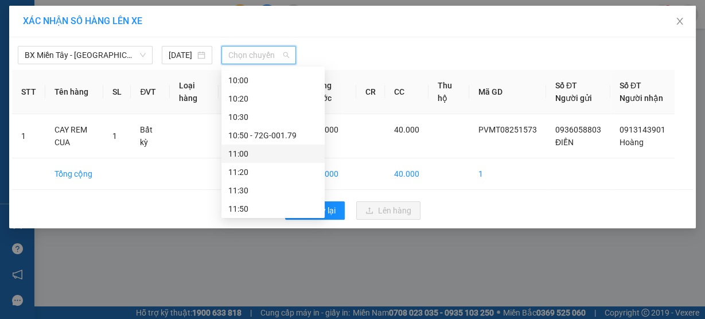
scroll to position [343, 0]
click at [287, 142] on div "10:50 - 72G-001.79" at bounding box center [273, 139] width 90 height 13
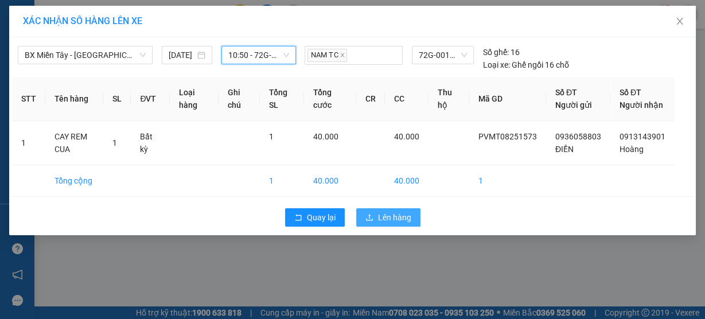
click at [390, 224] on span "Lên hàng" at bounding box center [394, 217] width 33 height 13
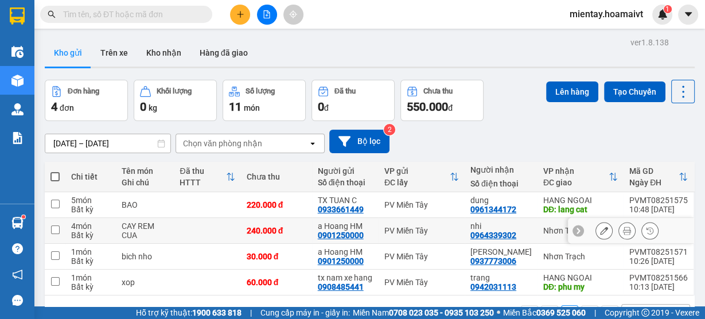
click at [237, 237] on td at bounding box center [207, 231] width 67 height 26
checkbox input "true"
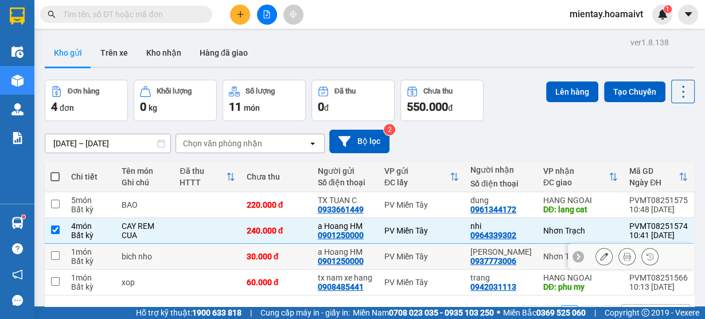
click at [227, 262] on td at bounding box center [207, 257] width 67 height 26
checkbox input "true"
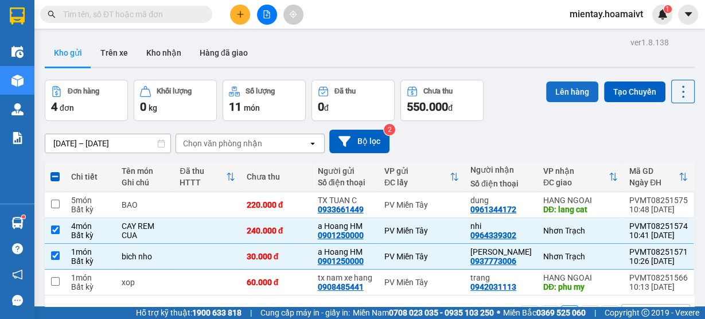
click at [558, 91] on button "Lên hàng" at bounding box center [572, 91] width 52 height 21
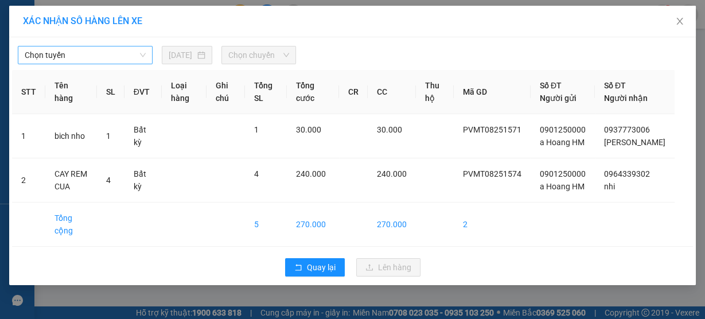
click at [98, 55] on span "Chọn tuyến" at bounding box center [85, 54] width 121 height 17
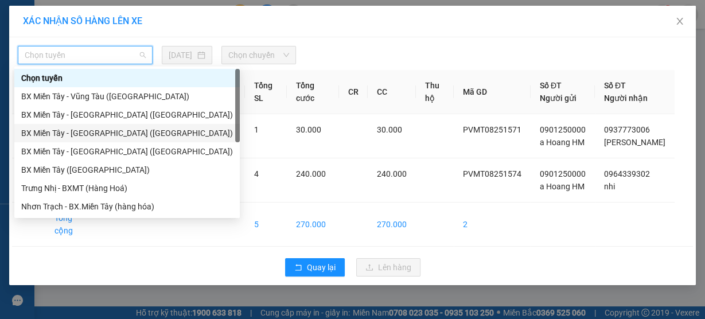
click at [94, 130] on div "BX Miền Tây - Nhơn Trạch (Hàng Hoá)" at bounding box center [127, 133] width 212 height 13
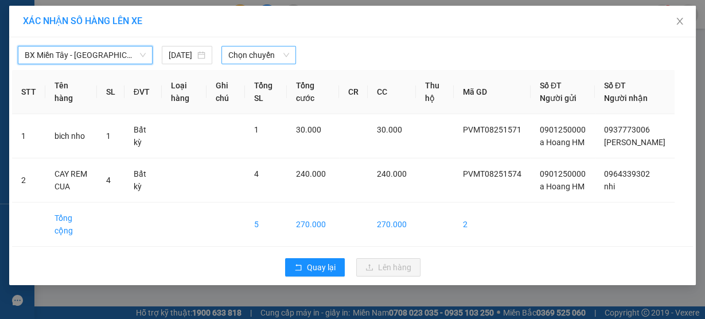
click at [266, 53] on span "Chọn chuyến" at bounding box center [258, 54] width 61 height 17
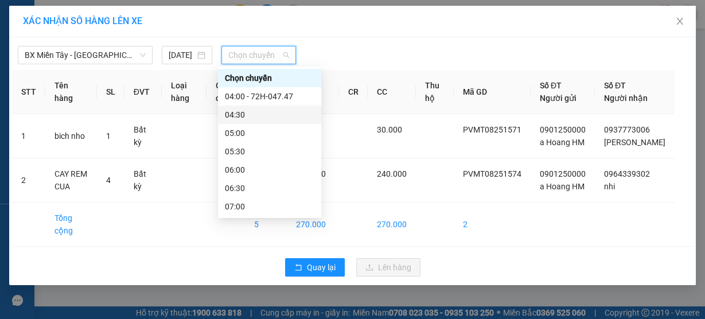
click at [264, 116] on div "04:30" at bounding box center [270, 114] width 90 height 13
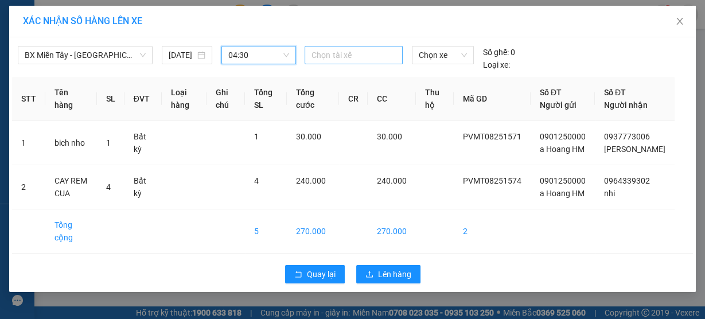
click at [331, 57] on div at bounding box center [354, 55] width 92 height 14
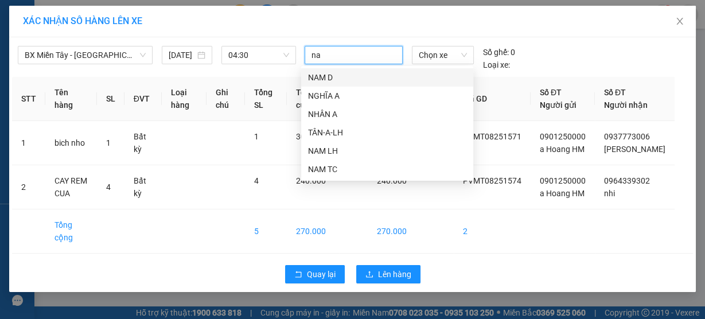
type input "nam"
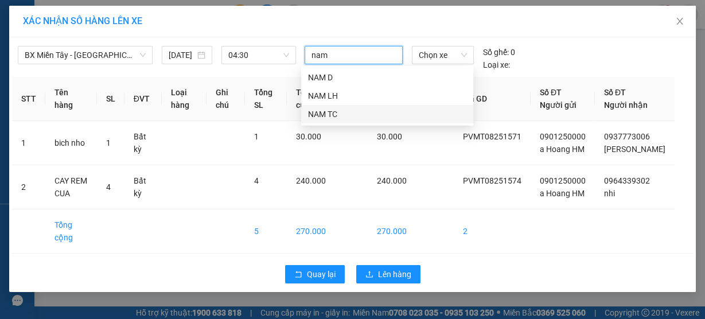
click at [329, 118] on div "NAM TC" at bounding box center [387, 114] width 158 height 13
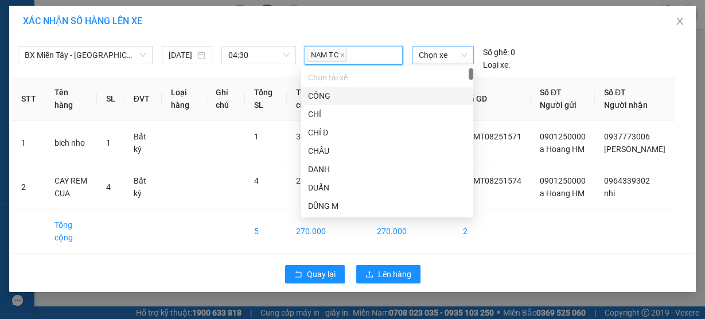
click at [434, 60] on span "Chọn xe" at bounding box center [443, 54] width 48 height 17
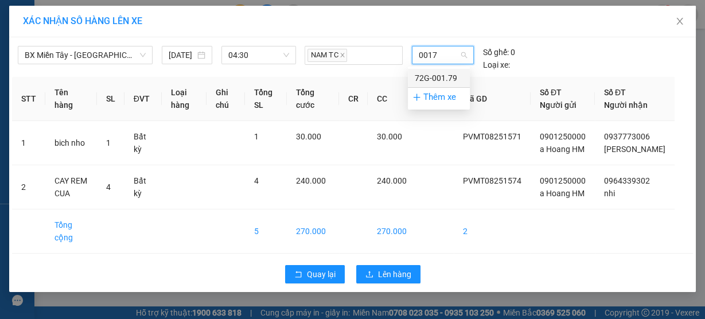
type input "00179"
click at [438, 74] on div "72G-001.79" at bounding box center [439, 78] width 48 height 13
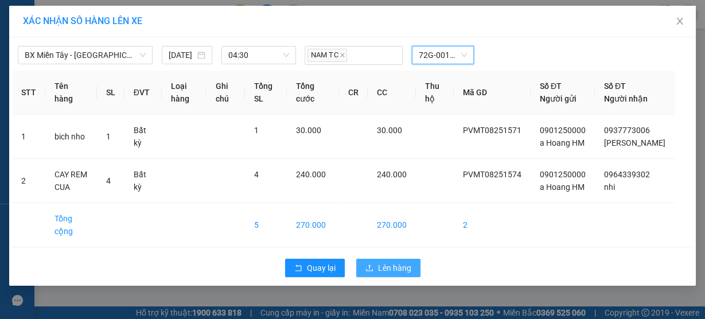
click at [387, 274] on span "Lên hàng" at bounding box center [394, 268] width 33 height 13
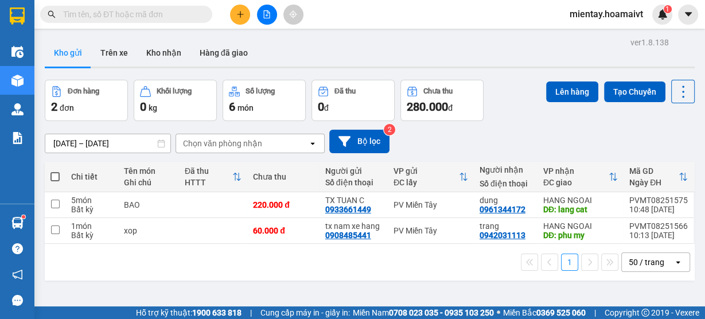
click at [388, 294] on div "ver 1.8.138 Kho gửi Trên xe Kho nhận Hàng đã giao Đơn hàng 2 đơn Khối lượng 0 k…" at bounding box center [369, 193] width 659 height 319
click at [161, 60] on button "Kho nhận" at bounding box center [163, 53] width 53 height 28
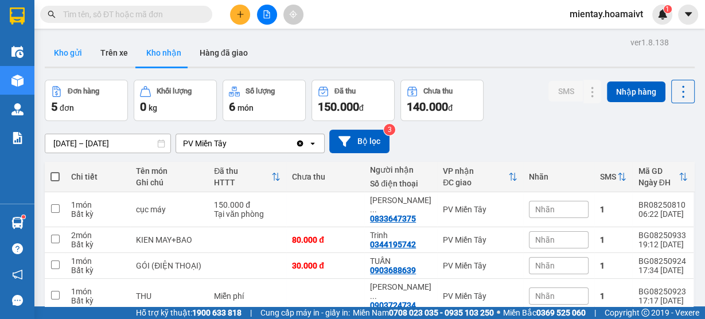
click at [74, 61] on button "Kho gửi" at bounding box center [68, 53] width 46 height 28
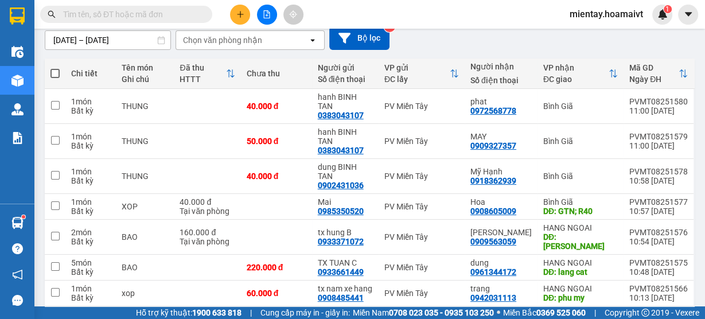
scroll to position [132, 0]
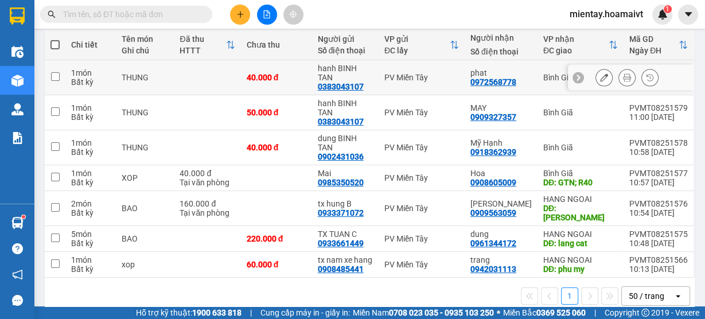
click at [232, 76] on td at bounding box center [207, 77] width 67 height 35
checkbox input "true"
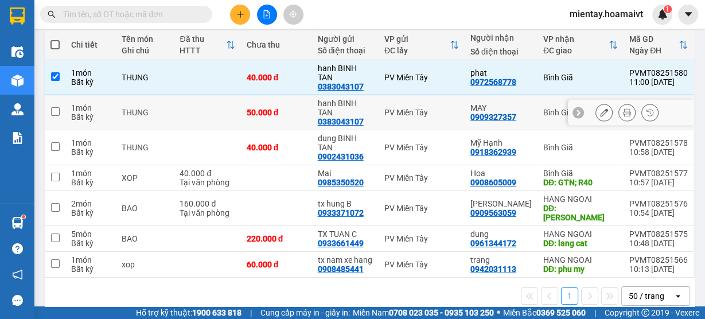
click at [219, 104] on td at bounding box center [207, 112] width 67 height 35
checkbox input "true"
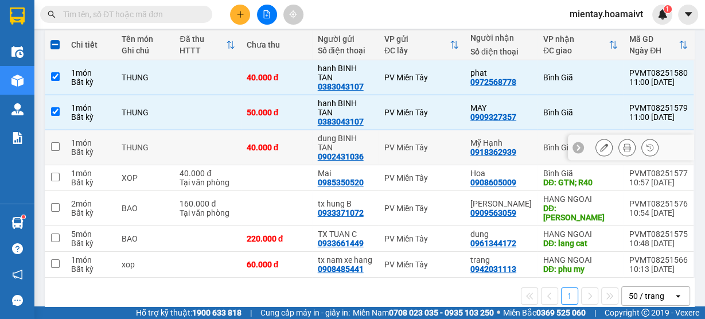
click at [210, 130] on td at bounding box center [207, 147] width 67 height 35
checkbox input "true"
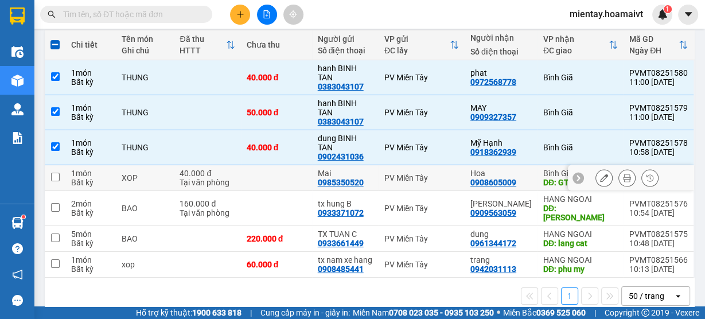
click at [276, 165] on td at bounding box center [276, 178] width 71 height 26
checkbox input "true"
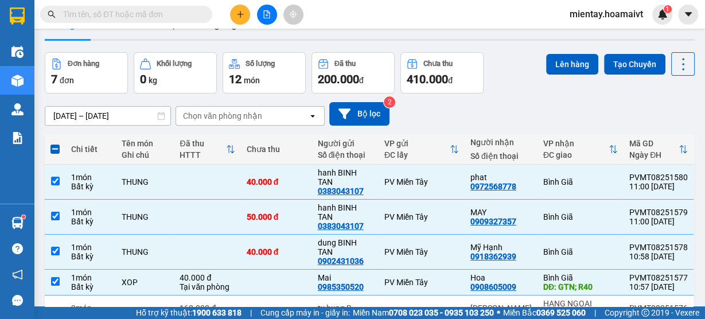
scroll to position [26, 0]
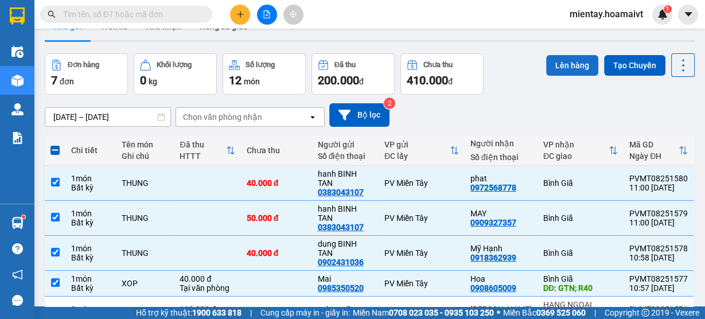
click at [555, 65] on button "Lên hàng" at bounding box center [572, 65] width 52 height 21
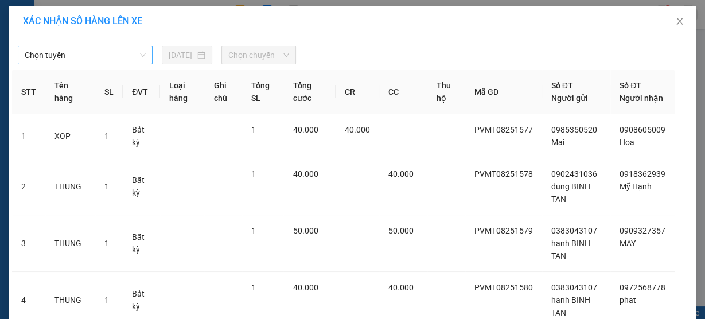
click at [80, 54] on span "Chọn tuyến" at bounding box center [85, 54] width 121 height 17
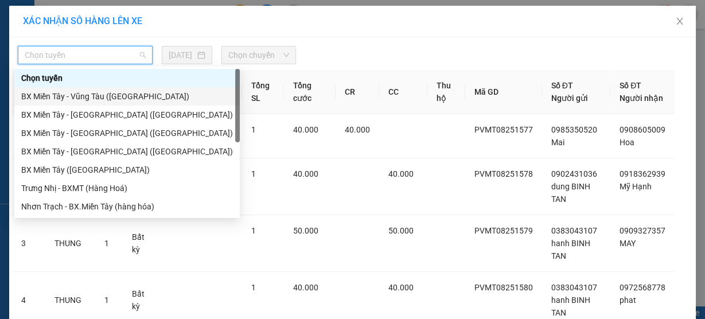
click at [87, 98] on div "BX Miền Tây - Vũng Tàu (Hàng Hóa)" at bounding box center [127, 96] width 212 height 13
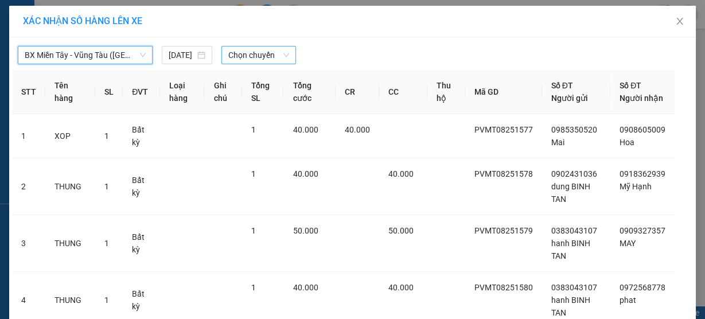
click at [278, 49] on span "Chọn chuyến" at bounding box center [258, 54] width 61 height 17
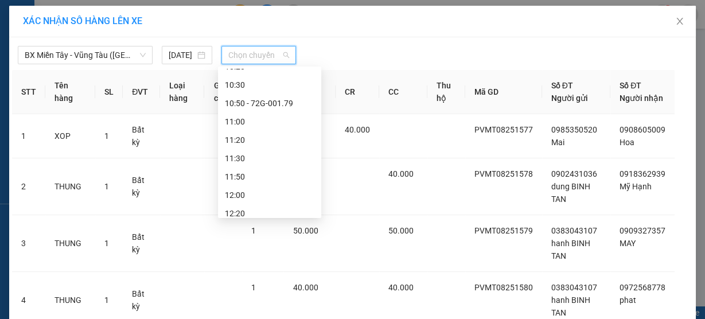
scroll to position [374, 0]
click at [285, 110] on div "10:50 - 72G-001.79" at bounding box center [270, 108] width 90 height 13
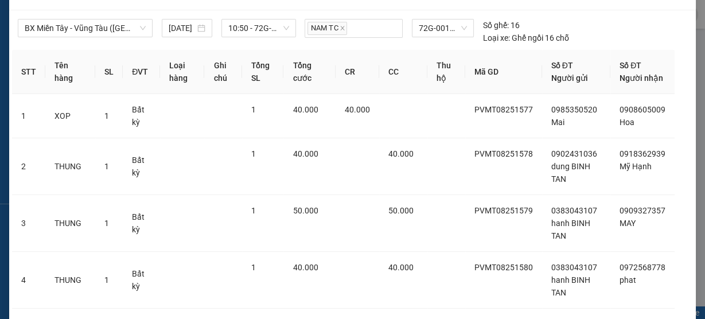
scroll to position [124, 0]
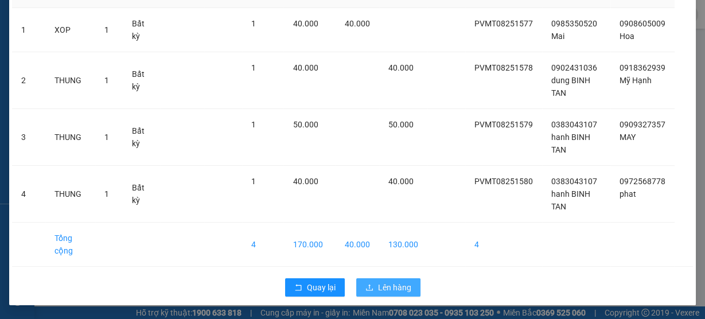
click at [398, 289] on span "Lên hàng" at bounding box center [394, 287] width 33 height 13
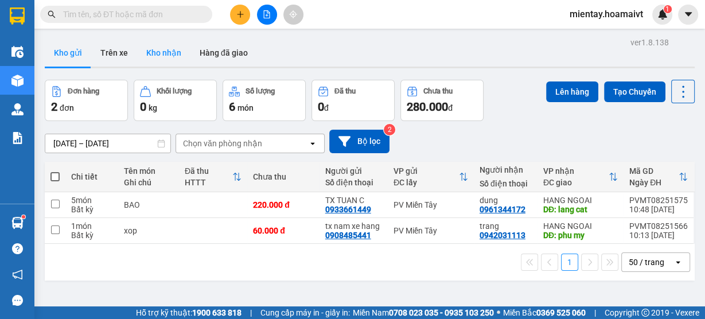
click at [170, 58] on button "Kho nhận" at bounding box center [163, 53] width 53 height 28
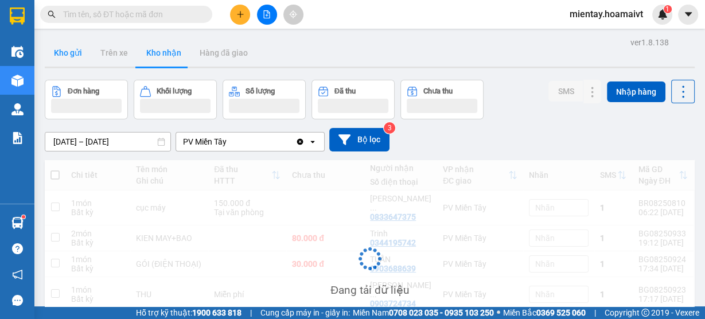
click at [74, 57] on button "Kho gửi" at bounding box center [68, 53] width 46 height 28
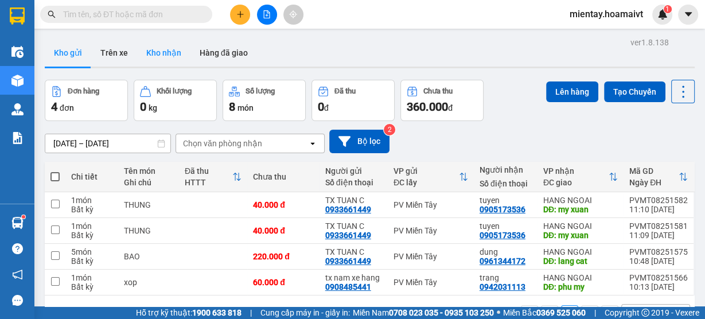
click at [162, 44] on button "Kho nhận" at bounding box center [163, 53] width 53 height 28
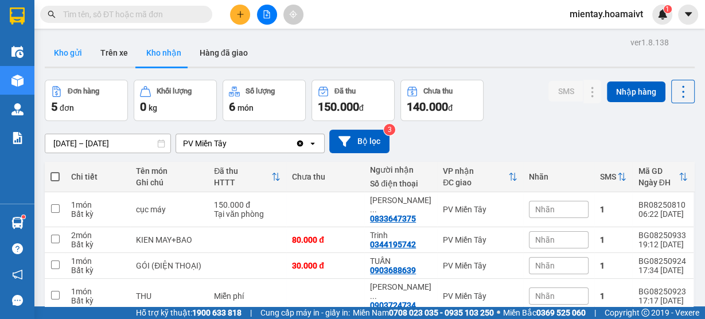
click at [77, 57] on button "Kho gửi" at bounding box center [68, 53] width 46 height 28
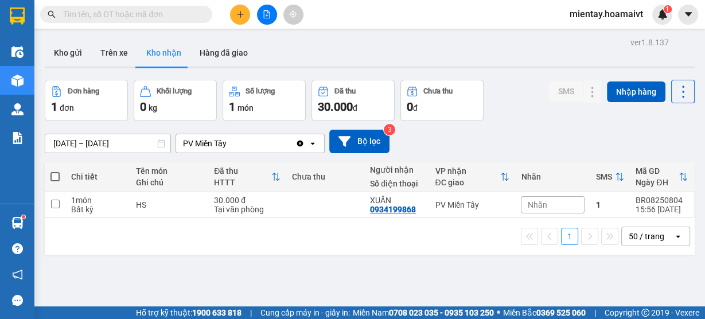
scroll to position [52, 0]
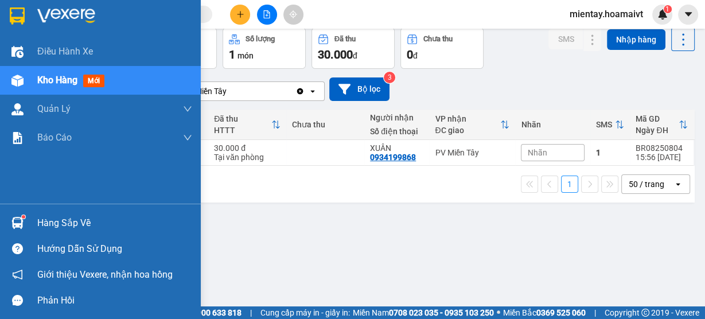
click at [68, 223] on div "Hàng sắp về" at bounding box center [114, 223] width 155 height 17
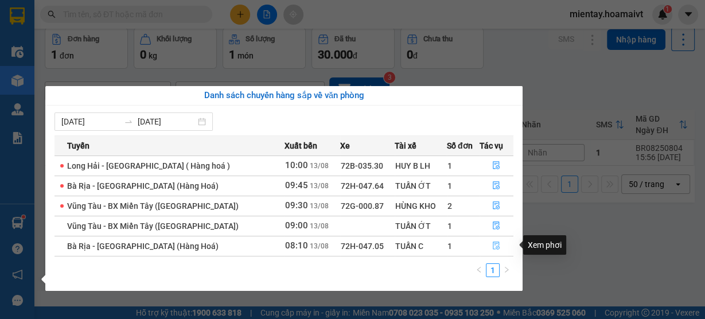
click at [496, 243] on icon "file-done" at bounding box center [496, 246] width 8 height 8
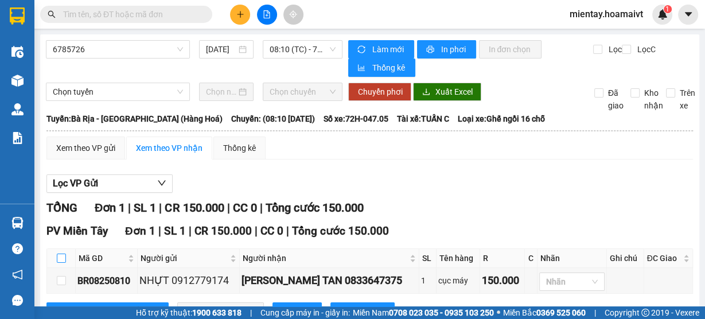
click at [59, 259] on input "checkbox" at bounding box center [61, 258] width 9 height 9
checkbox input "true"
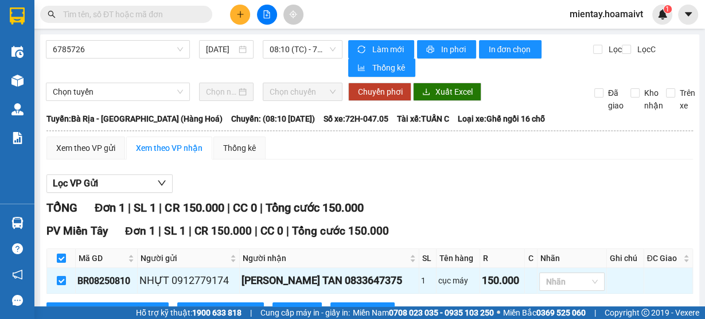
scroll to position [45, 0]
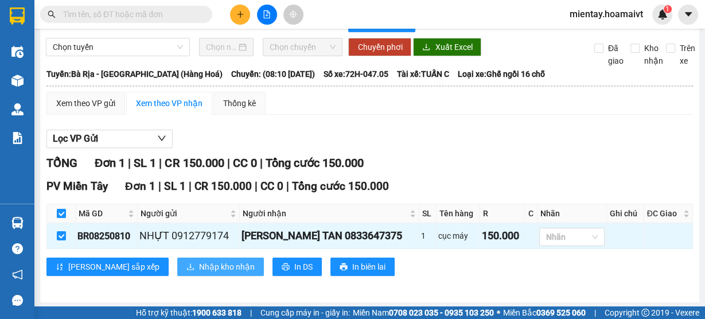
click at [199, 263] on span "Nhập kho nhận" at bounding box center [227, 267] width 56 height 13
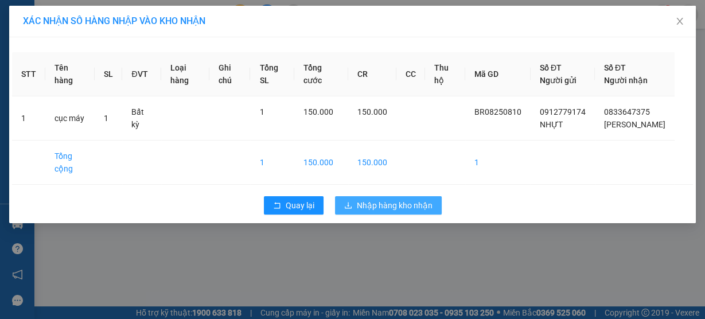
click at [391, 212] on span "Nhập hàng kho nhận" at bounding box center [395, 205] width 76 height 13
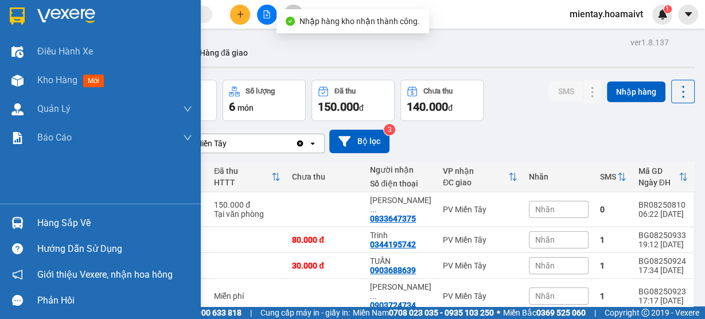
click at [64, 228] on div "Hàng sắp về" at bounding box center [114, 223] width 155 height 17
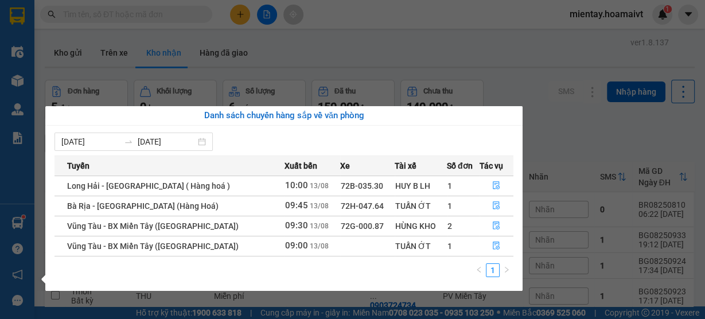
click at [449, 45] on section "Kết quả tìm kiếm ( 1 ) Bộ lọc Mã ĐH Trạng thái Món hàng Tổng cước Chưa cước Nhã…" at bounding box center [352, 159] width 705 height 319
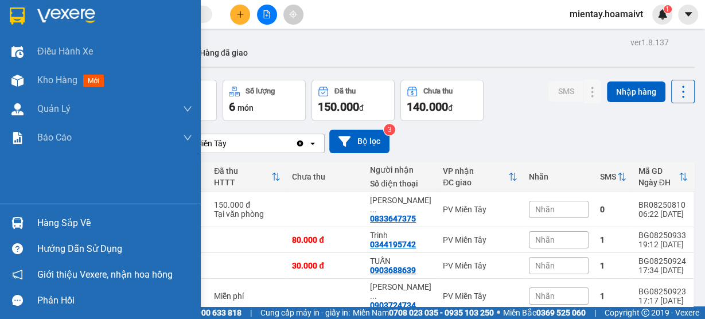
click at [59, 226] on div "Hàng sắp về" at bounding box center [114, 223] width 155 height 17
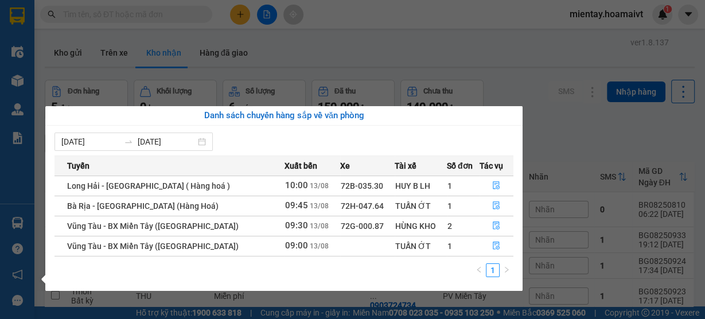
click at [441, 36] on section "Kết quả tìm kiếm ( 1 ) Bộ lọc Mã ĐH Trạng thái Món hàng Tổng cước Chưa cước Nhã…" at bounding box center [352, 159] width 705 height 319
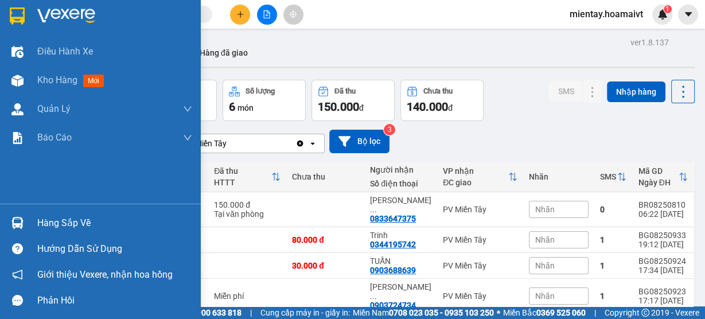
click at [59, 223] on div "Hàng sắp về" at bounding box center [114, 223] width 155 height 17
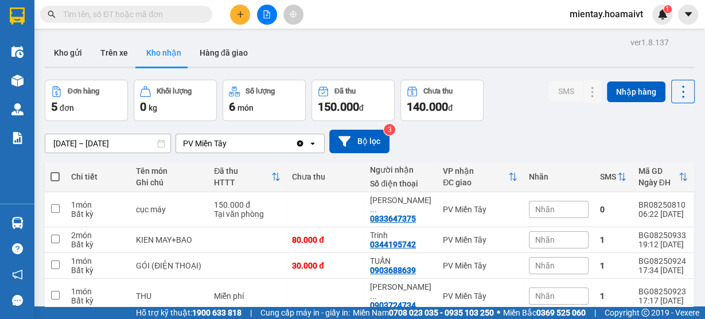
click at [401, 66] on section "Kết quả tìm kiếm ( 1 ) Bộ lọc Mã ĐH Trạng thái Món hàng Tổng cước Chưa cước Nhã…" at bounding box center [352, 159] width 705 height 319
click at [73, 55] on button "Kho gửi" at bounding box center [68, 53] width 46 height 28
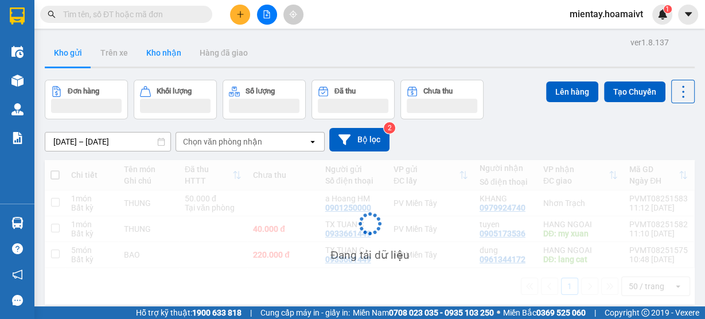
click at [162, 57] on button "Kho nhận" at bounding box center [163, 53] width 53 height 28
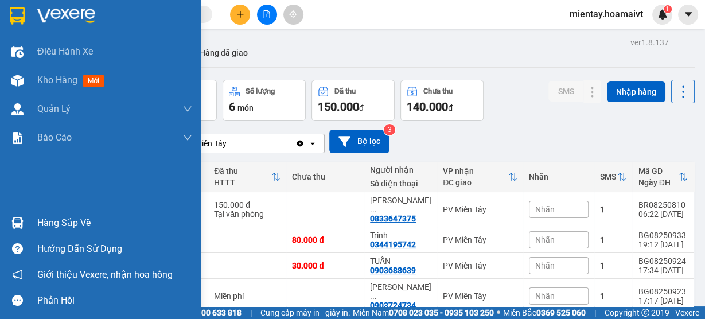
click at [61, 223] on div "Hàng sắp về" at bounding box center [114, 223] width 155 height 17
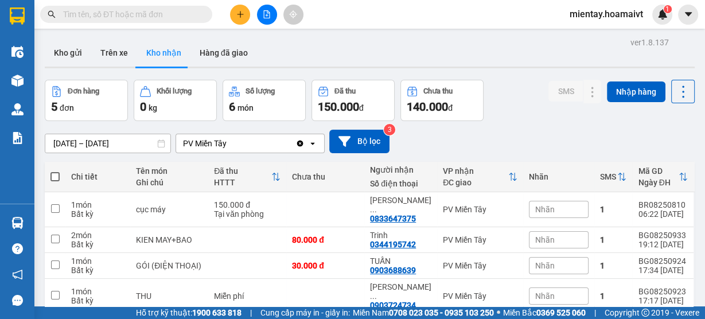
click at [411, 7] on section "Kết quả tìm kiếm ( 1 ) Bộ lọc Mã ĐH Trạng thái Món hàng Tổng cước Chưa cước Nhã…" at bounding box center [352, 159] width 705 height 319
